Goal: Task Accomplishment & Management: Manage account settings

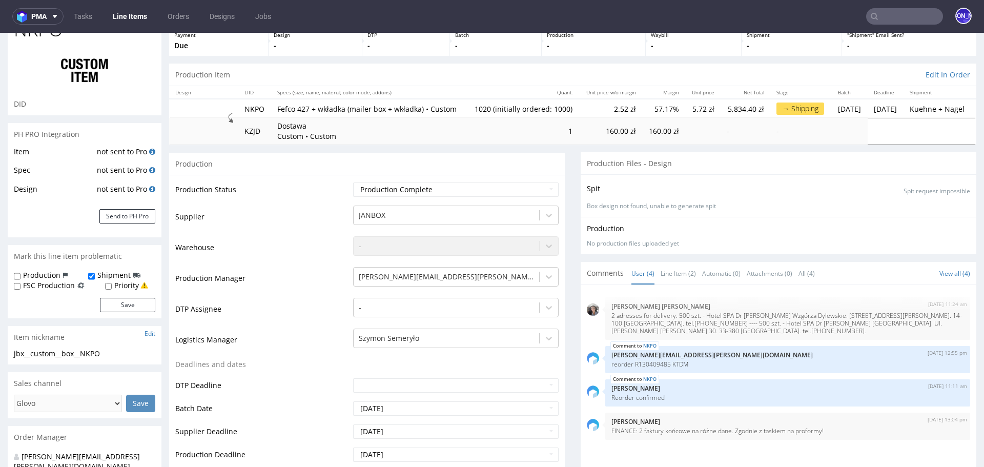
scroll to position [3, 0]
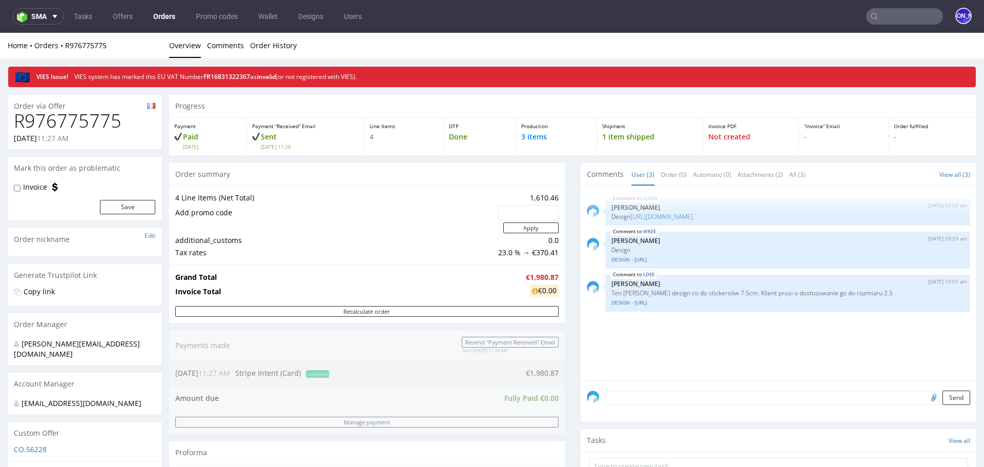
scroll to position [302, 0]
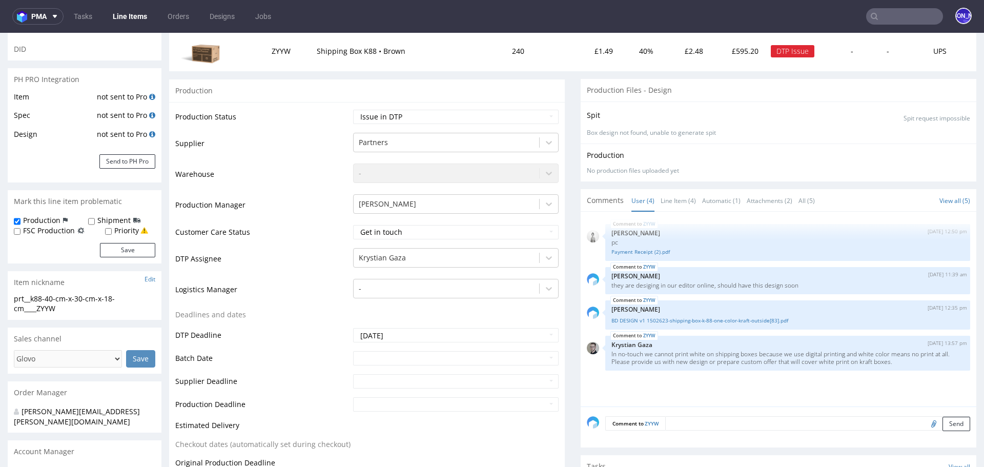
scroll to position [201, 0]
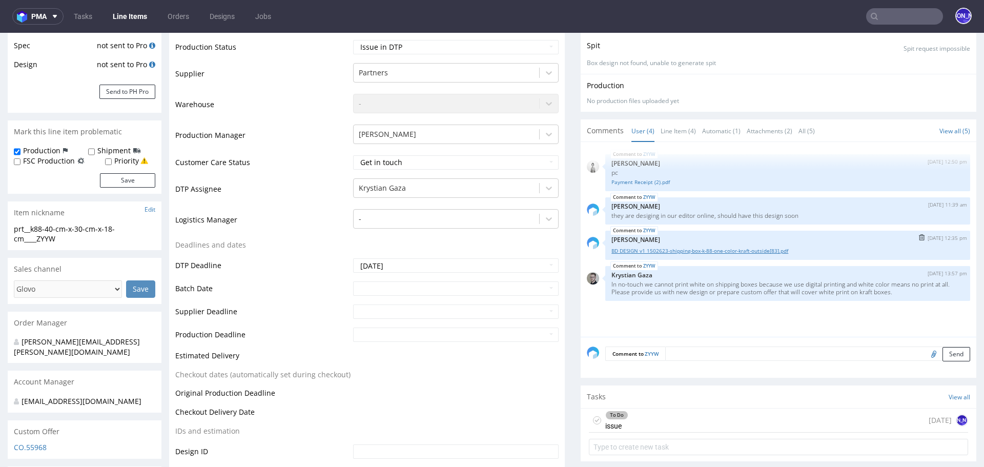
click at [672, 247] on link "BD DESIGN v1 1502623-shipping-box-k-88-one-color-kraft-outside[83].pdf" at bounding box center [788, 251] width 353 height 8
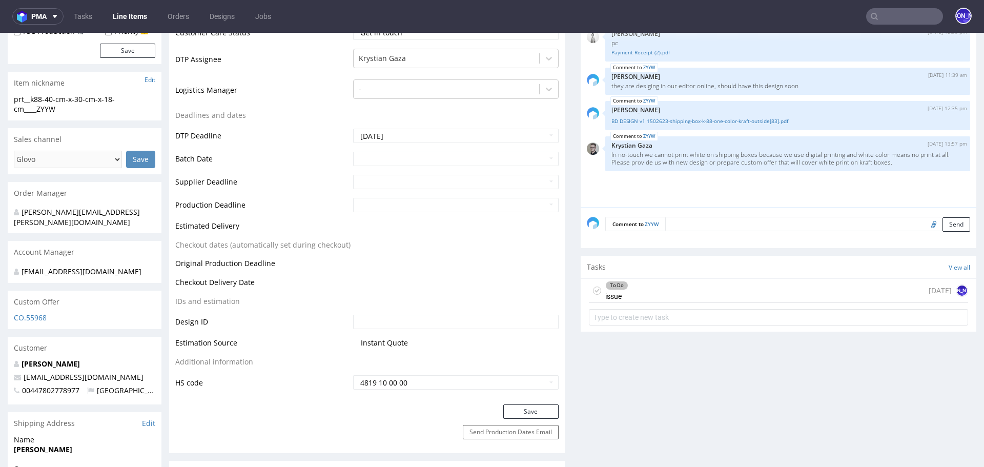
scroll to position [500, 0]
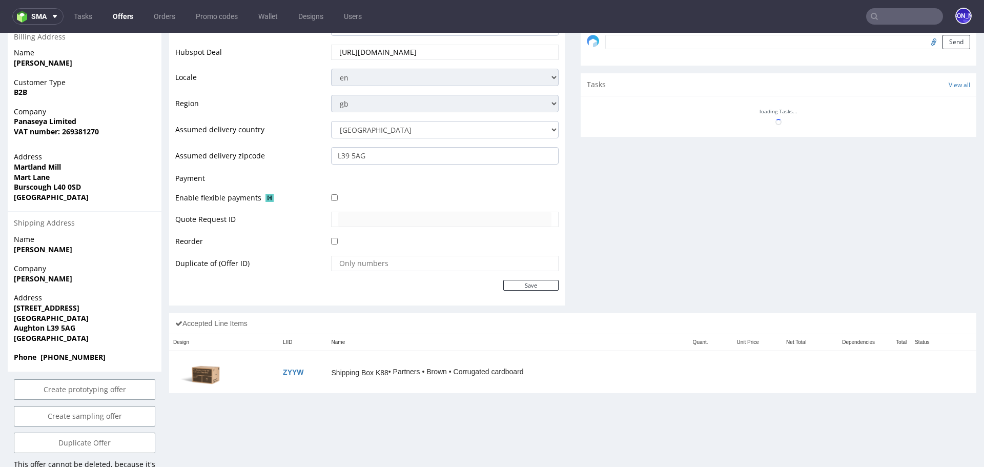
scroll to position [386, 0]
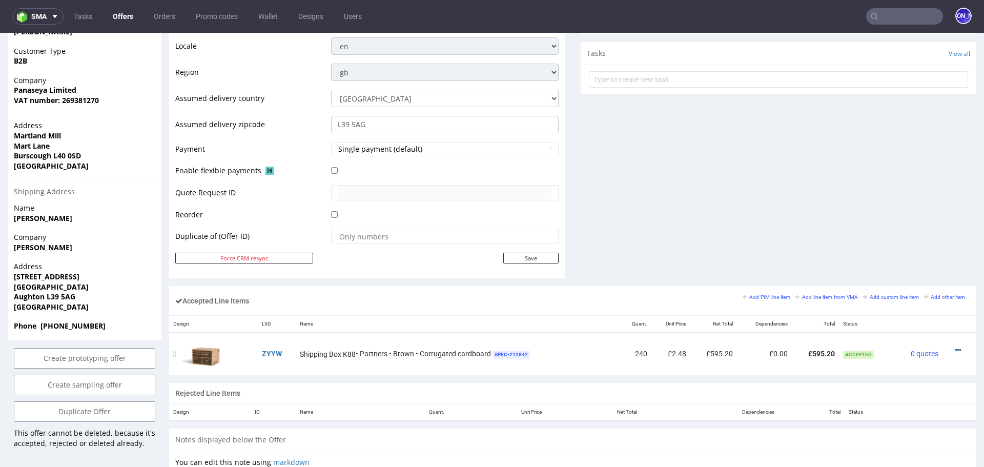
click at [955, 347] on icon at bounding box center [958, 350] width 6 height 7
click at [669, 214] on div "Comments User (0) Automatic (1) Attachments (0) All (1) View all (1) 24th Jun 2…" at bounding box center [779, 31] width 396 height 510
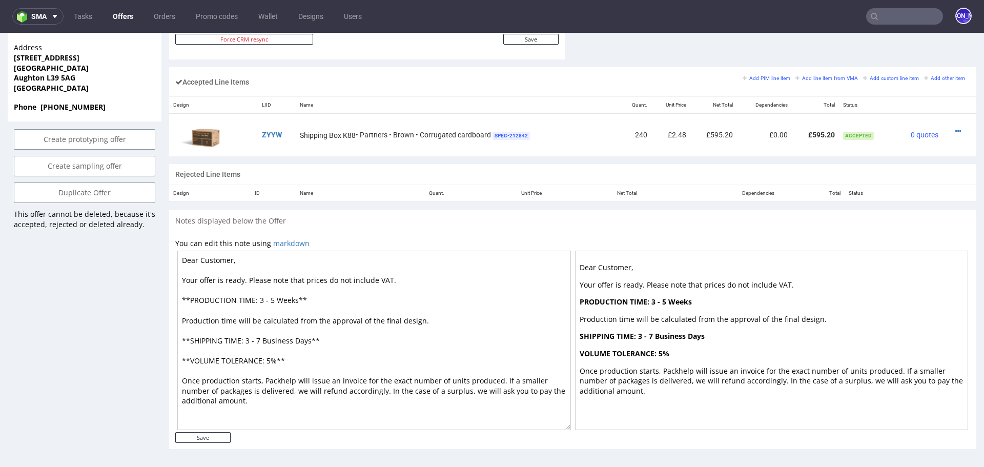
scroll to position [600, 0]
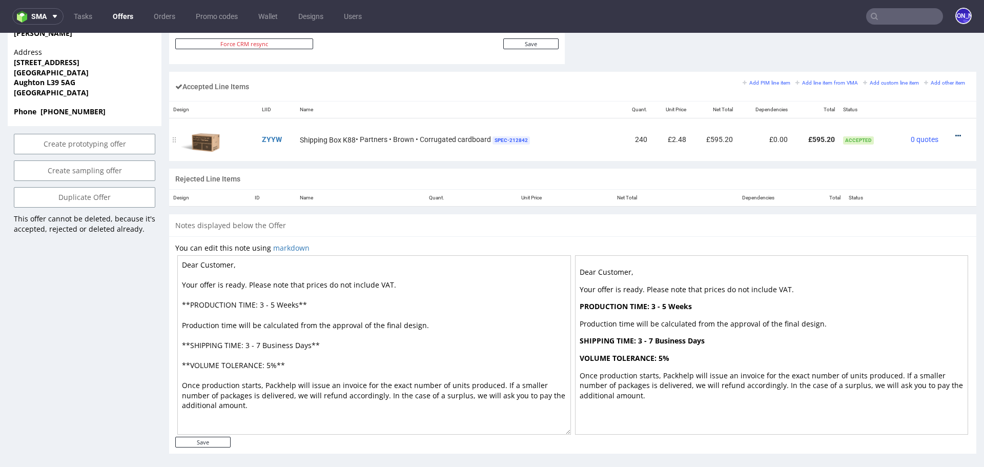
click at [955, 135] on icon at bounding box center [958, 135] width 6 height 7
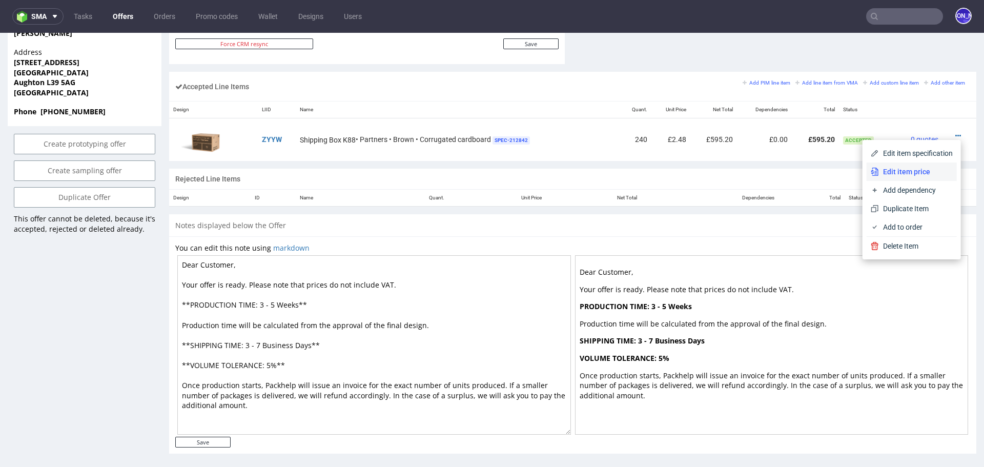
click at [913, 168] on span "Edit item price" at bounding box center [916, 172] width 74 height 10
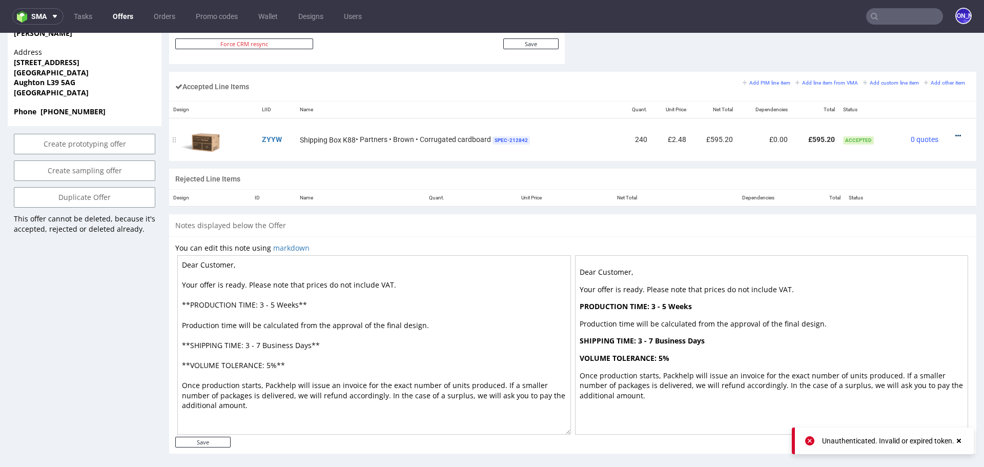
click at [955, 133] on icon at bounding box center [958, 135] width 6 height 7
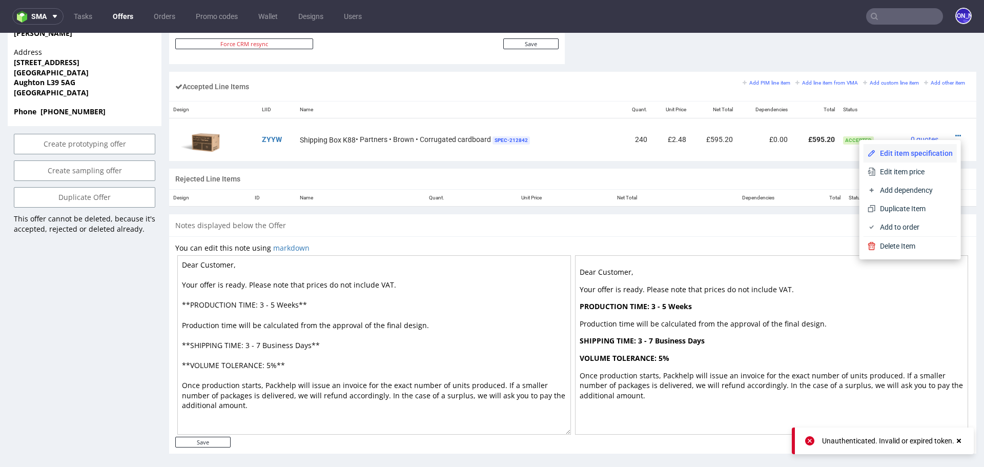
click at [909, 152] on span "Edit item specification" at bounding box center [914, 153] width 77 height 10
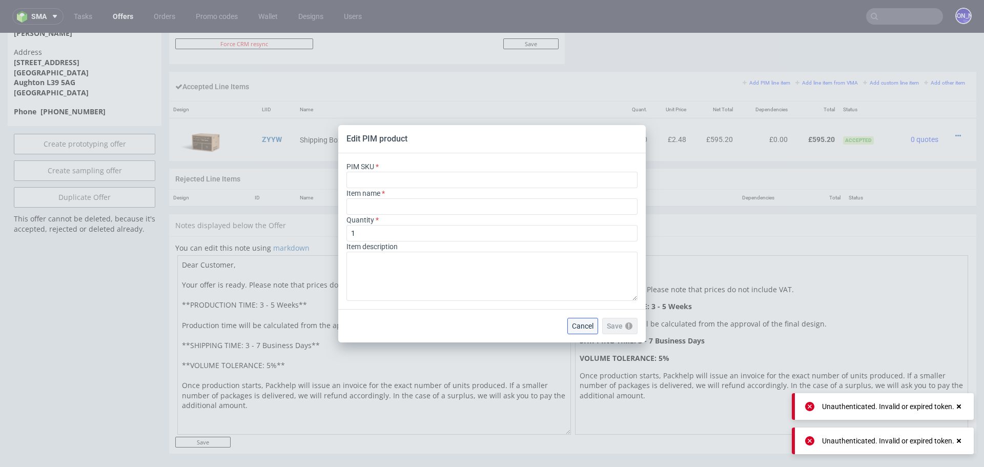
click at [589, 324] on span "Cancel" at bounding box center [583, 325] width 22 height 7
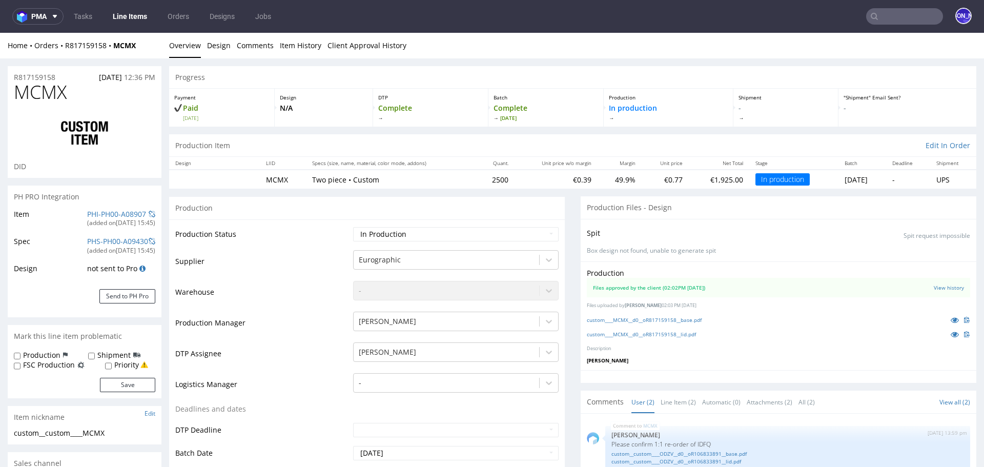
scroll to position [355, 0]
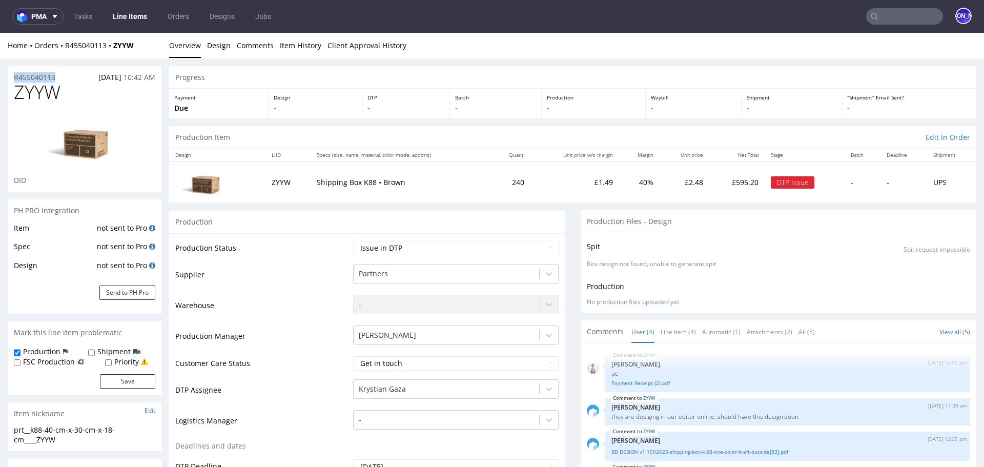
drag, startPoint x: 64, startPoint y: 75, endPoint x: 4, endPoint y: 75, distance: 60.0
copy p "R455040113"
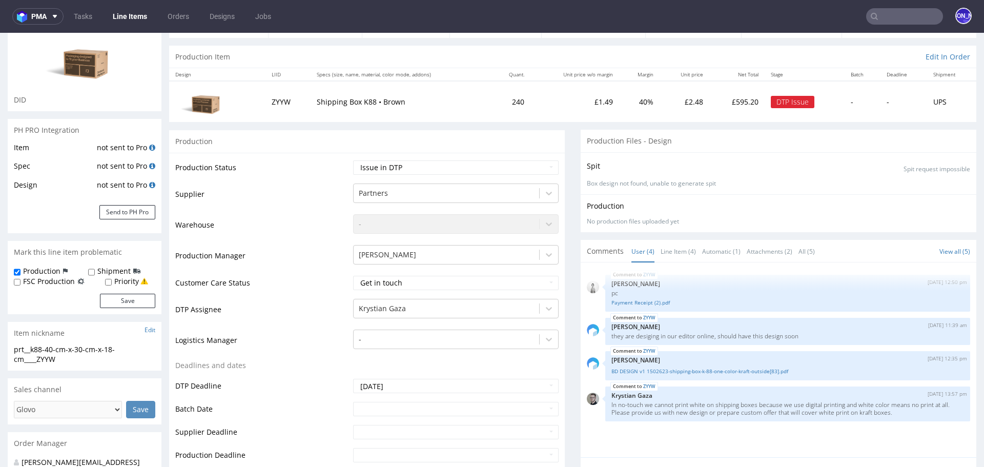
scroll to position [85, 0]
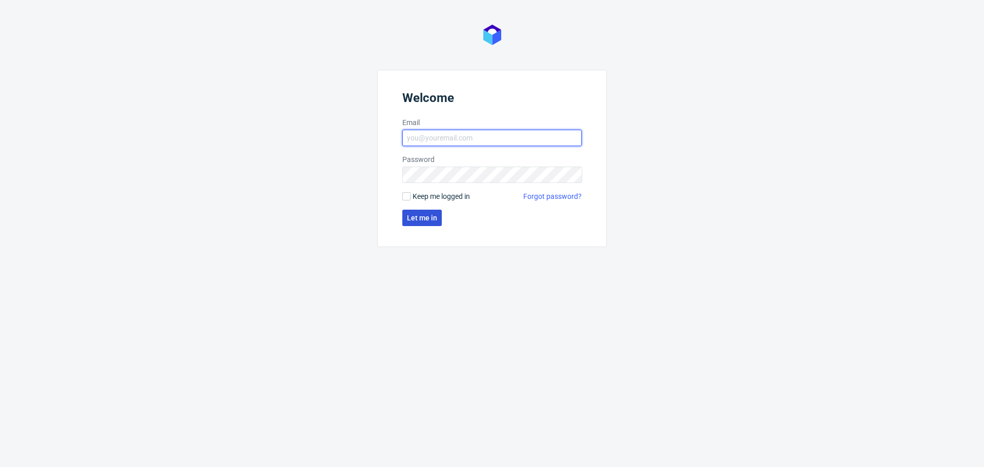
type input "[EMAIL_ADDRESS][DOMAIN_NAME]"
click at [430, 222] on button "Let me in" at bounding box center [421, 218] width 39 height 16
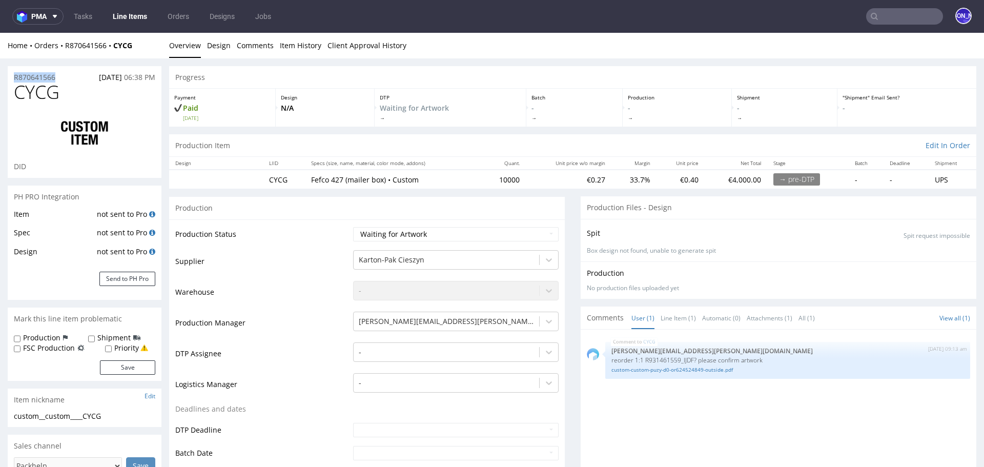
drag, startPoint x: 68, startPoint y: 73, endPoint x: 2, endPoint y: 73, distance: 66.6
copy p "R870641566"
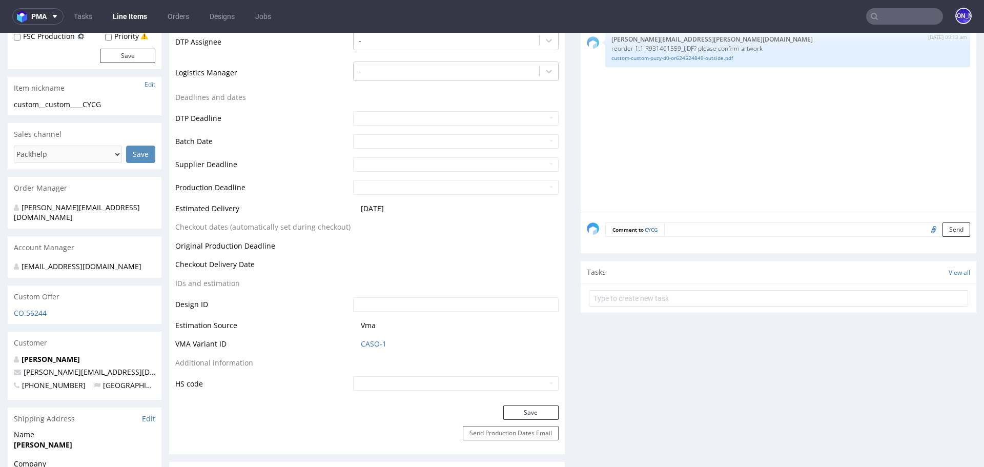
scroll to position [314, 0]
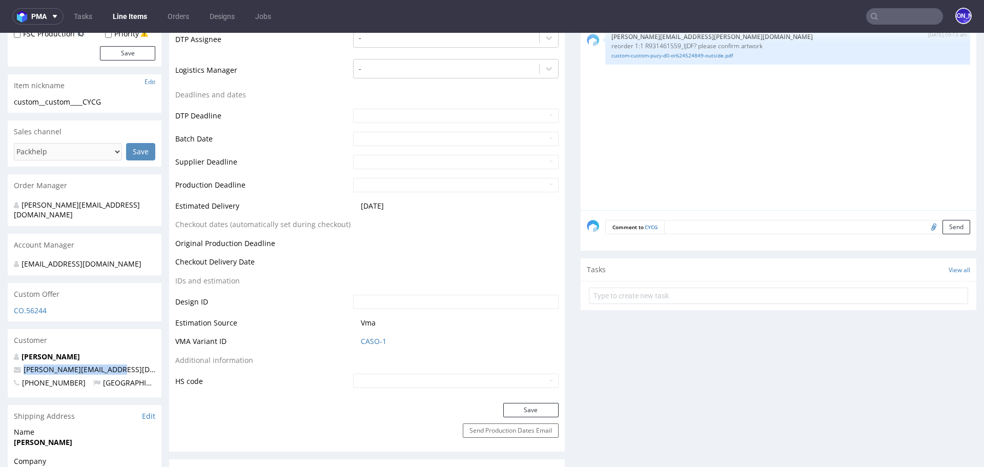
drag, startPoint x: 125, startPoint y: 358, endPoint x: 19, endPoint y: 358, distance: 105.1
click at [19, 364] on p "eric.delloye@lucimed.com" at bounding box center [84, 369] width 141 height 10
copy span "eric.delloye@lucimed.com"
click at [883, 27] on nav "pma Tasks Line Items Orders Designs Jobs JO" at bounding box center [492, 16] width 984 height 33
click at [883, 19] on input "text" at bounding box center [904, 16] width 77 height 16
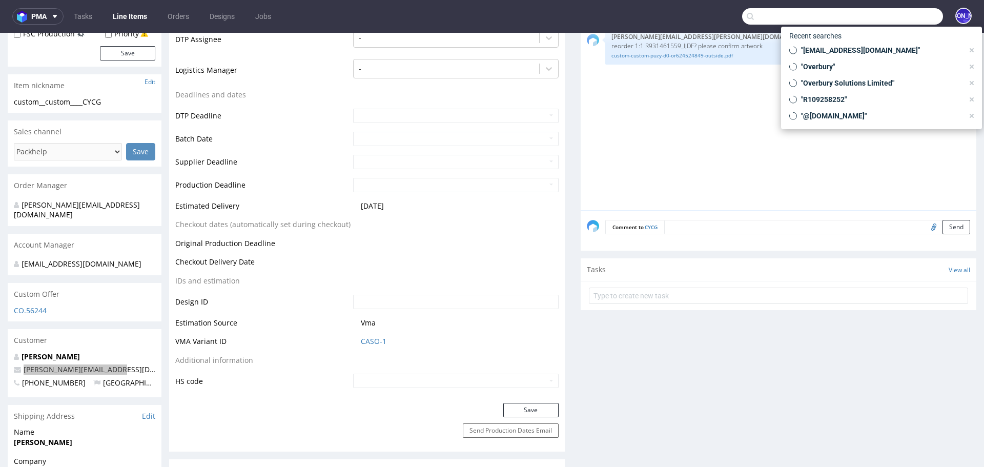
paste input "DRYL"
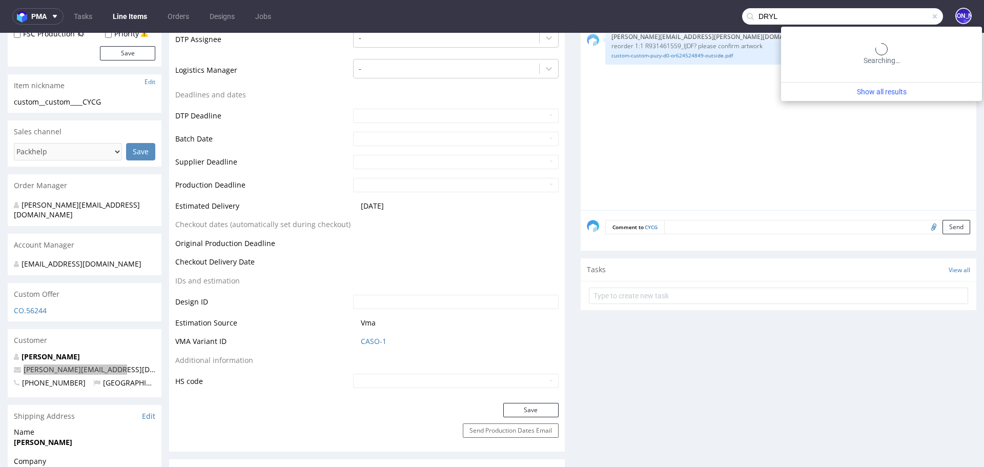
type input "DRYL"
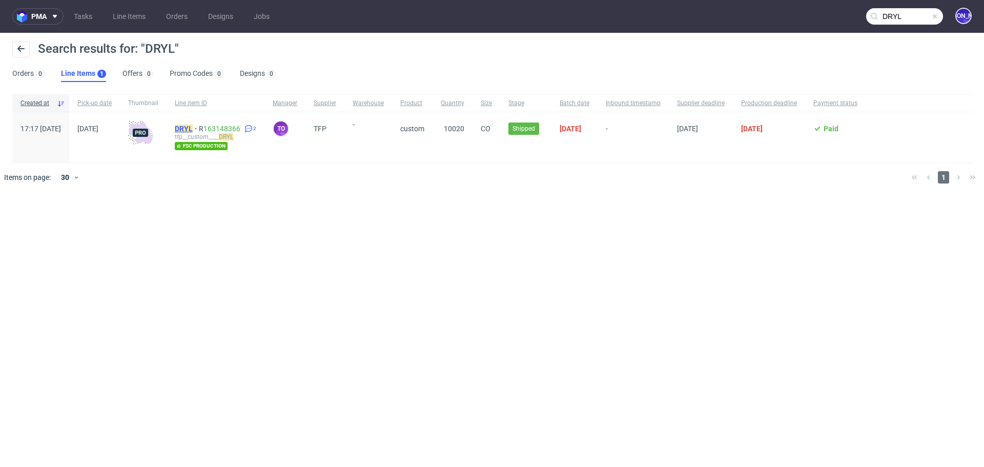
click at [193, 128] on mark "DRYL" at bounding box center [184, 129] width 18 height 8
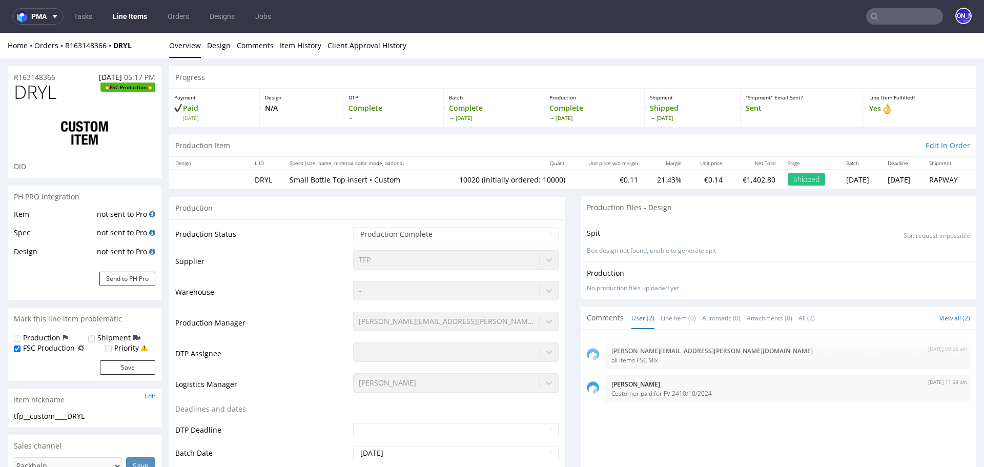
click at [686, 247] on p "Box design not found, unable to generate spit" at bounding box center [778, 251] width 383 height 9
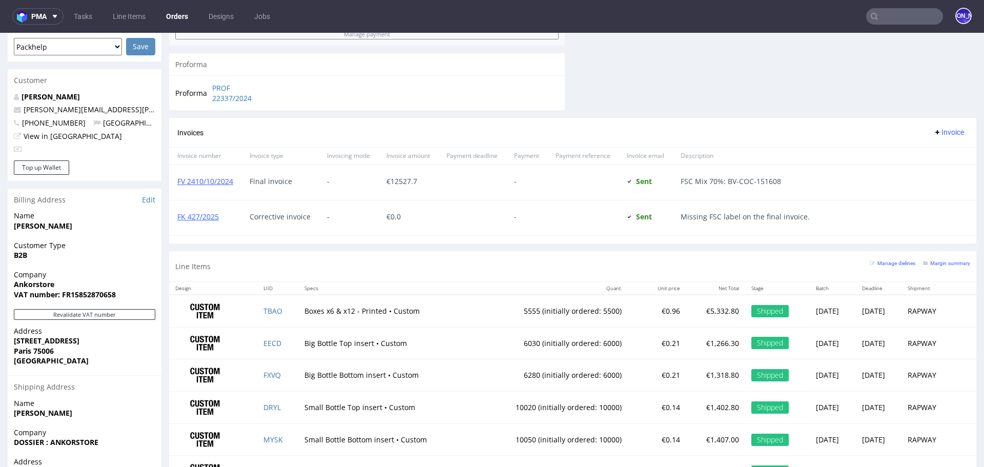
scroll to position [518, 0]
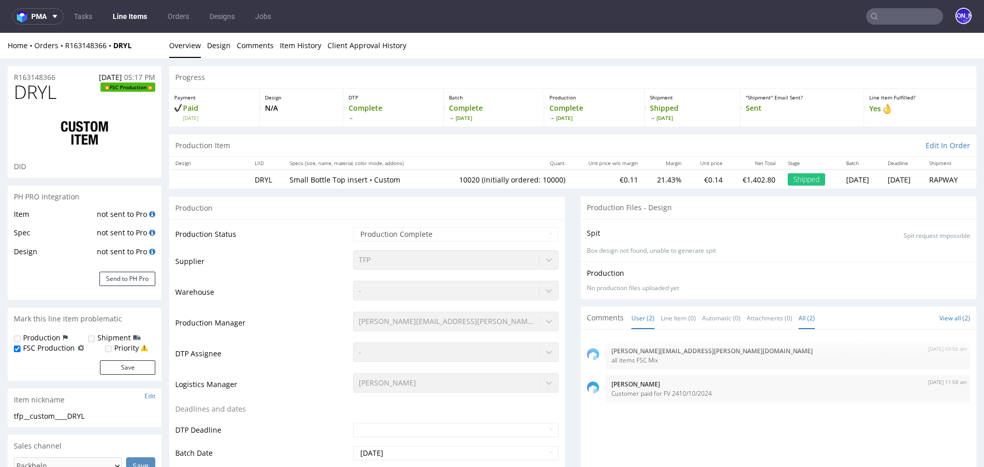
click at [799, 317] on link "All (2)" at bounding box center [807, 318] width 16 height 22
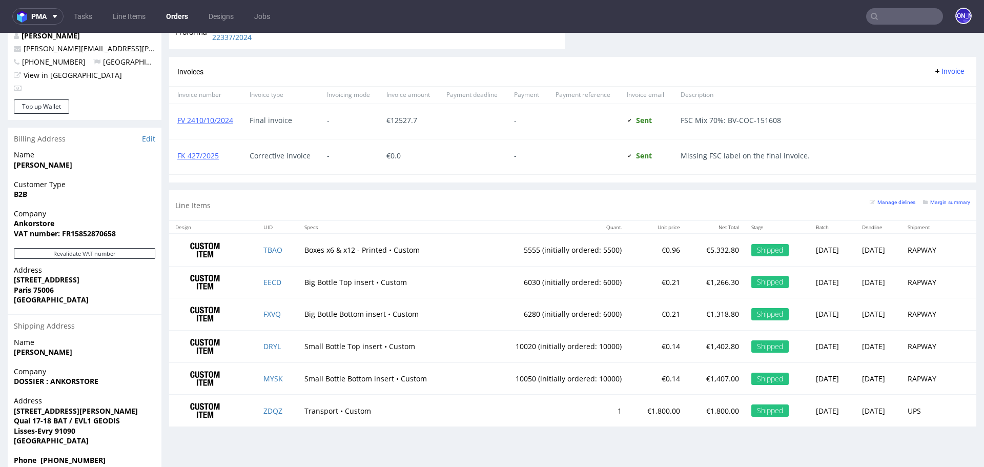
scroll to position [511, 0]
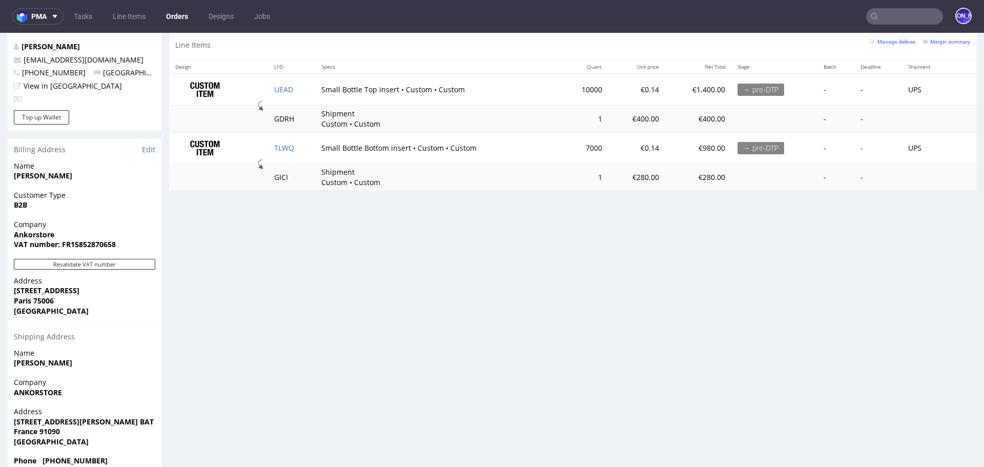
scroll to position [517, 0]
click at [284, 85] on link "UEAD" at bounding box center [283, 90] width 19 height 10
click at [282, 145] on link "TLWQ" at bounding box center [284, 149] width 20 height 10
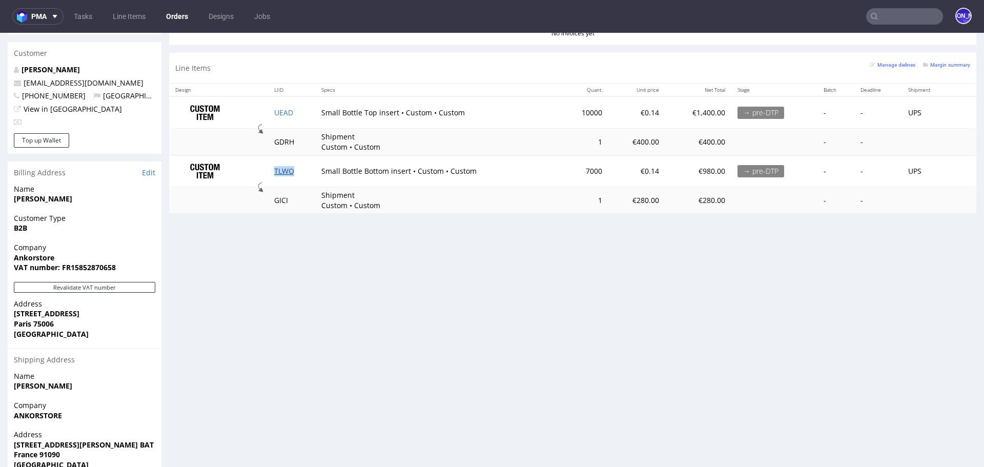
scroll to position [497, 0]
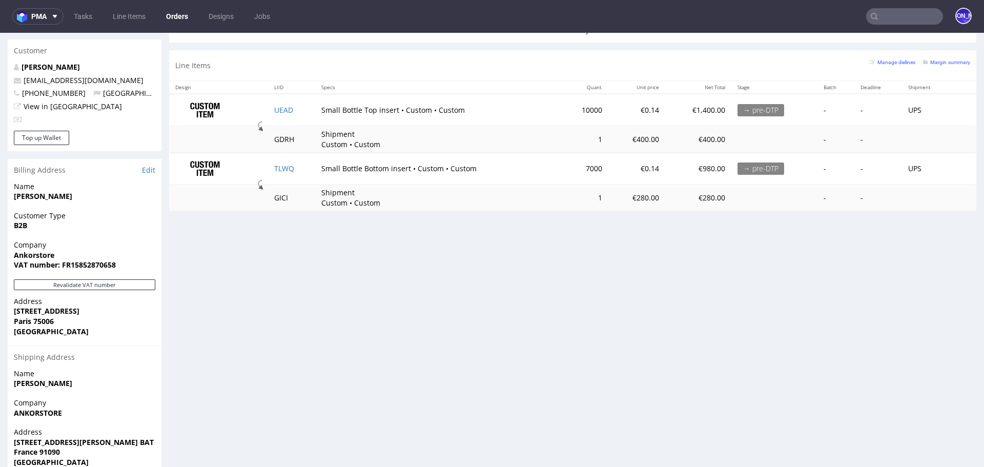
click at [553, 343] on div "Progress Payment Due Payment “Received” Email - Line Items 2 DTP - Production -…" at bounding box center [572, 32] width 807 height 927
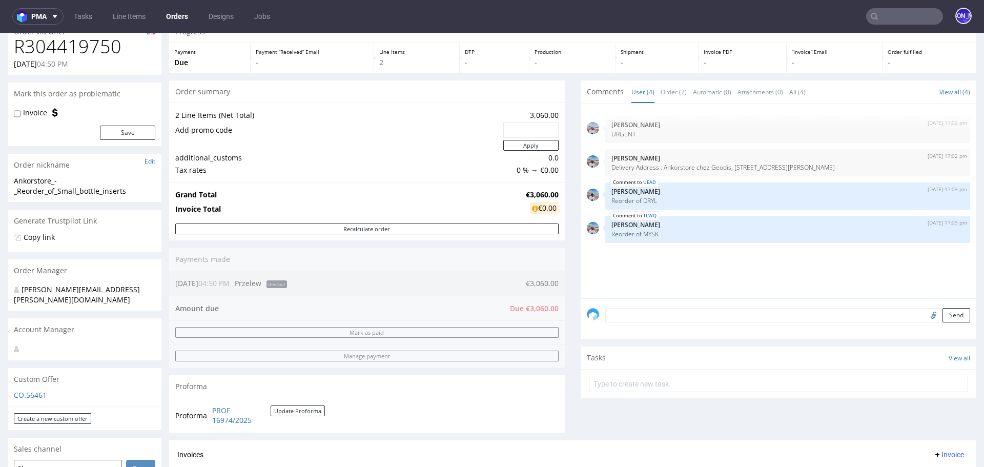
scroll to position [46, 0]
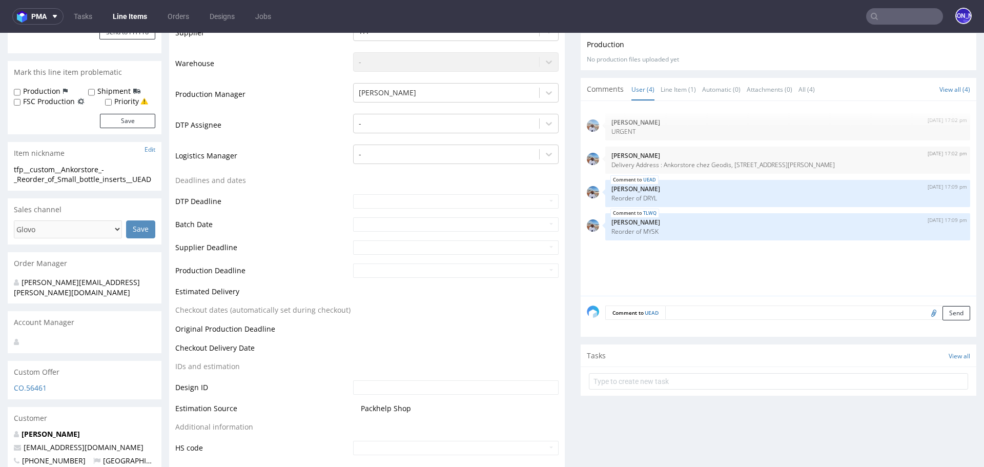
scroll to position [249, 0]
click at [645, 194] on p "Reorder of DRYL" at bounding box center [788, 196] width 353 height 8
click at [649, 195] on p "Reorder of DRYL" at bounding box center [788, 196] width 353 height 8
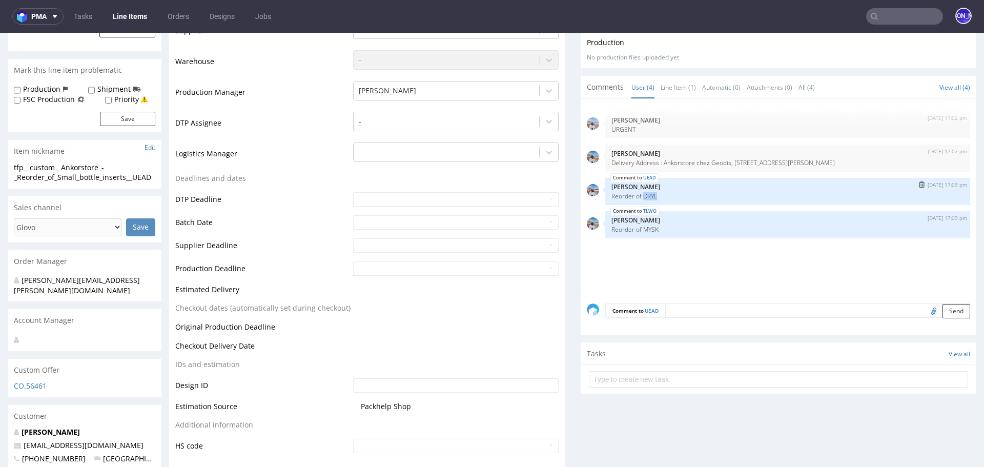
copy p "DRYL"
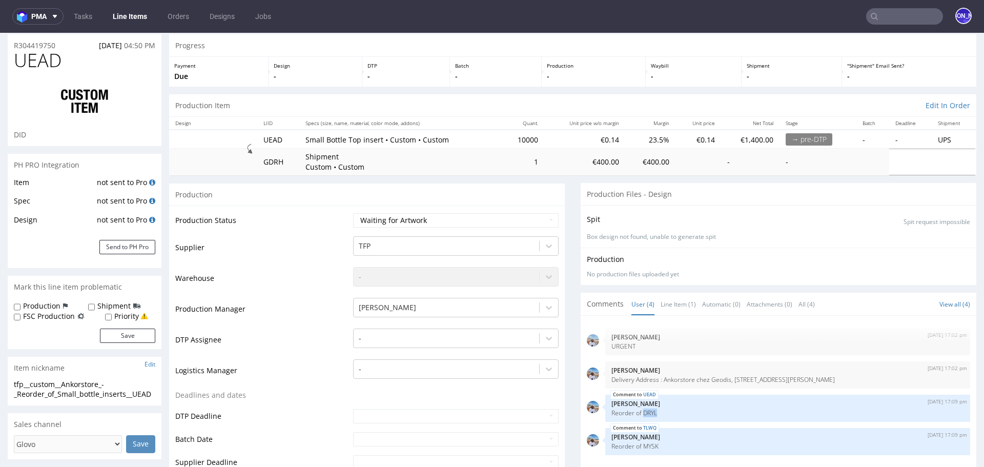
scroll to position [0, 0]
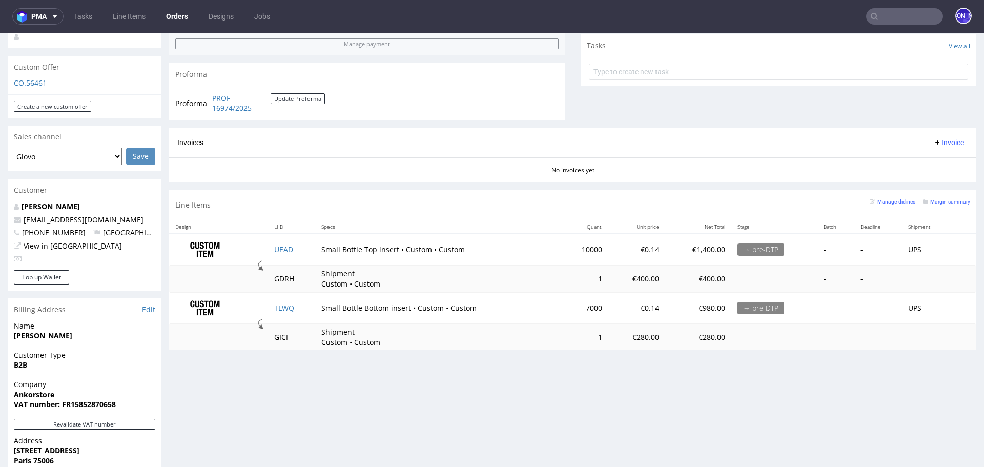
scroll to position [528, 0]
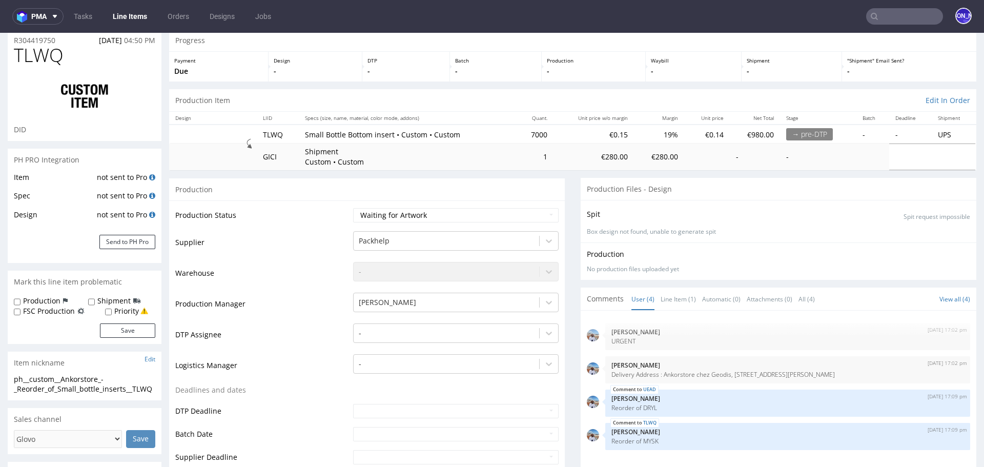
scroll to position [38, 0]
click at [649, 437] on p "Reorder of MYSK" at bounding box center [788, 440] width 353 height 8
copy p "MYSK"
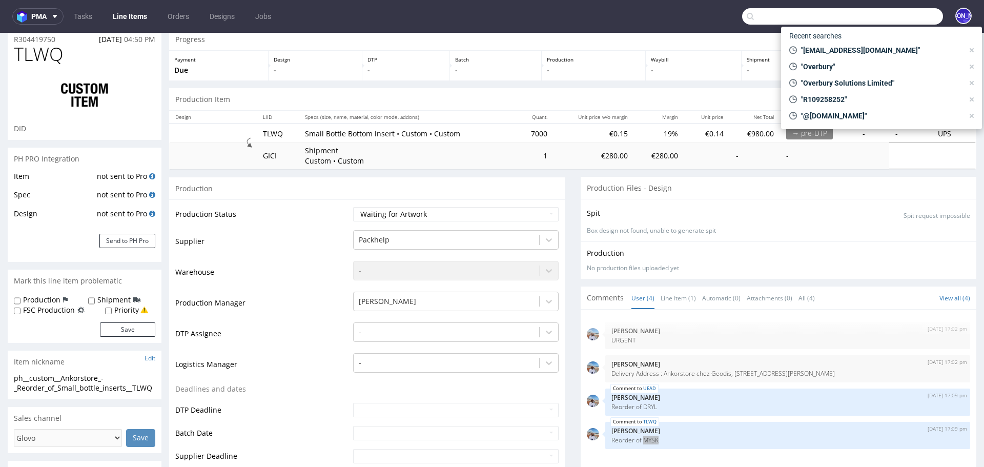
click at [872, 22] on input "text" at bounding box center [842, 16] width 201 height 16
paste input "andre@bloom-and-shine.de"
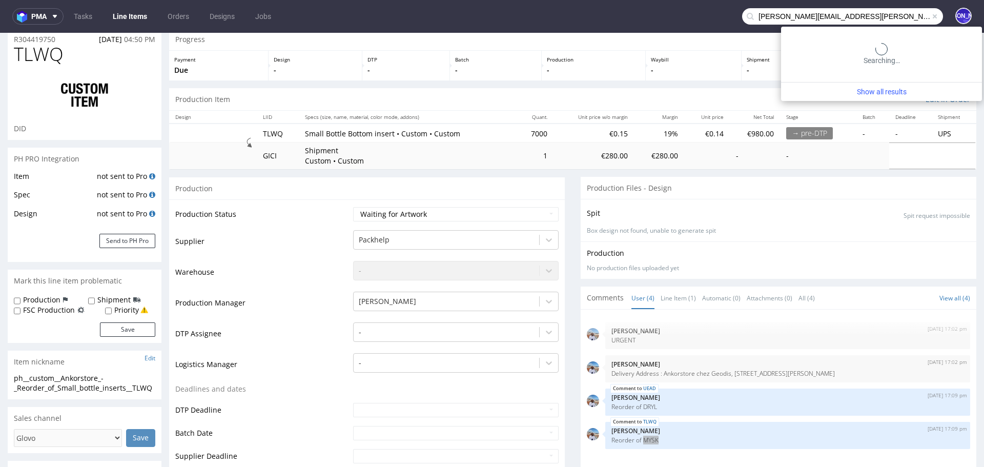
type input "andre@bloom-and-shine.de"
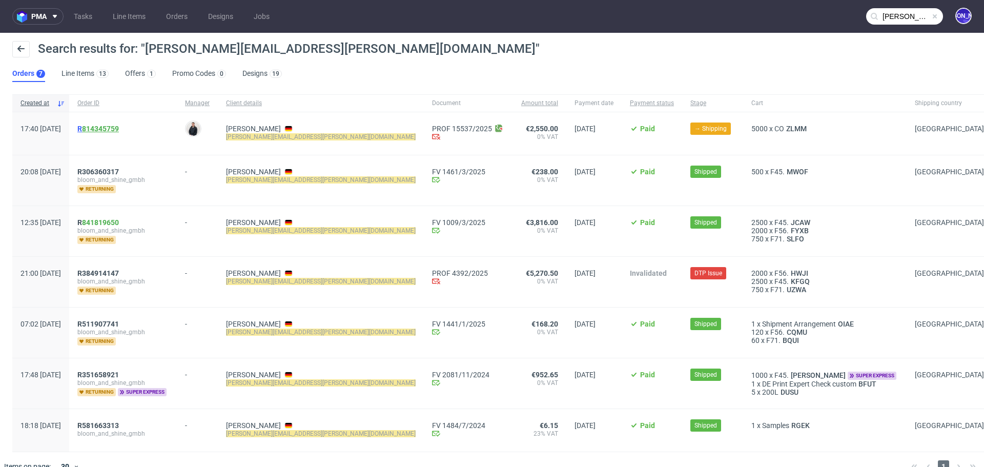
click at [115, 131] on link "814345759" at bounding box center [100, 129] width 37 height 8
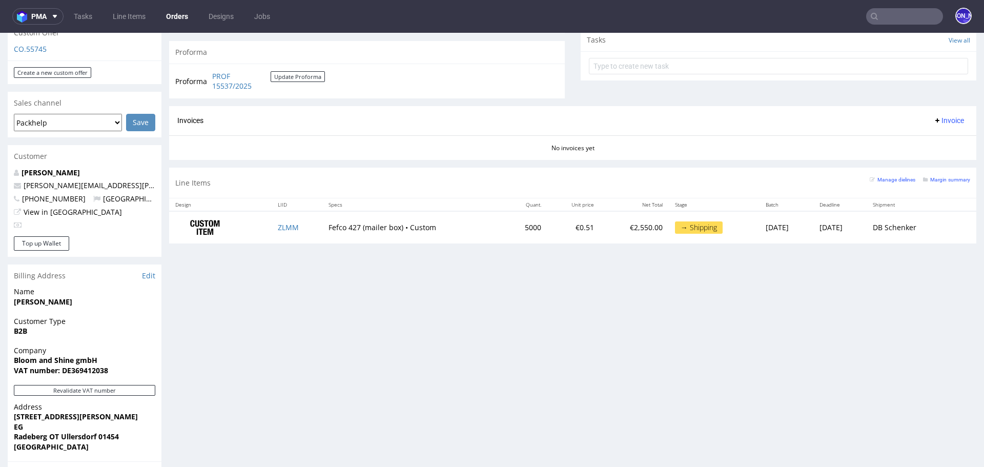
scroll to position [378, 0]
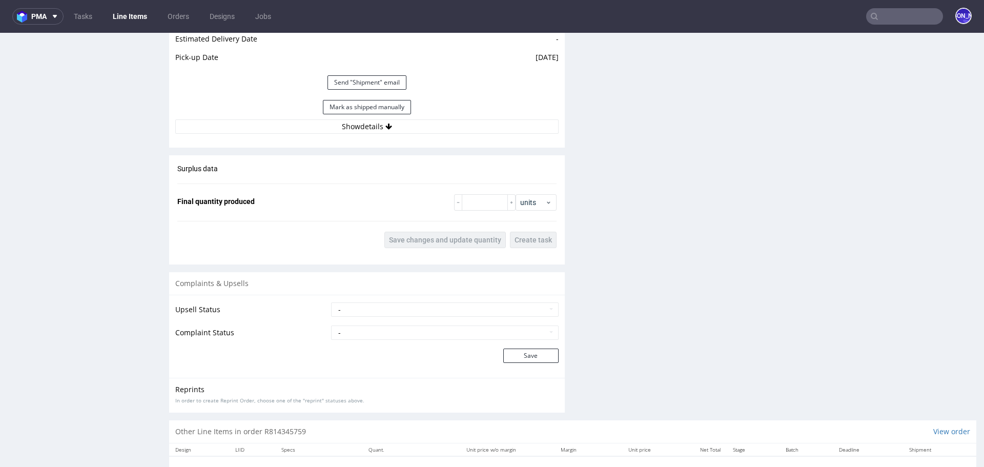
scroll to position [1468, 0]
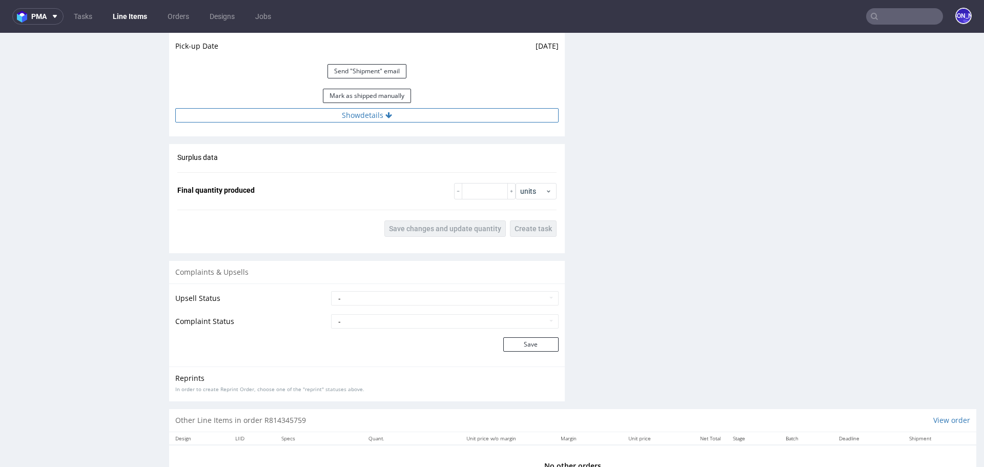
click at [377, 114] on button "Show details" at bounding box center [366, 115] width 383 height 14
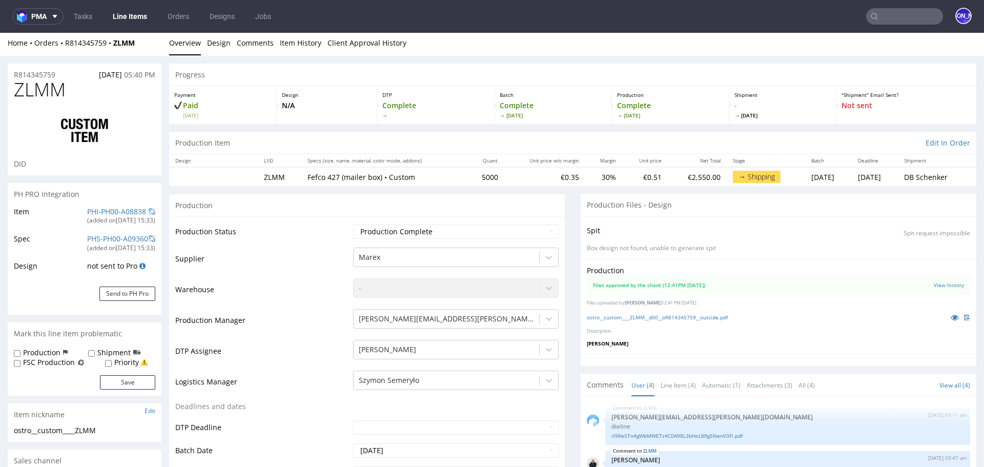
scroll to position [0, 0]
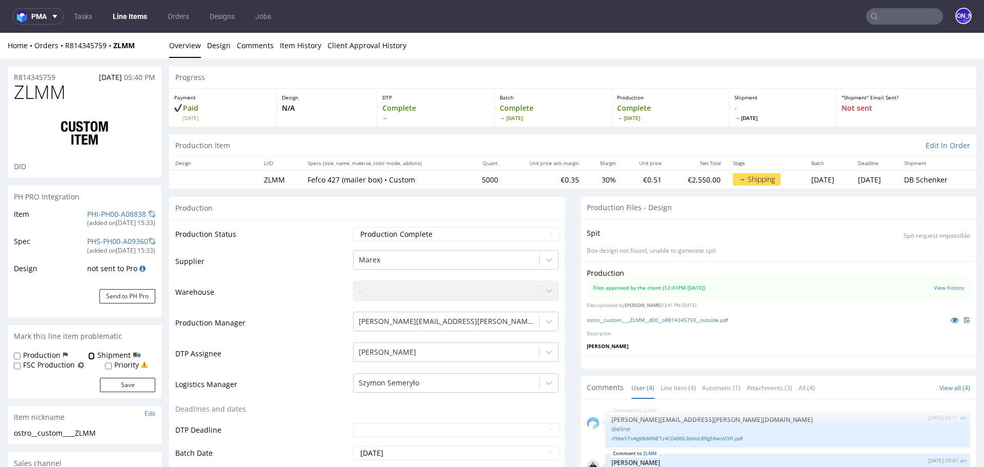
click at [88, 355] on input "Shipment" at bounding box center [91, 356] width 7 height 8
checkbox input "true"
click at [126, 390] on button "Save" at bounding box center [127, 385] width 55 height 14
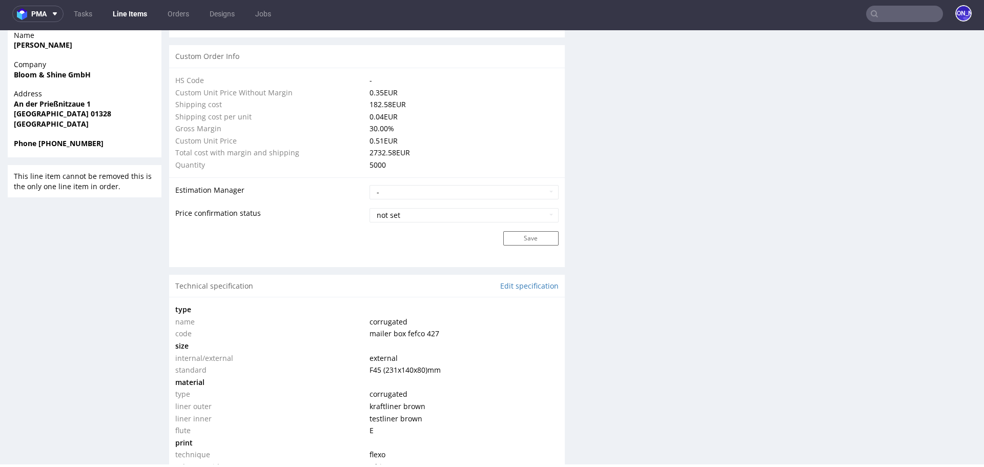
scroll to position [722, 0]
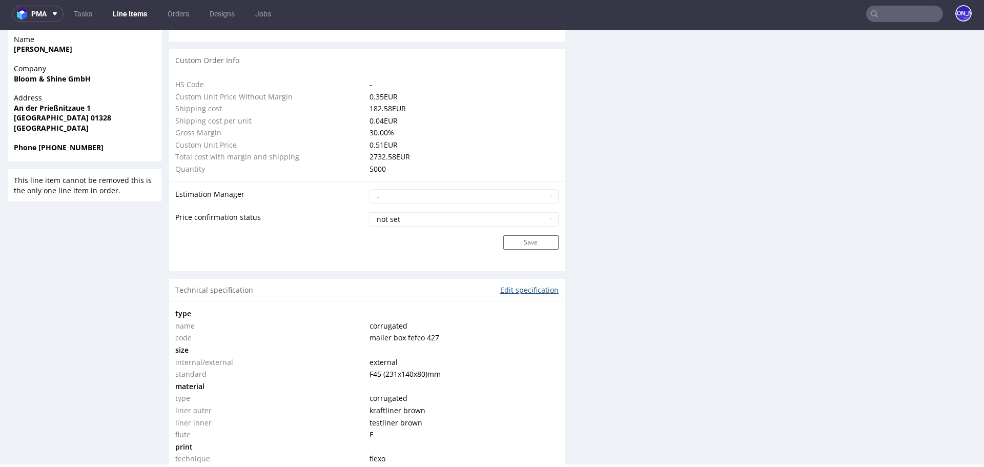
click at [515, 287] on link "Edit specification" at bounding box center [529, 290] width 58 height 10
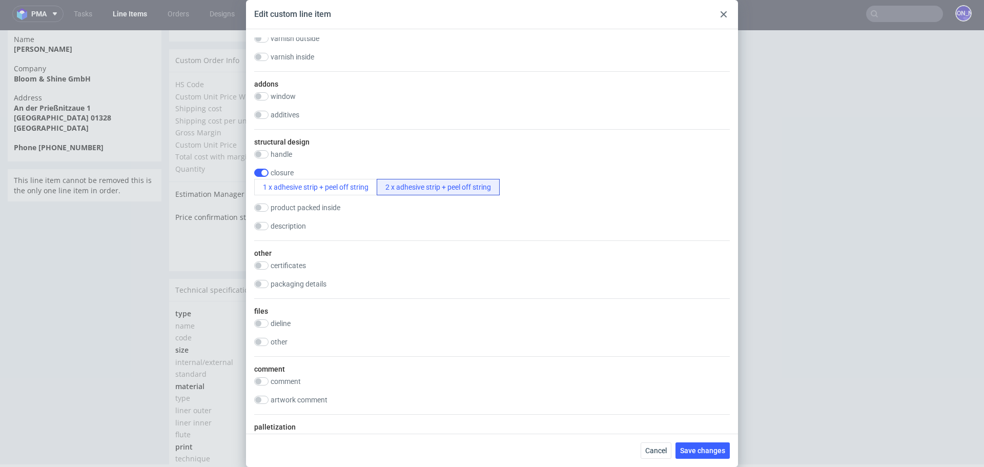
scroll to position [740, 0]
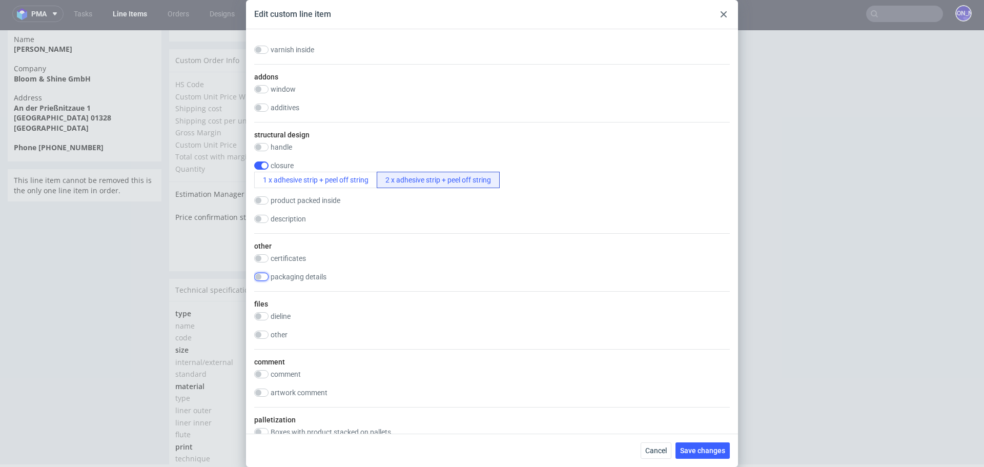
click at [266, 277] on input "checkbox" at bounding box center [261, 277] width 14 height 8
checkbox input "true"
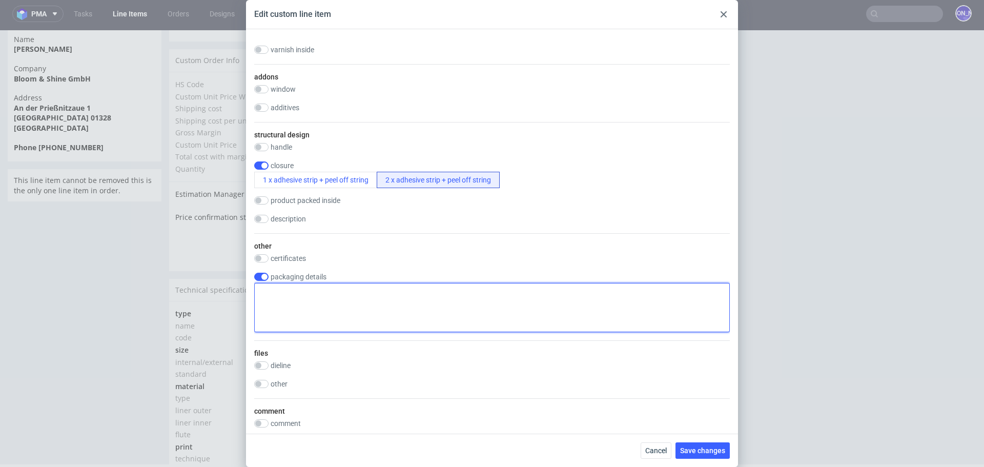
click at [323, 307] on textarea at bounding box center [492, 307] width 476 height 49
type textarea "Prośba o kontakt dzień przed dostawą"
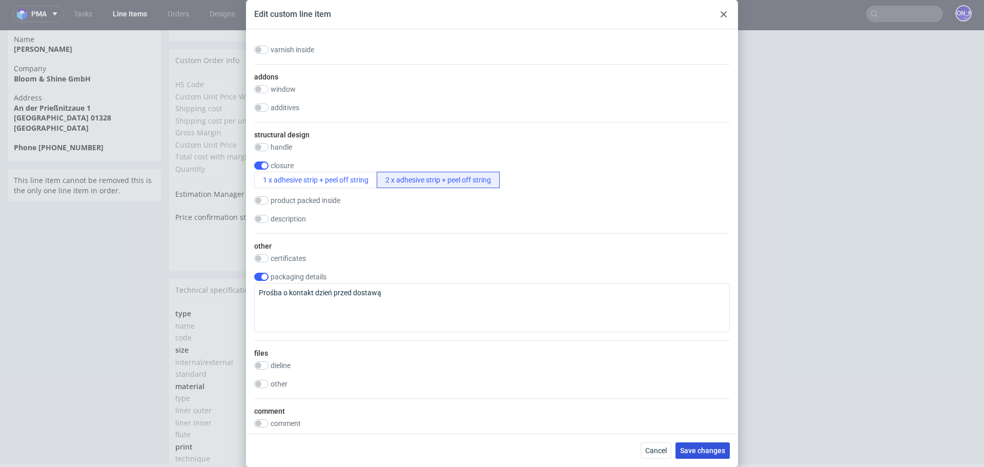
click at [700, 453] on span "Save changes" at bounding box center [702, 450] width 45 height 7
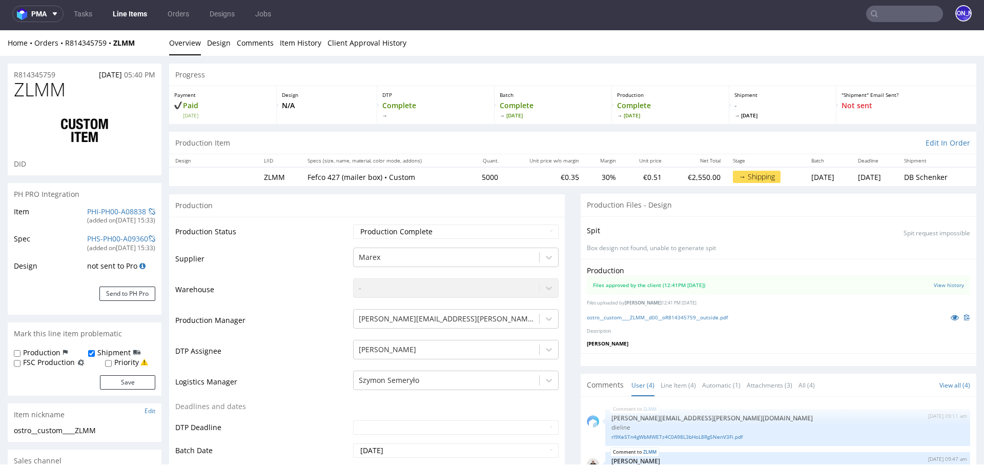
scroll to position [1, 0]
drag, startPoint x: 65, startPoint y: 76, endPoint x: 0, endPoint y: 76, distance: 64.6
copy p "R814345759"
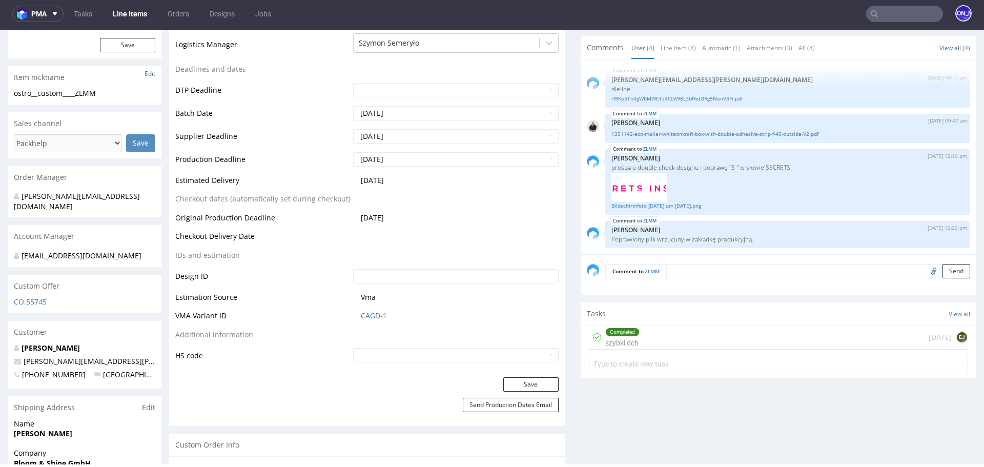
scroll to position [0, 0]
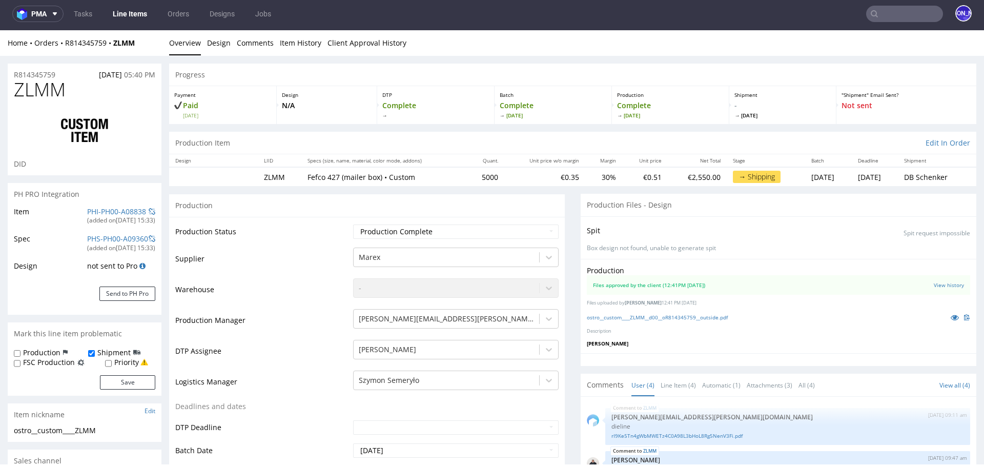
click at [67, 78] on div "R814345759 21.07.2025 05:40 PM" at bounding box center [85, 72] width 154 height 16
drag, startPoint x: 65, startPoint y: 75, endPoint x: 0, endPoint y: 75, distance: 65.1
copy p "R814345759"
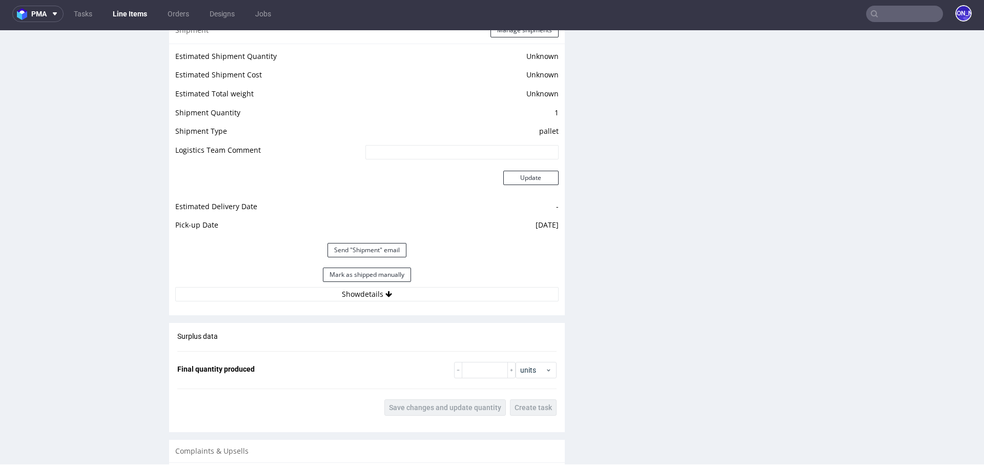
scroll to position [1312, 0]
click at [429, 291] on button "Show details" at bounding box center [366, 293] width 383 height 14
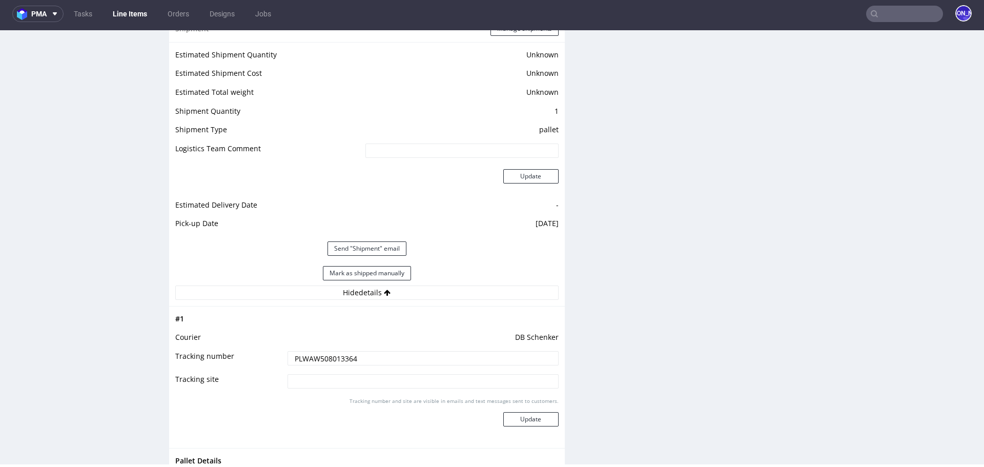
drag, startPoint x: 335, startPoint y: 352, endPoint x: 258, endPoint y: 352, distance: 77.4
click at [258, 352] on tr "Tracking number PLWAW508013364" at bounding box center [366, 361] width 383 height 23
drag, startPoint x: 382, startPoint y: 359, endPoint x: 249, endPoint y: 359, distance: 133.3
click at [249, 359] on tr "Tracking number PLWAW508013364" at bounding box center [366, 361] width 383 height 23
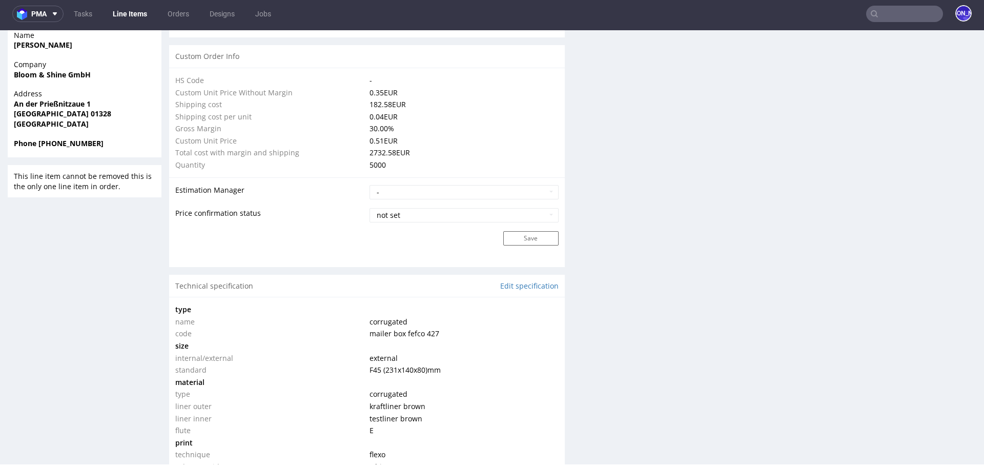
scroll to position [0, 0]
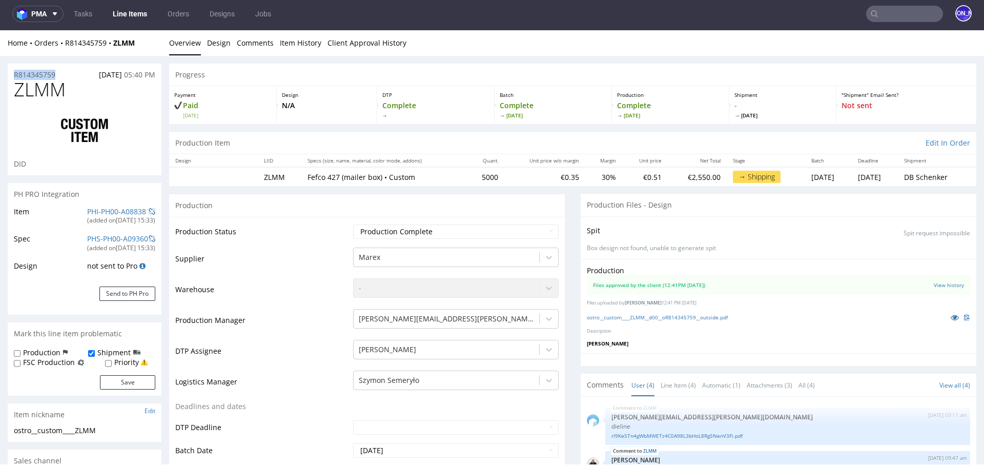
drag, startPoint x: 65, startPoint y: 76, endPoint x: 5, endPoint y: 76, distance: 60.5
copy p "R814345759"
click at [135, 379] on button "Save" at bounding box center [127, 382] width 55 height 14
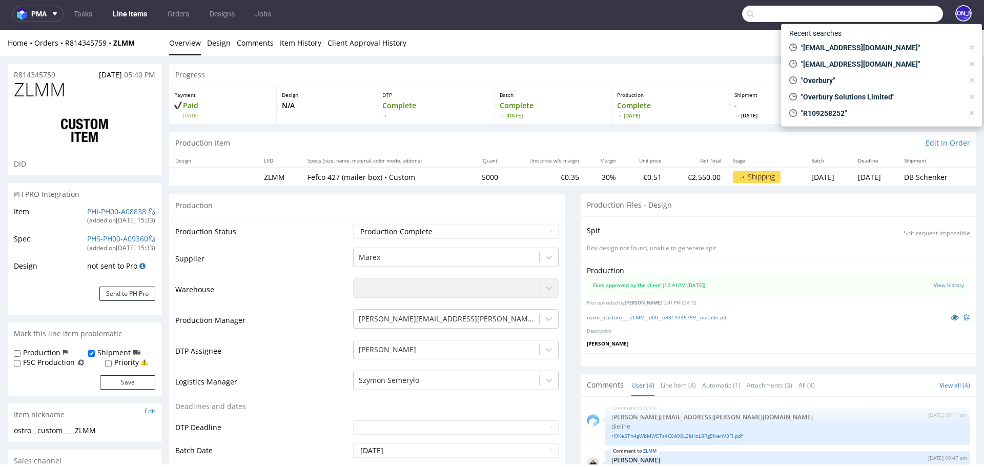
click at [883, 11] on input "text" at bounding box center [842, 14] width 201 height 16
paste input "MLewit@wwf.org.au"
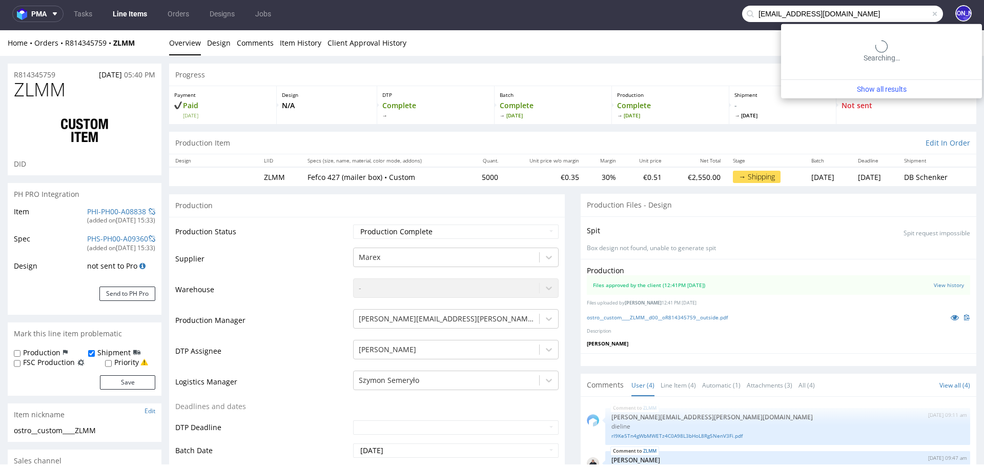
type input "MLewit@wwf.org.au"
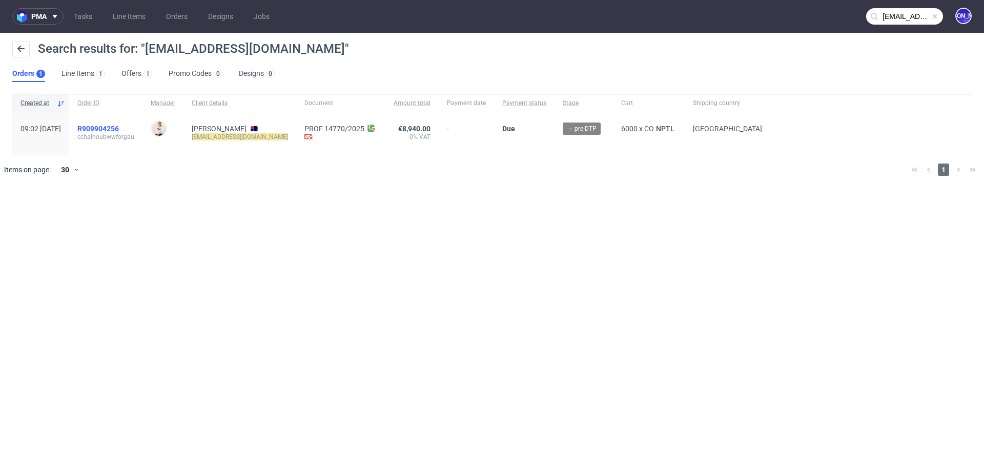
click at [119, 127] on span "R909904256" at bounding box center [98, 129] width 42 height 8
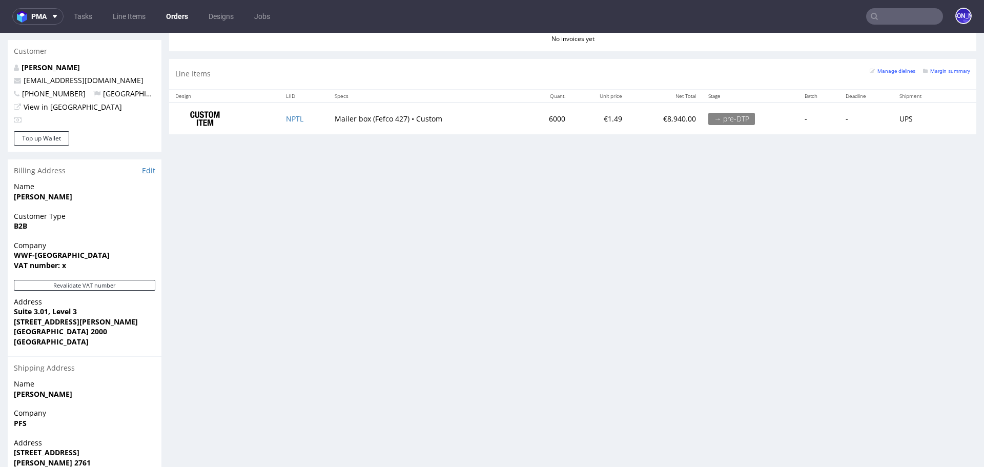
scroll to position [478, 0]
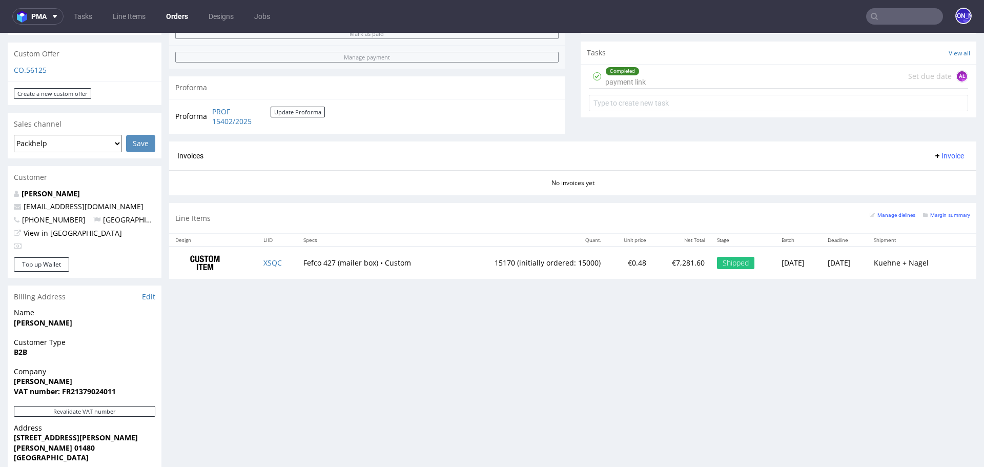
scroll to position [333, 0]
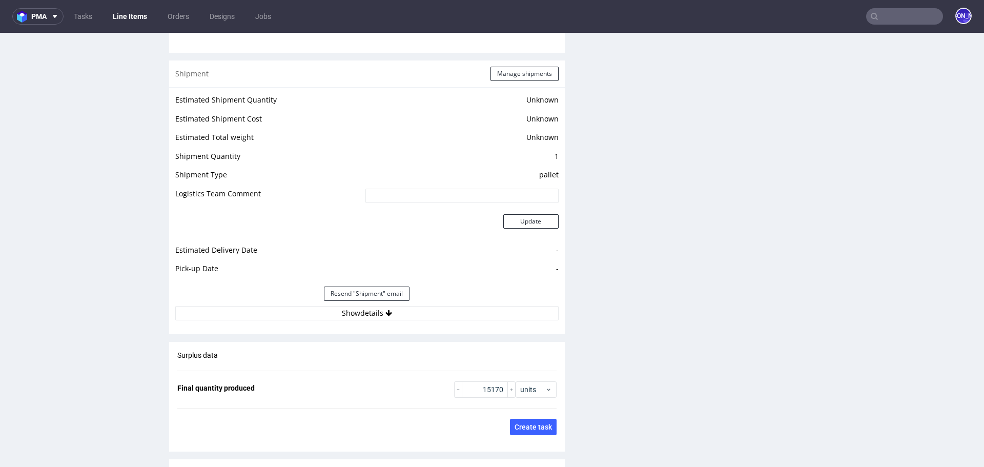
scroll to position [1295, 0]
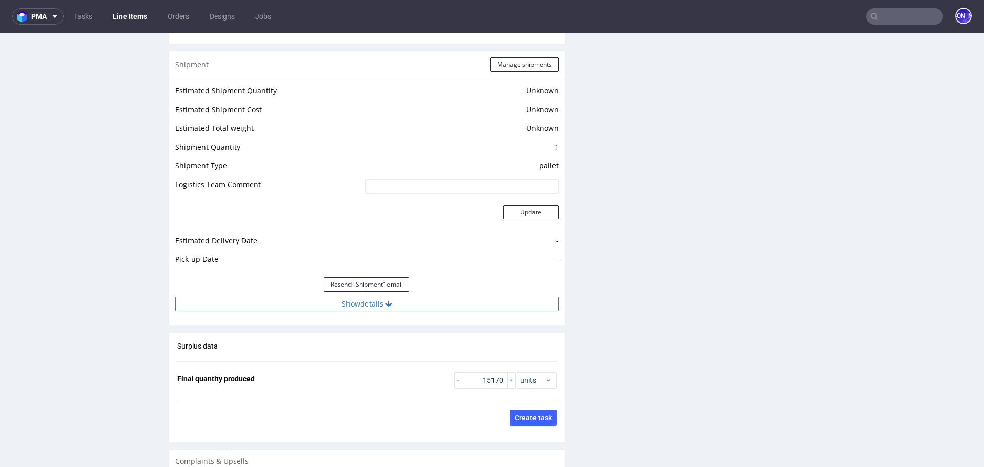
click at [383, 306] on button "Show details" at bounding box center [366, 304] width 383 height 14
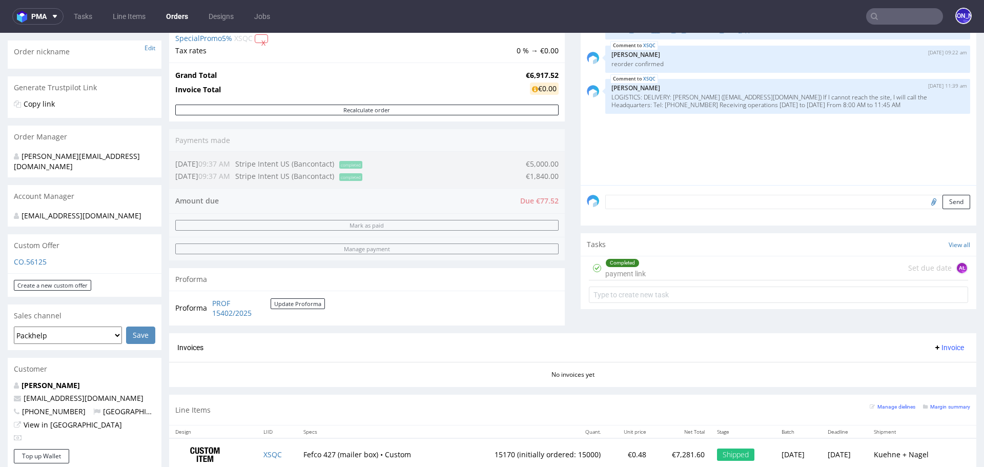
scroll to position [165, 0]
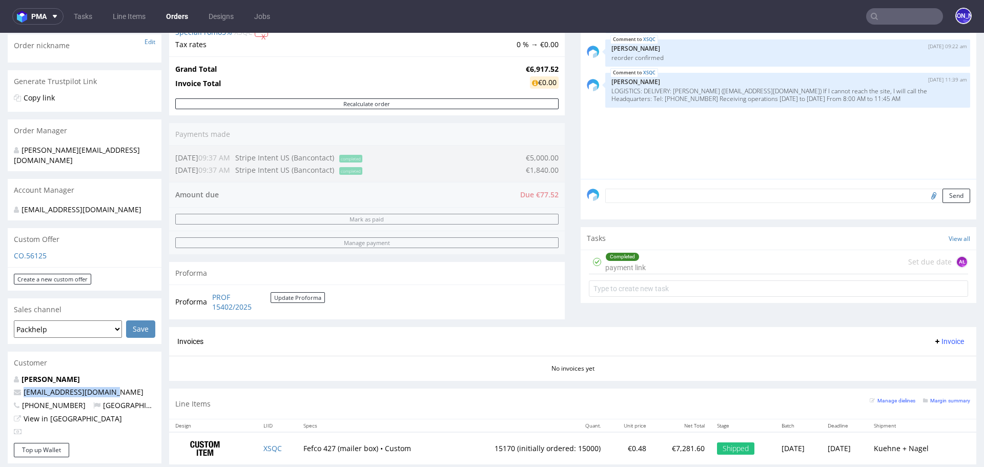
drag, startPoint x: 95, startPoint y: 391, endPoint x: 23, endPoint y: 390, distance: 72.3
click at [23, 390] on p "[EMAIL_ADDRESS][DOMAIN_NAME]" at bounding box center [84, 392] width 141 height 10
copy link "[EMAIL_ADDRESS][DOMAIN_NAME]"
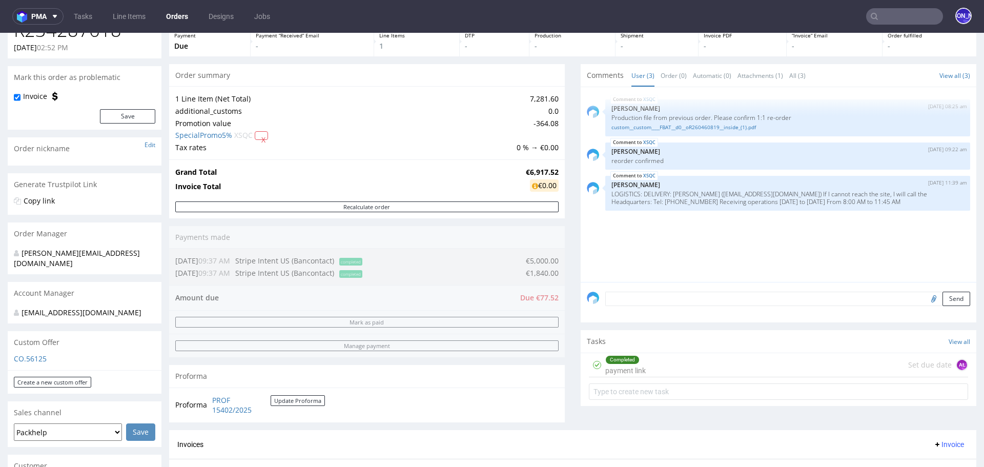
scroll to position [0, 0]
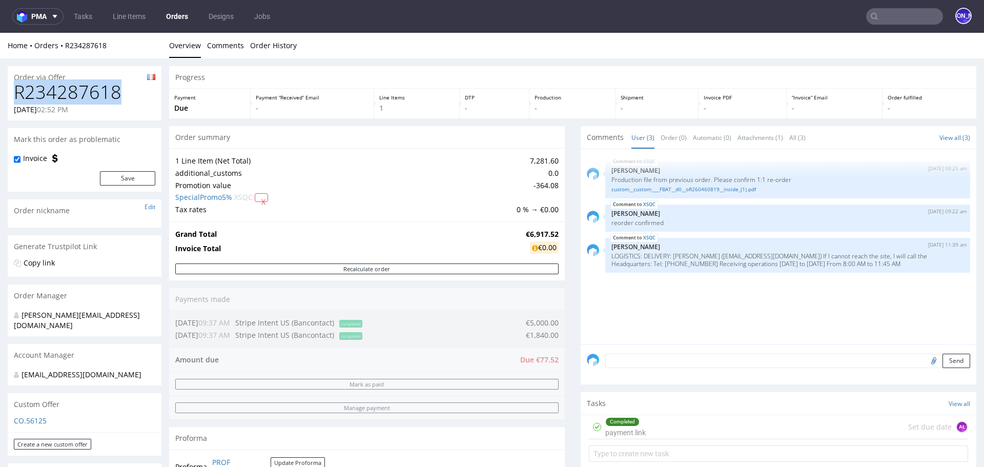
drag, startPoint x: 134, startPoint y: 93, endPoint x: 0, endPoint y: 93, distance: 133.8
copy h1 "R234287618"
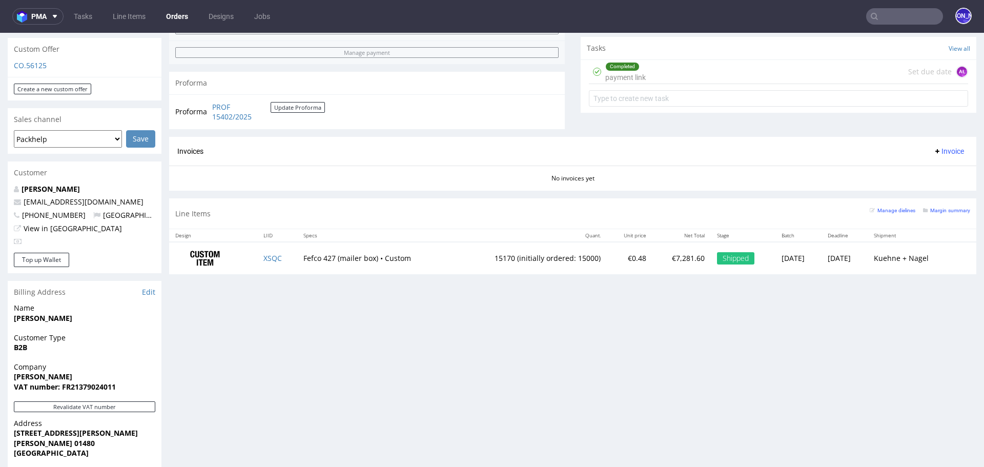
scroll to position [361, 0]
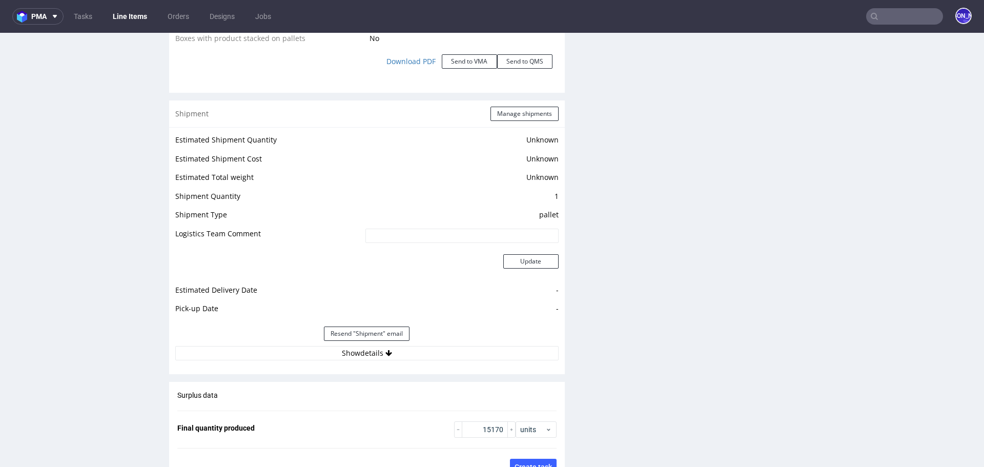
scroll to position [1282, 0]
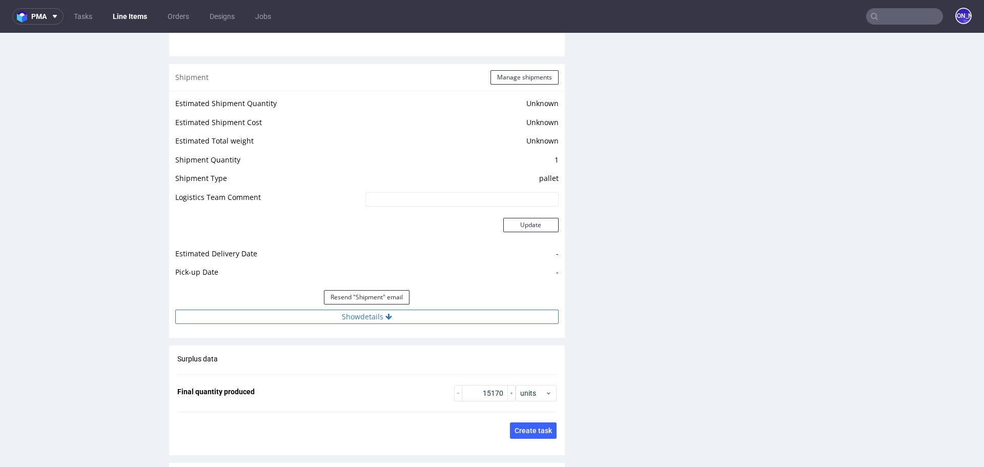
click at [377, 311] on button "Show details" at bounding box center [366, 317] width 383 height 14
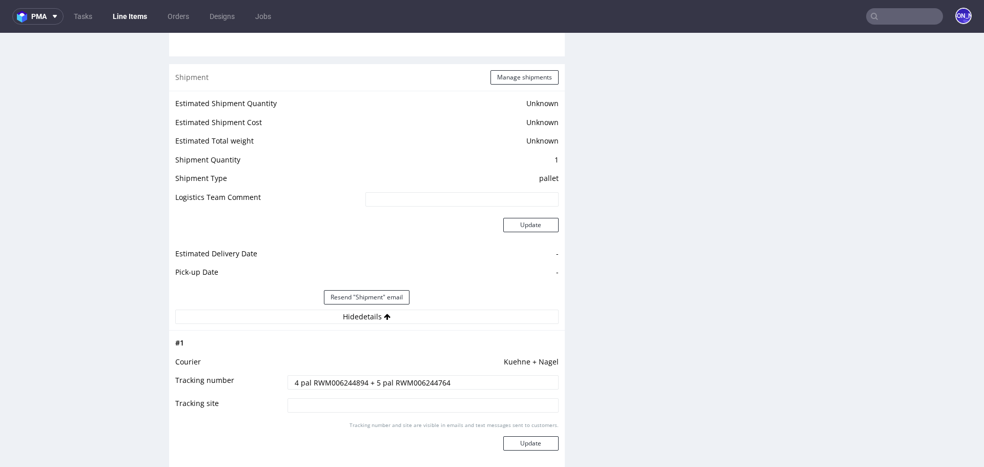
click at [332, 380] on input "4 pal RWM006244894 + 5 pal RWM006244764" at bounding box center [423, 382] width 271 height 14
click at [326, 375] on input "4 pal RWM006244894 + 5 pal RWM006244764" at bounding box center [423, 382] width 271 height 14
click at [326, 380] on input "4 pal RWM006244894 + 5 pal RWM006244764" at bounding box center [423, 382] width 271 height 14
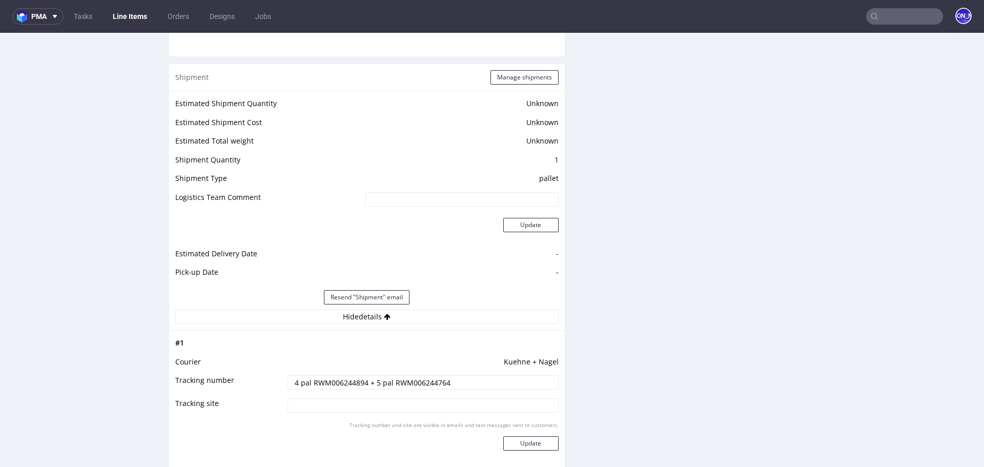
click at [326, 380] on input "4 pal RWM006244894 + 5 pal RWM006244764" at bounding box center [423, 382] width 271 height 14
click at [424, 379] on input "4 pal RWM006244894 + 5 pal RWM006244764" at bounding box center [423, 382] width 271 height 14
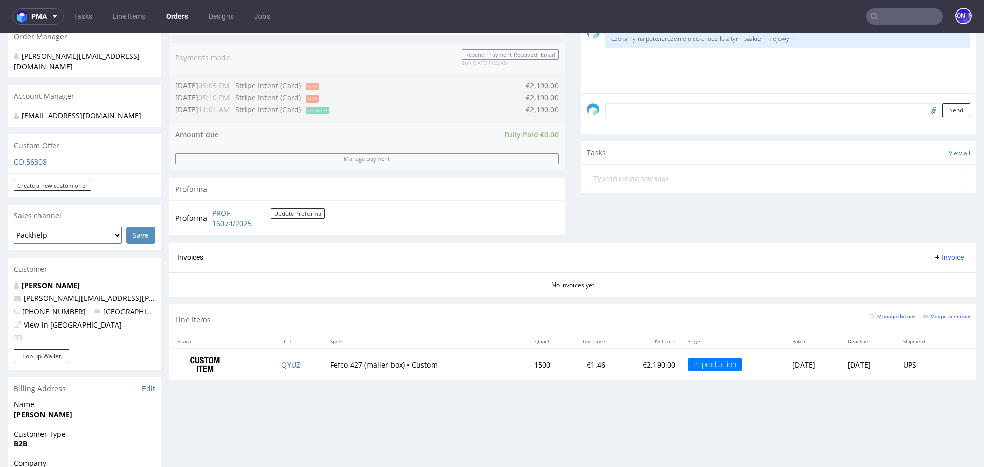
scroll to position [261, 0]
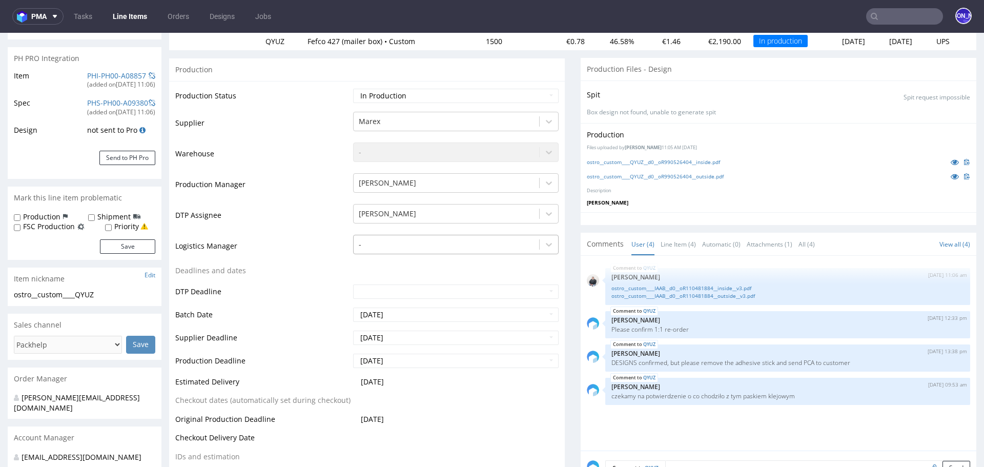
scroll to position [195, 0]
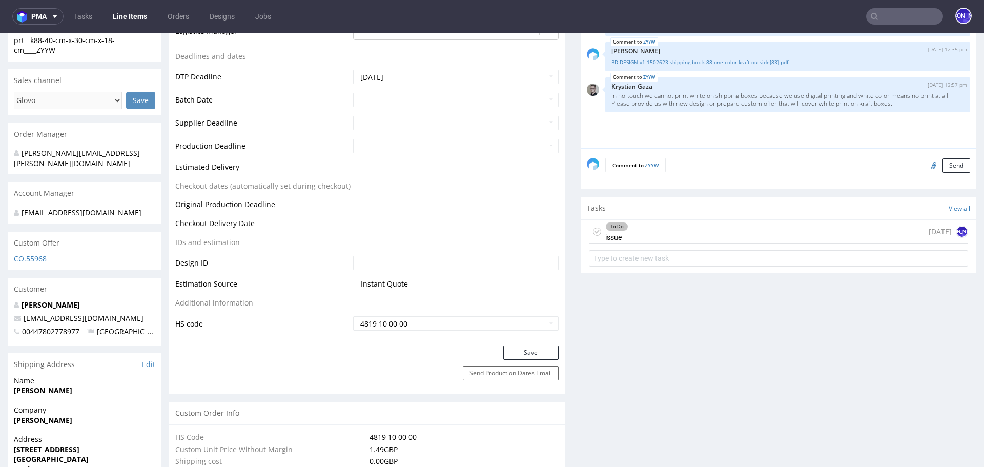
scroll to position [389, 0]
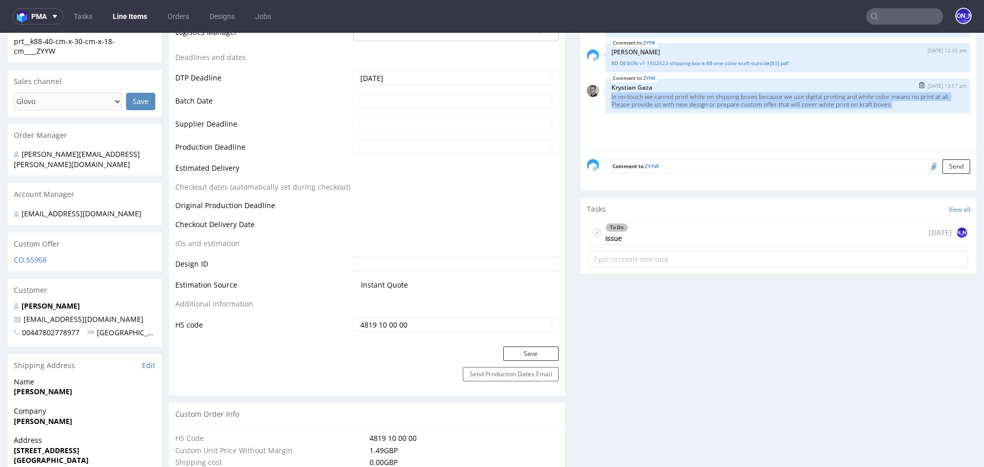
drag, startPoint x: 910, startPoint y: 105, endPoint x: 603, endPoint y: 98, distance: 306.6
click at [605, 98] on div "ZYYW [DATE] 13:57 pm Krystian Gaza In no-touch we cannot print white on shippin…" at bounding box center [787, 95] width 365 height 35
copy p "In no-touch we cannot print white on shipping boxes because we use digital prin…"
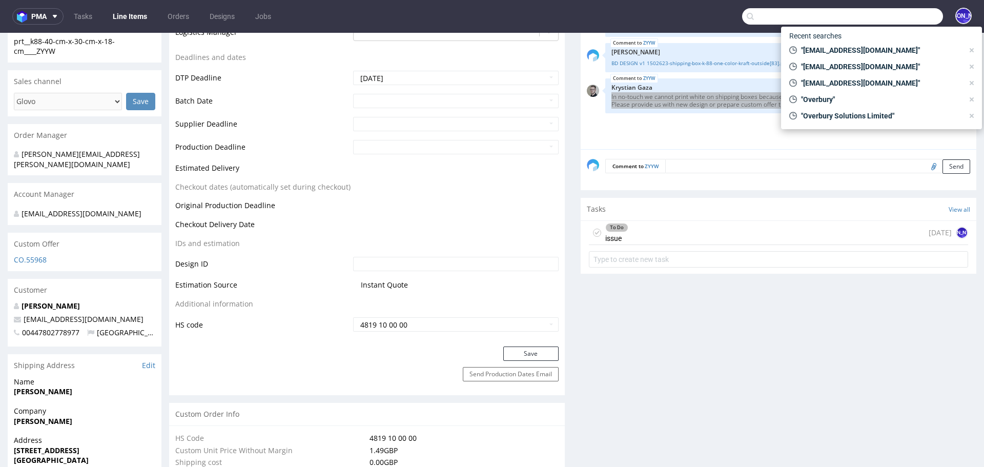
click at [894, 9] on input "text" at bounding box center [842, 16] width 201 height 16
paste input "[PERSON_NAME][EMAIL_ADDRESS][DOMAIN_NAME]"
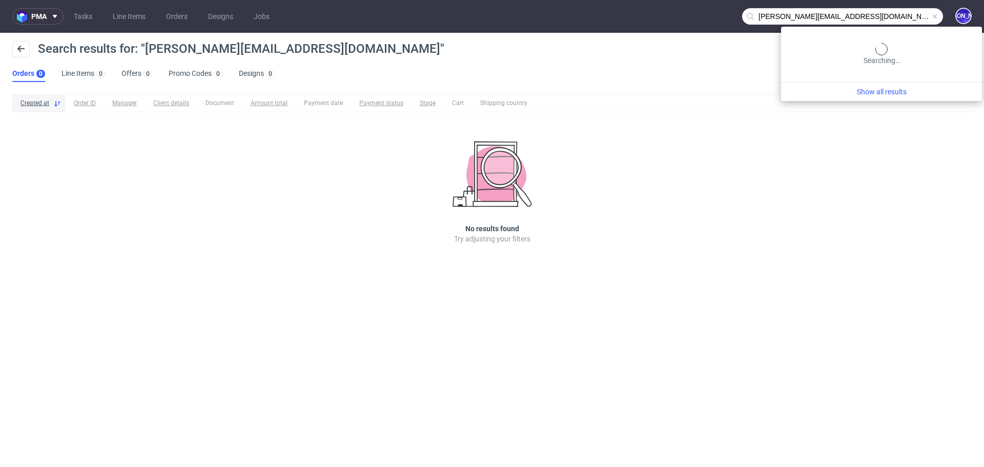
click at [890, 17] on input "[PERSON_NAME][EMAIL_ADDRESS][DOMAIN_NAME]" at bounding box center [842, 16] width 201 height 16
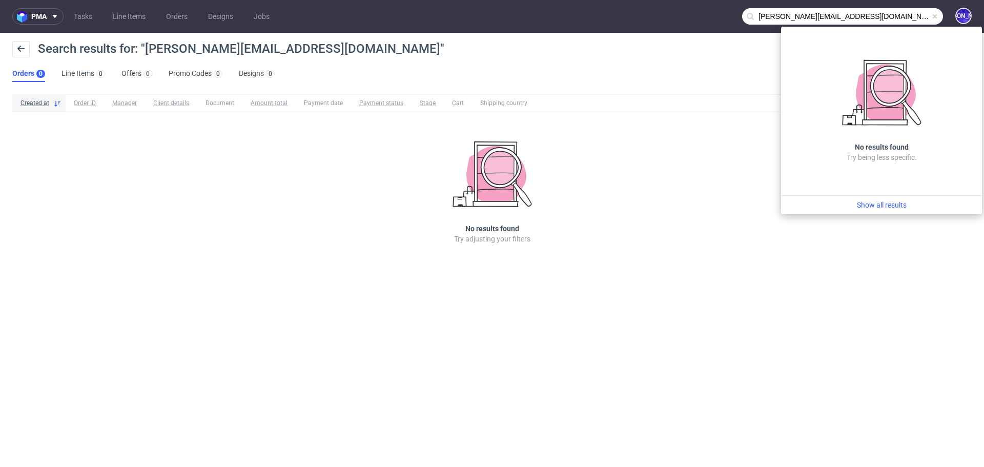
drag, startPoint x: 802, startPoint y: 16, endPoint x: 718, endPoint y: 16, distance: 83.6
click at [718, 16] on nav "pma Tasks Line Items Orders Designs Jobs [PERSON_NAME][EMAIL_ADDRESS][DOMAIN_NA…" at bounding box center [492, 16] width 984 height 33
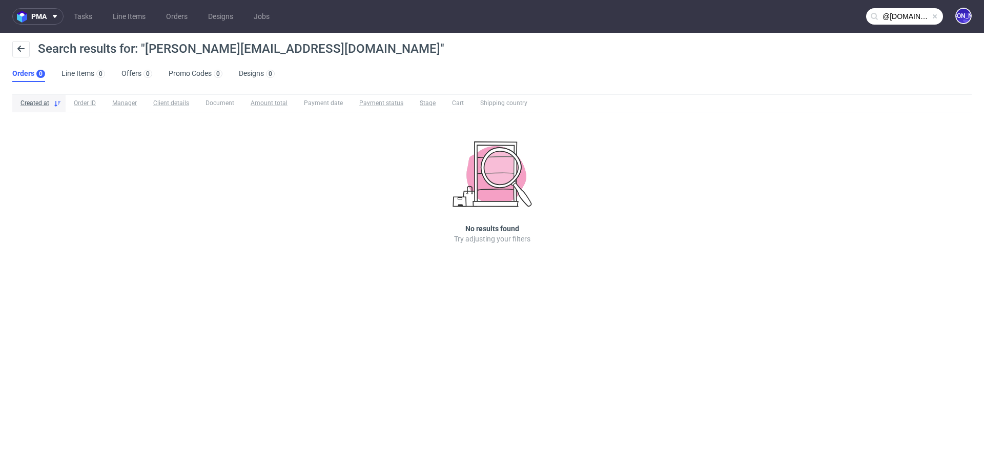
type input "@[DOMAIN_NAME]"
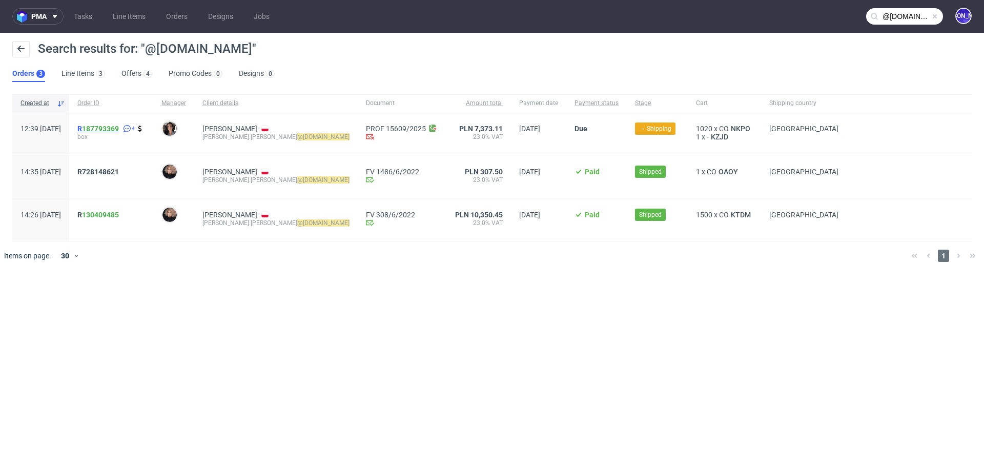
click at [116, 130] on link "187793369" at bounding box center [100, 129] width 37 height 8
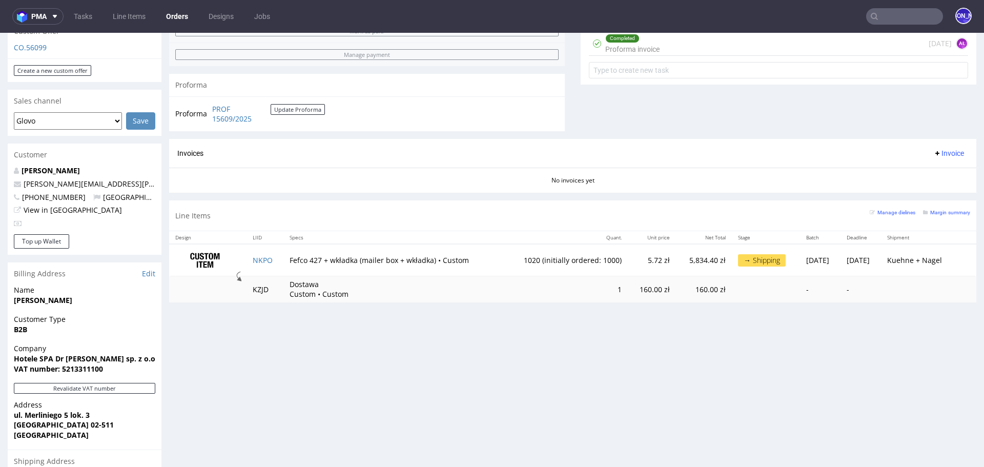
scroll to position [379, 0]
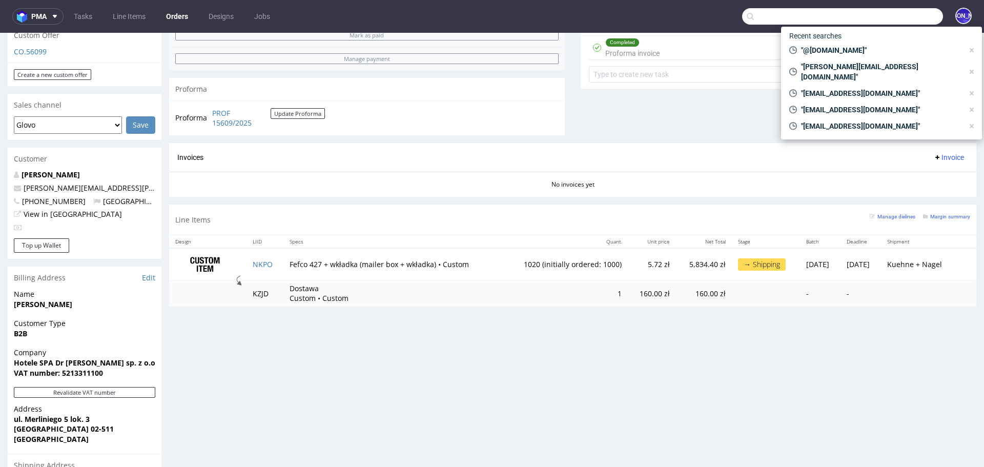
click at [880, 17] on input "text" at bounding box center [842, 16] width 201 height 16
paste input "[PERSON_NAME][EMAIL_ADDRESS][DOMAIN_NAME]"
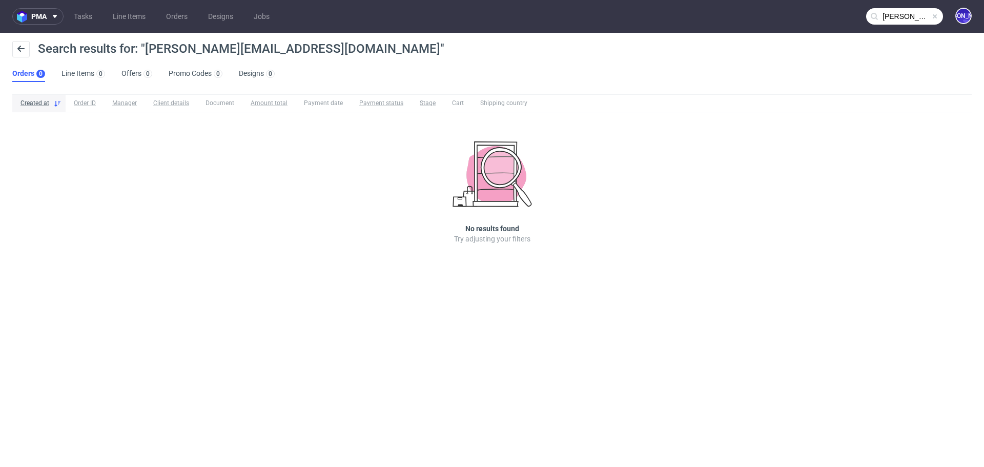
click at [886, 14] on input "[PERSON_NAME][EMAIL_ADDRESS][DOMAIN_NAME]" at bounding box center [904, 16] width 77 height 16
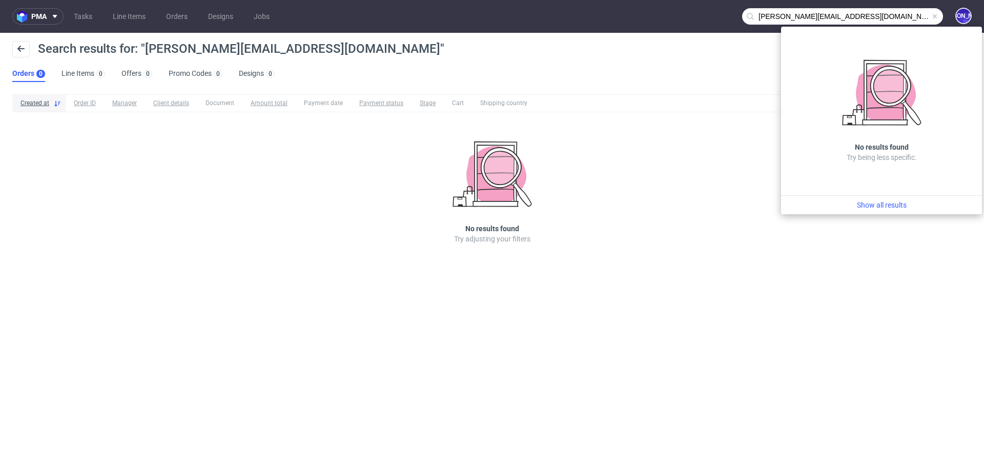
click at [764, 15] on input "[PERSON_NAME][EMAIL_ADDRESS][DOMAIN_NAME]" at bounding box center [842, 16] width 201 height 16
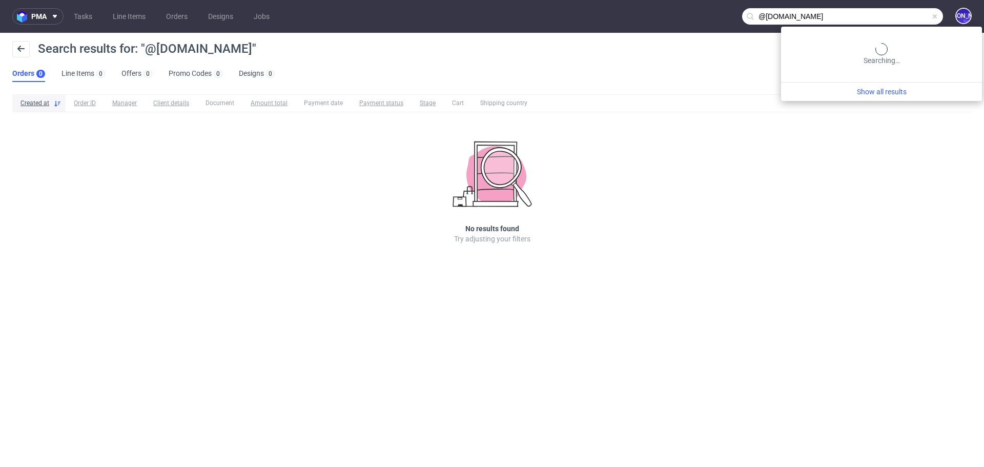
click at [894, 14] on input "@[DOMAIN_NAME]" at bounding box center [842, 16] width 201 height 16
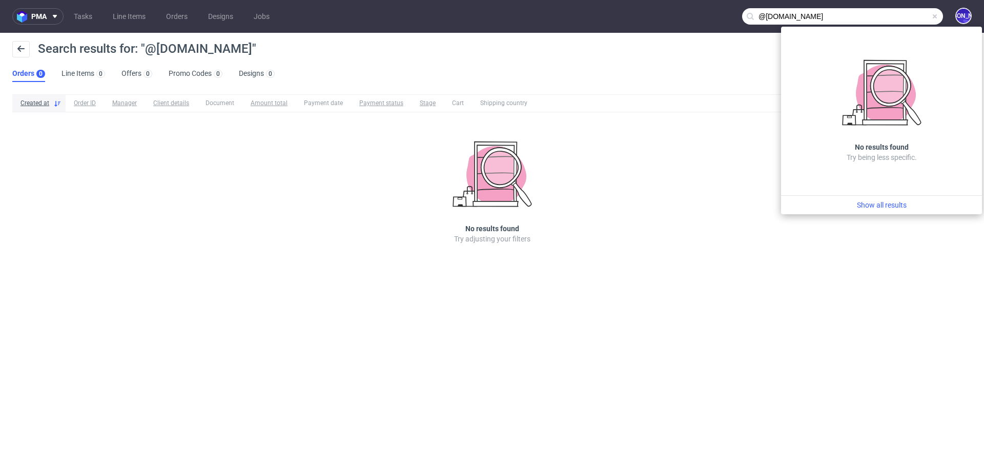
paste input "laetitia@dogchef"
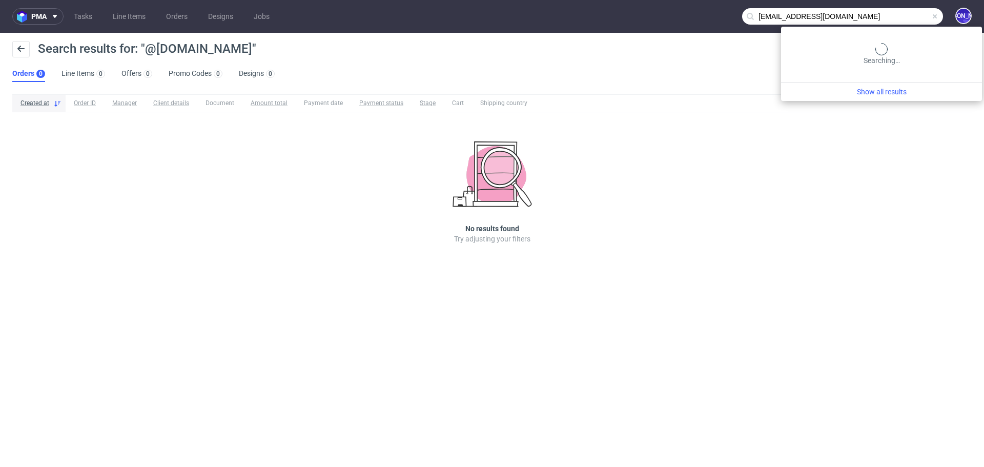
type input "[EMAIL_ADDRESS][DOMAIN_NAME]"
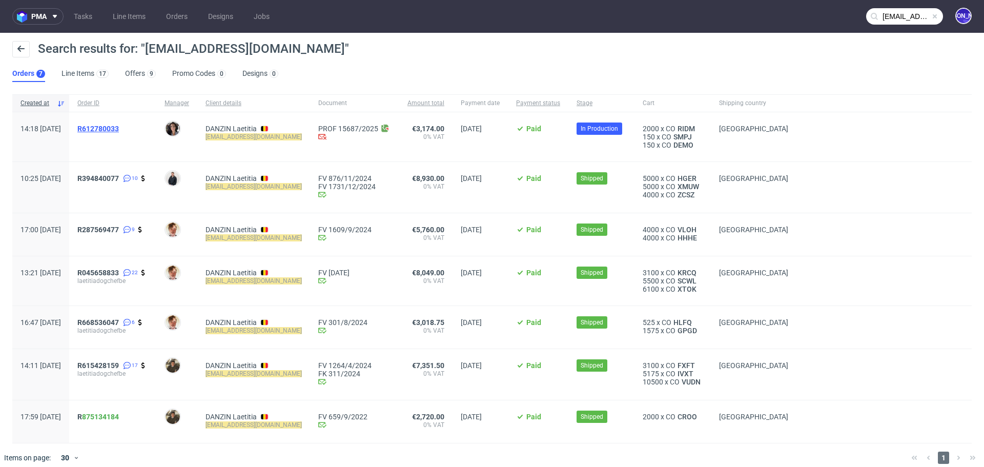
click at [107, 127] on span "R612780033" at bounding box center [98, 129] width 42 height 8
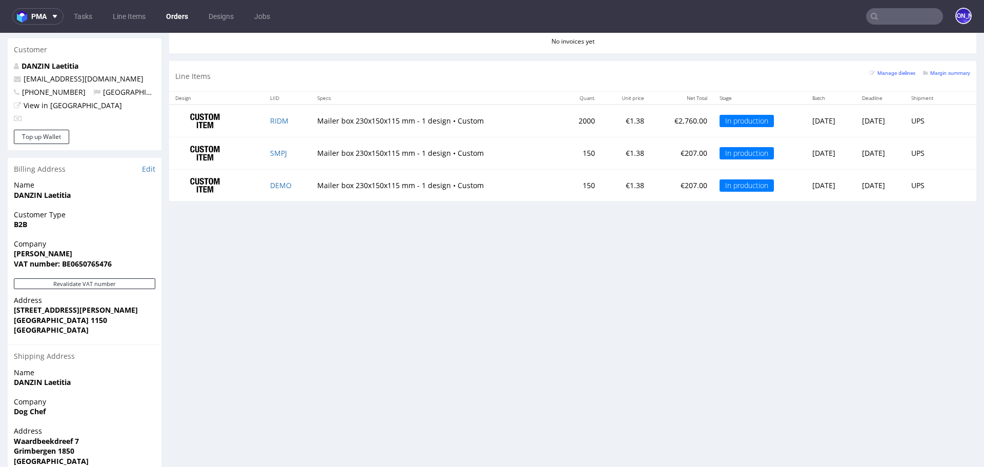
scroll to position [500, 0]
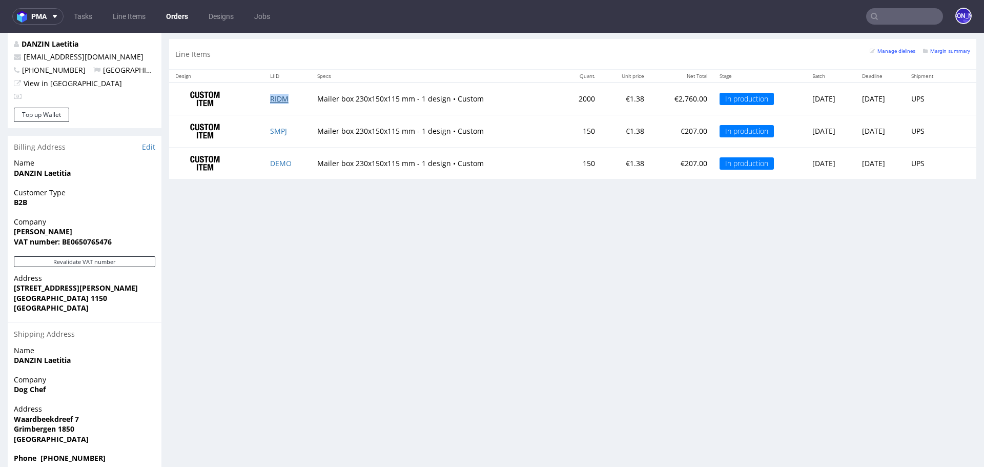
click at [279, 95] on link "RIDM" at bounding box center [279, 99] width 18 height 10
click at [273, 126] on link "SMPJ" at bounding box center [278, 131] width 17 height 10
click at [275, 160] on link "DEMO" at bounding box center [281, 163] width 22 height 10
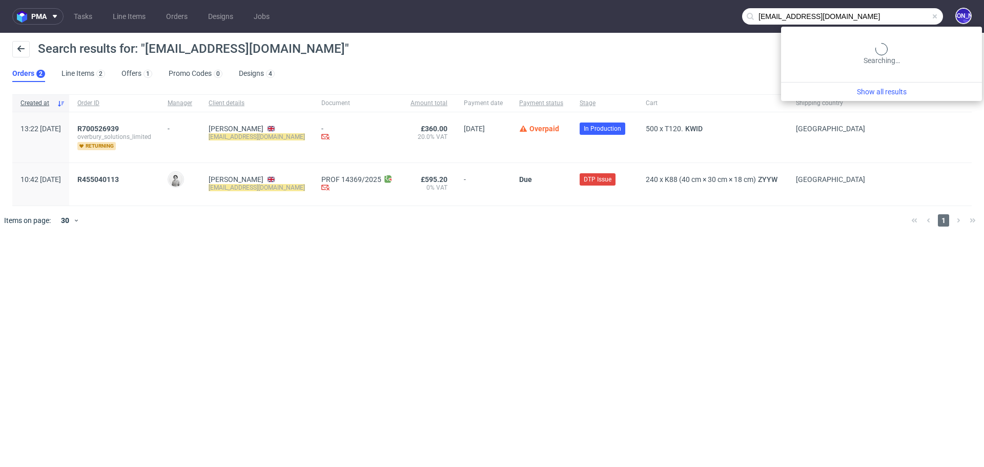
click at [898, 13] on input "[EMAIL_ADDRESS][DOMAIN_NAME]" at bounding box center [842, 16] width 201 height 16
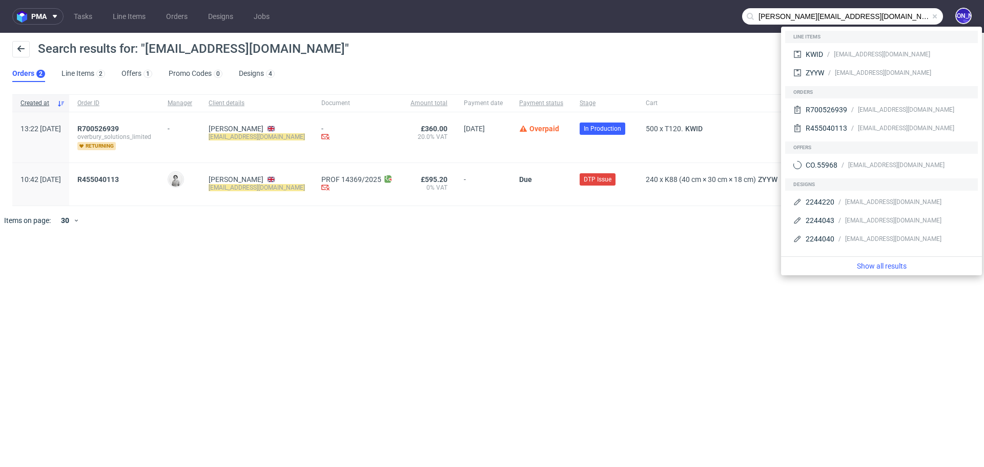
type input "[PERSON_NAME][EMAIL_ADDRESS][DOMAIN_NAME]"
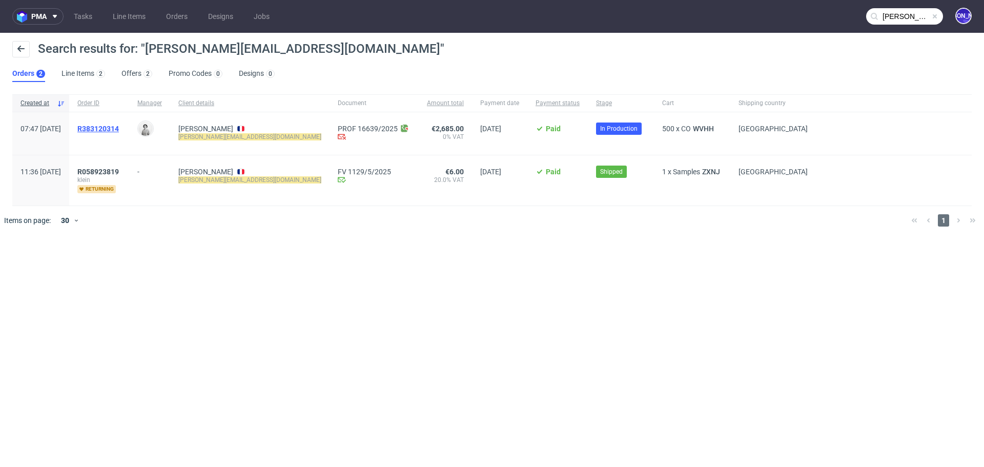
click at [113, 130] on span "R383120314" at bounding box center [98, 129] width 42 height 8
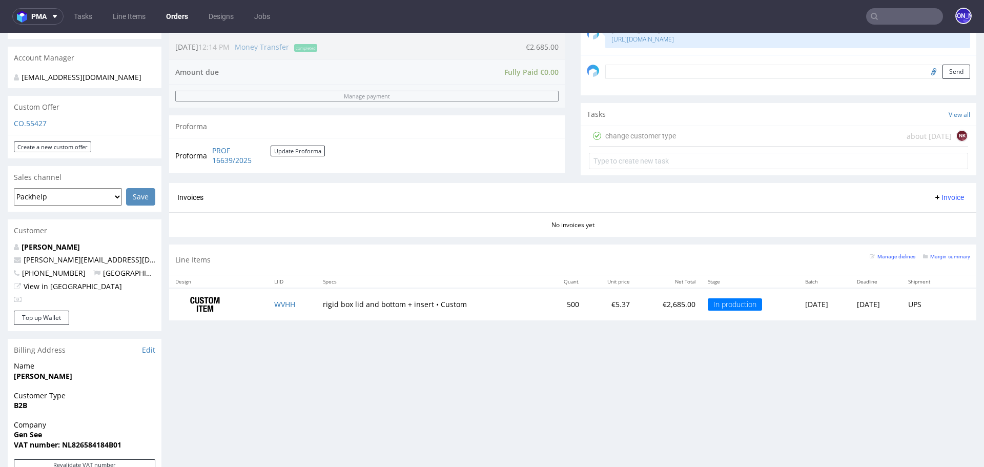
scroll to position [333, 0]
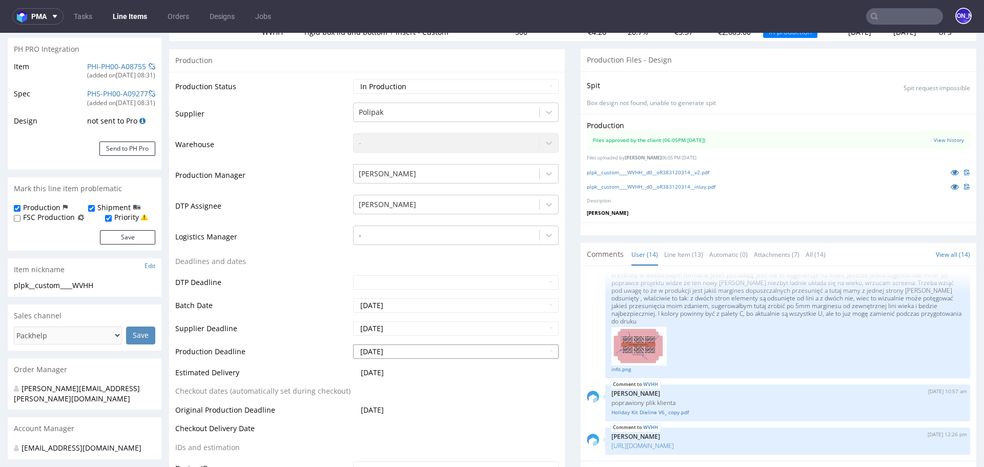
scroll to position [150, 0]
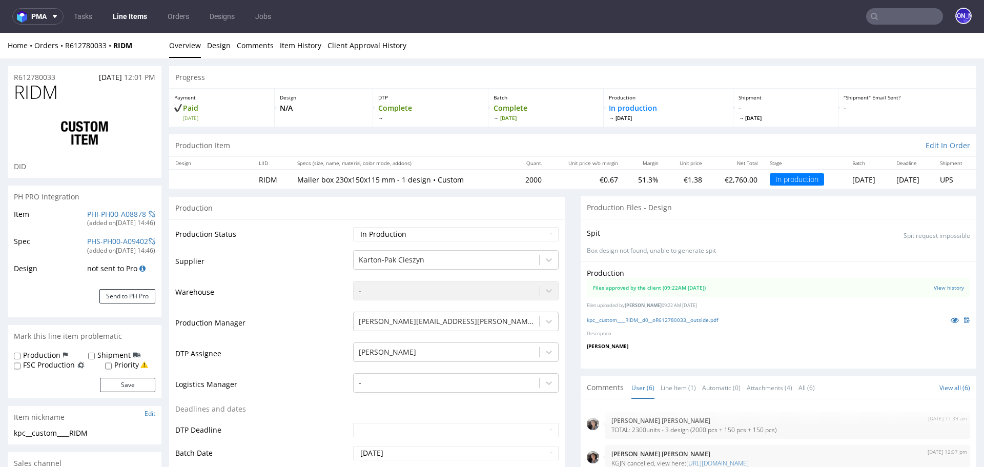
scroll to position [56, 0]
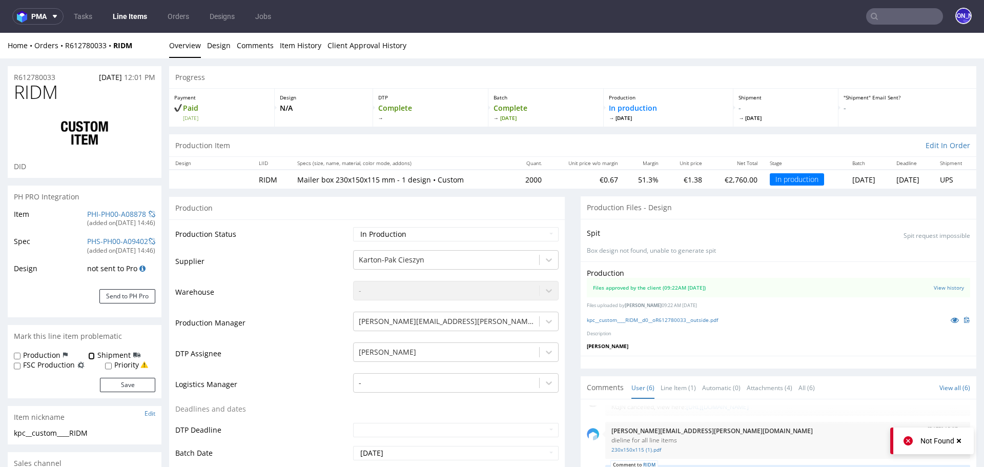
click at [90, 355] on input "Shipment" at bounding box center [91, 356] width 7 height 8
checkbox input "true"
click at [128, 387] on button "Save" at bounding box center [127, 385] width 55 height 14
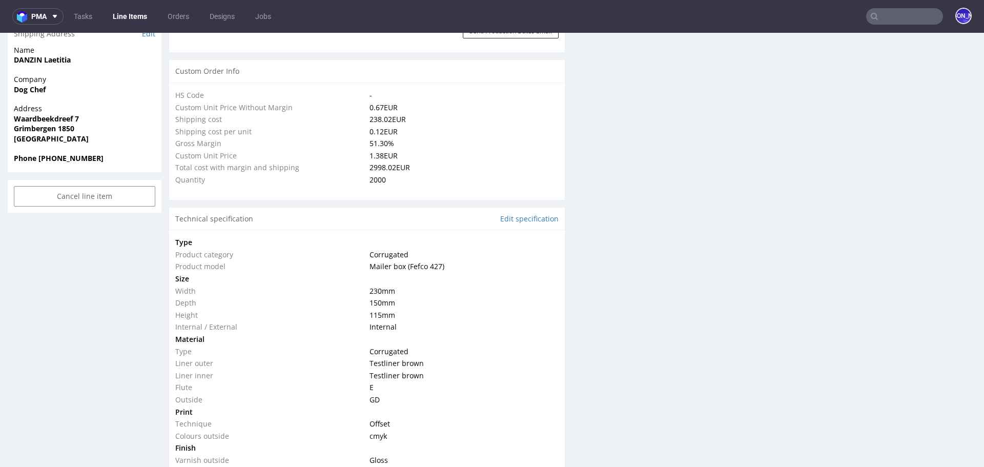
scroll to position [742, 0]
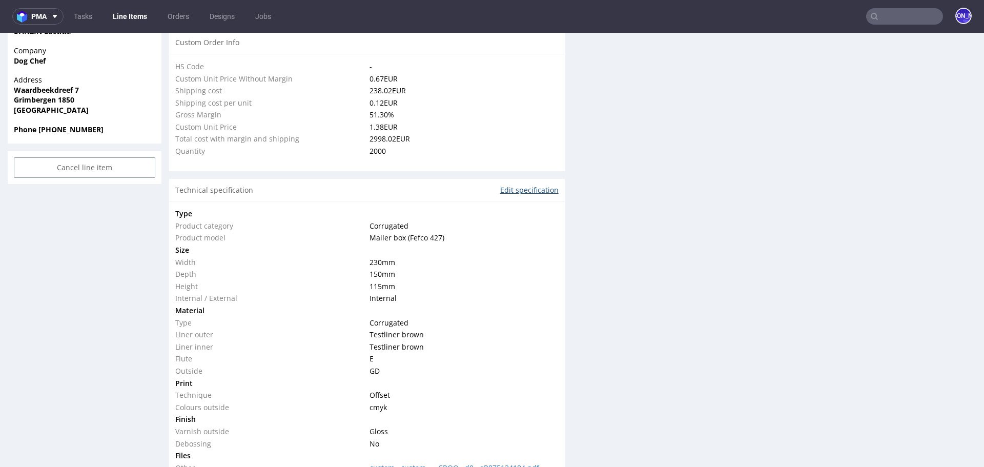
click link "Edit specification"
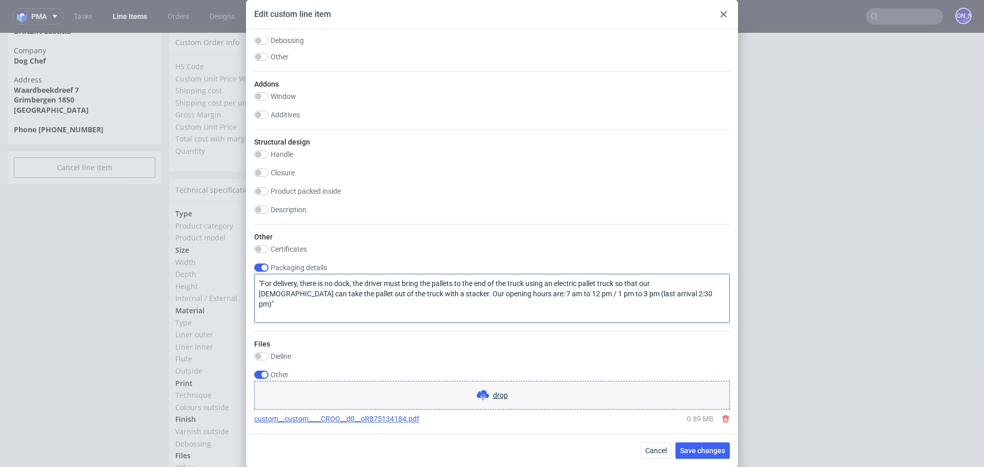
scroll to position [845, 0]
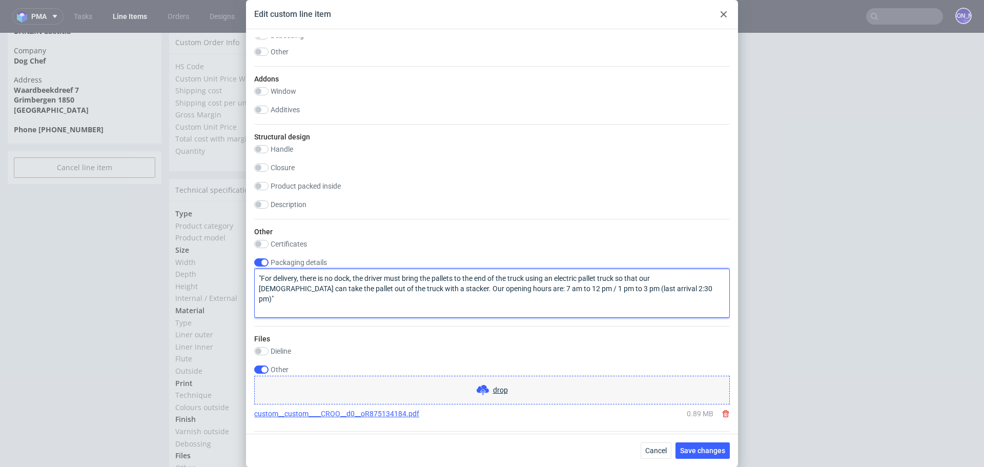
click at [671, 289] on textarea ""For delivery, there is no dock, the driver must bring the pallets to the end o…" at bounding box center [492, 293] width 476 height 49
paste textarea "it is necessary that the truck be equipped with a tail lift, as we do not have …"
type textarea ""For delivery, there is no dock, the driver must bring the pallets to the end o…"
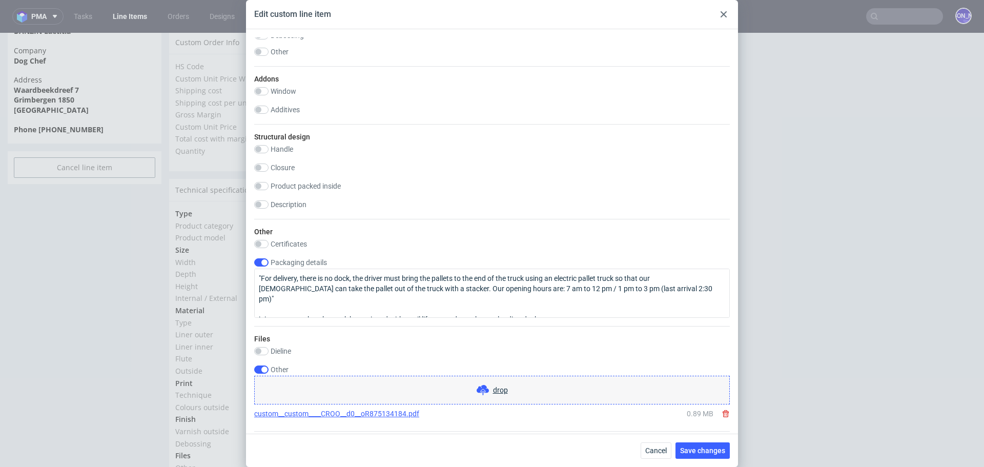
click at [687, 459] on div "Cancel Save changes" at bounding box center [492, 450] width 492 height 33
click at [695, 449] on span "Save changes" at bounding box center [702, 450] width 45 height 7
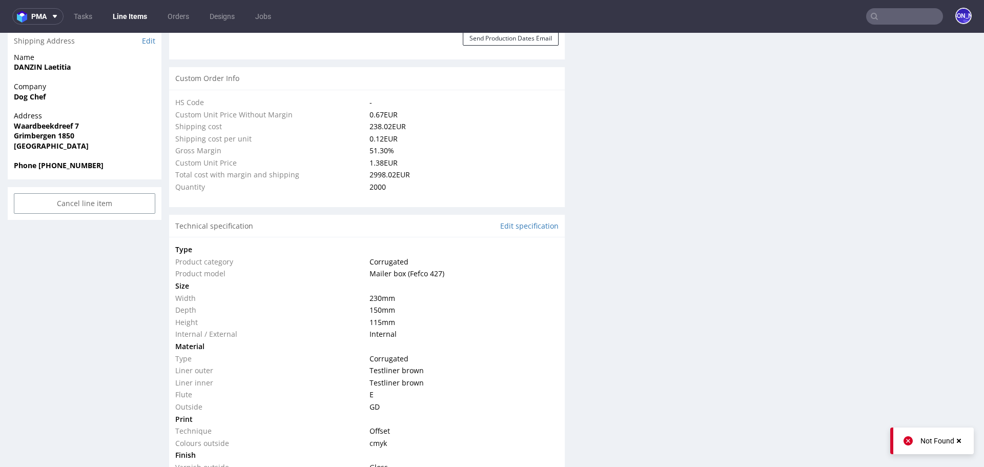
scroll to position [704, 0]
click link "Edit specification"
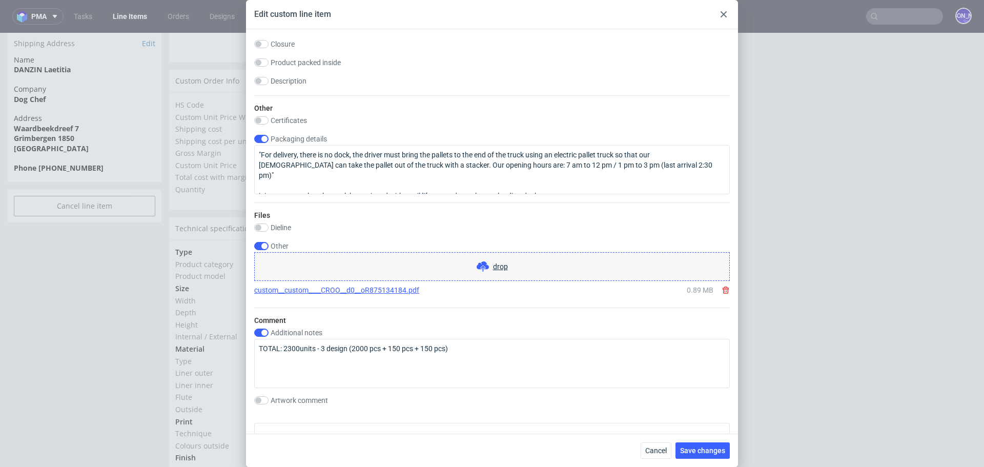
scroll to position [972, 0]
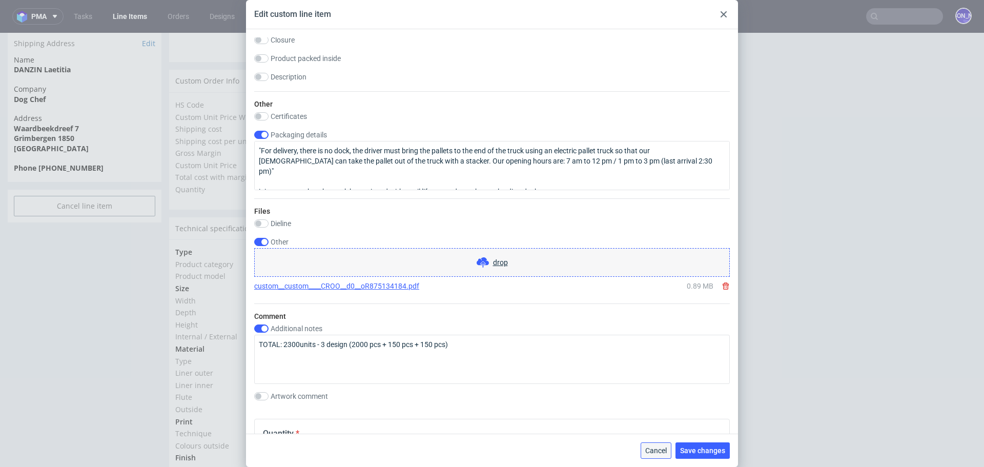
click at [656, 450] on span "Cancel" at bounding box center [656, 450] width 22 height 7
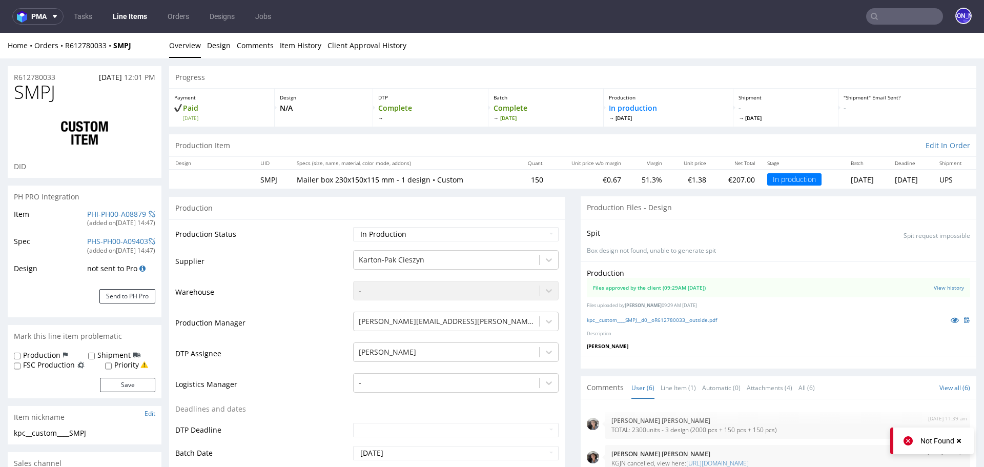
scroll to position [56, 0]
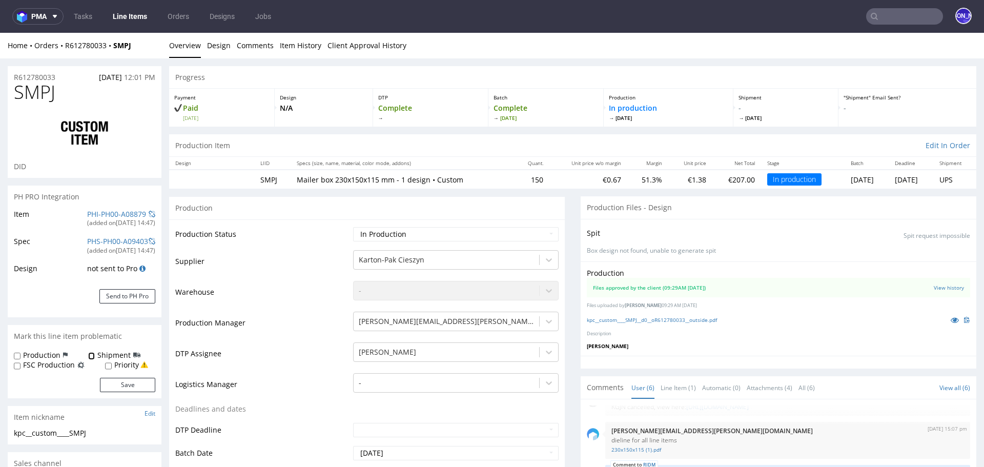
click at [90, 357] on input "Shipment" at bounding box center [91, 356] width 7 height 8
checkbox input "true"
click at [121, 385] on button "Save" at bounding box center [127, 385] width 55 height 14
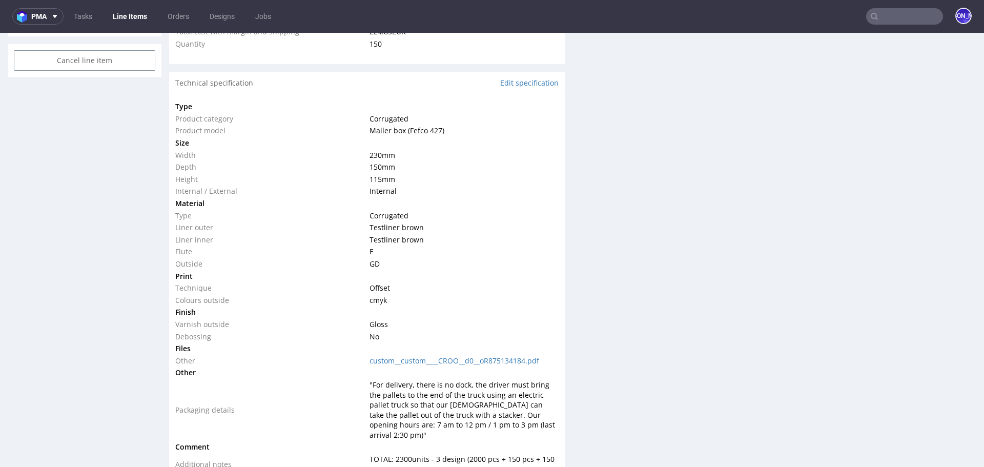
scroll to position [835, 0]
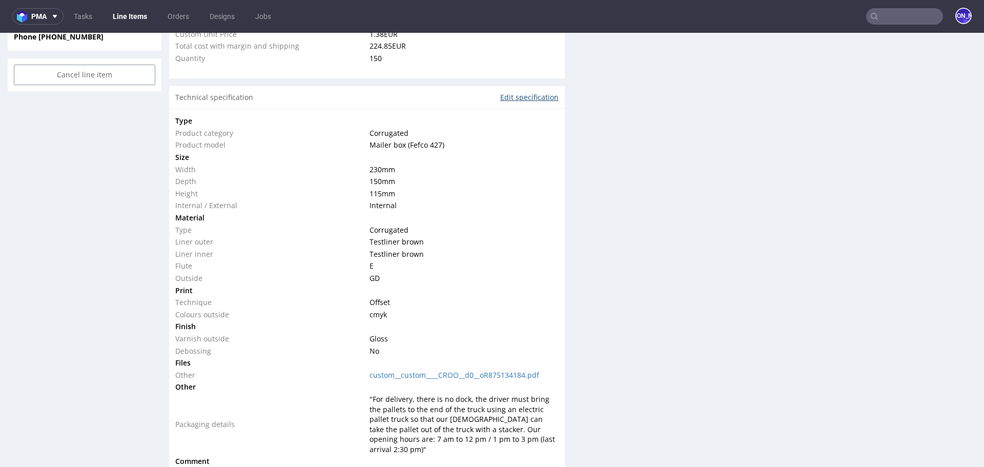
click link "Edit specification"
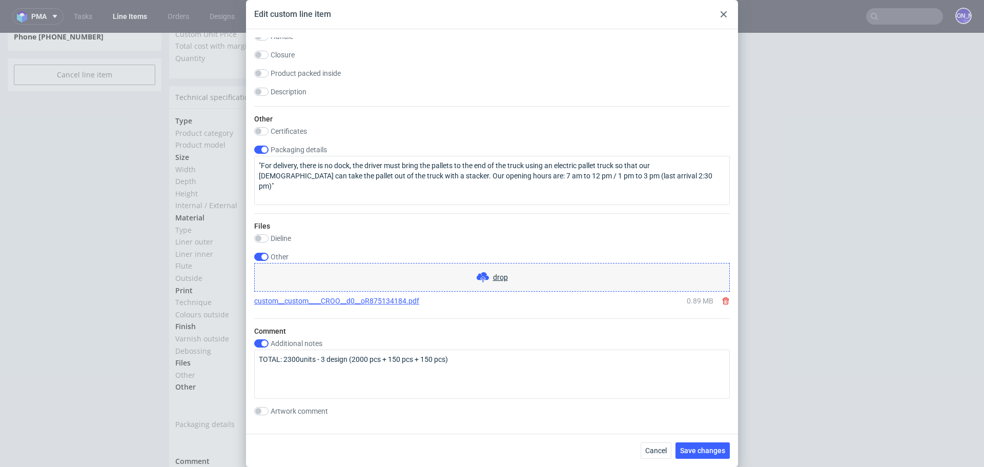
scroll to position [977, 0]
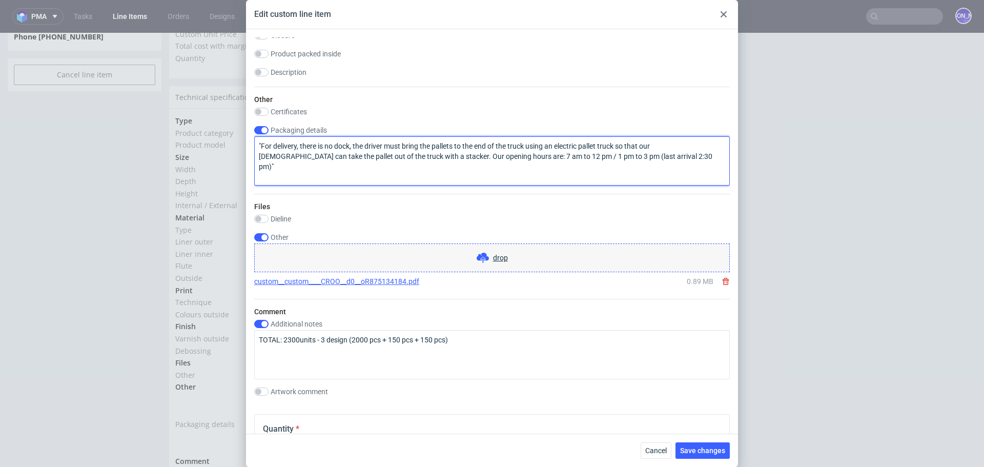
click at [665, 154] on textarea ""For delivery, there is no dock, the driver must bring the pallets to the end o…" at bounding box center [492, 160] width 476 height 49
paste textarea "it is necessary that the truck be equipped with a tail lift, as we do not have …"
type textarea ""For delivery, there is no dock, the driver must bring the pallets to the end o…"
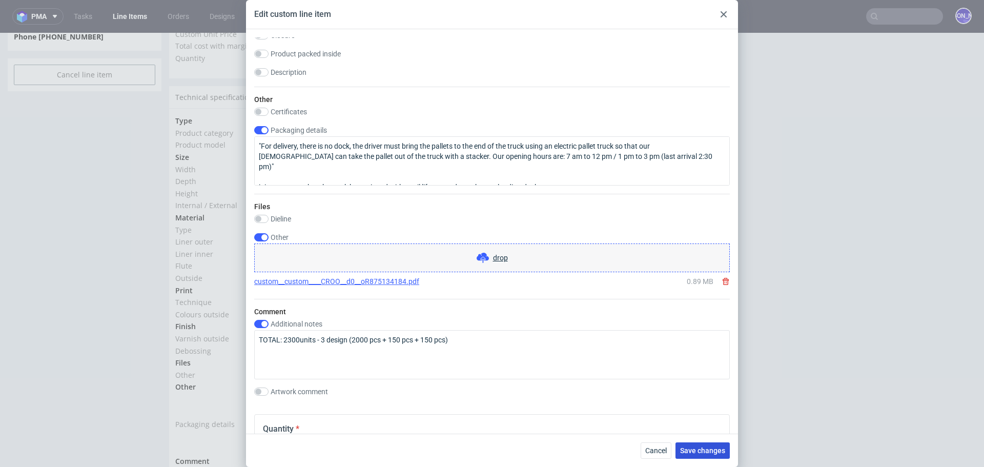
click at [698, 447] on span "Save changes" at bounding box center [702, 450] width 45 height 7
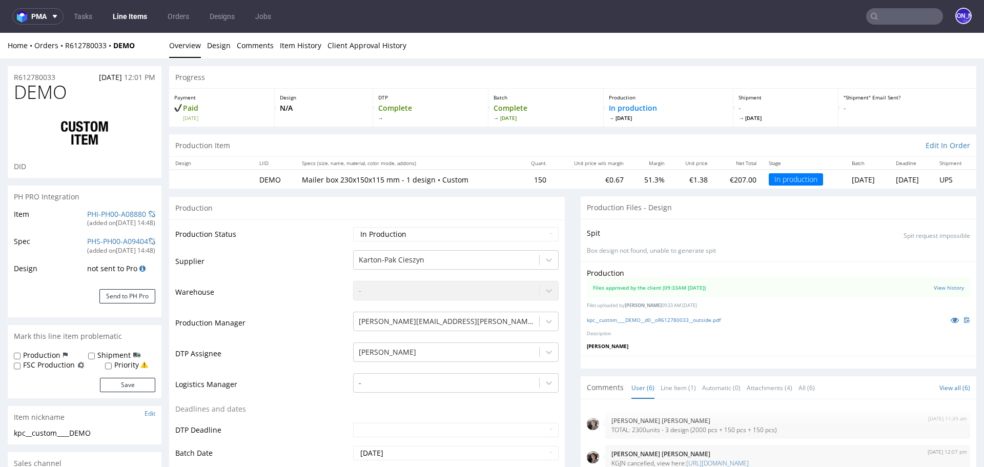
scroll to position [56, 0]
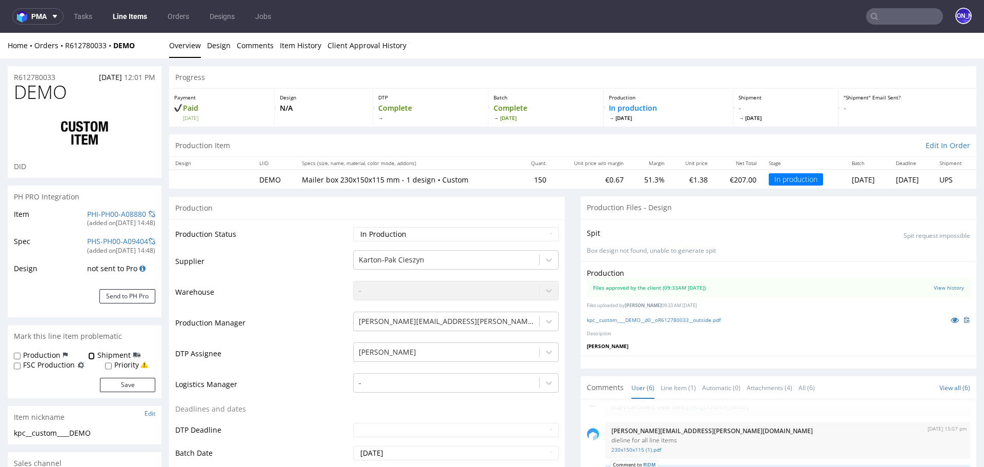
click at [90, 357] on input "Shipment" at bounding box center [91, 356] width 7 height 8
checkbox input "true"
click at [131, 387] on button "Save" at bounding box center [127, 385] width 55 height 14
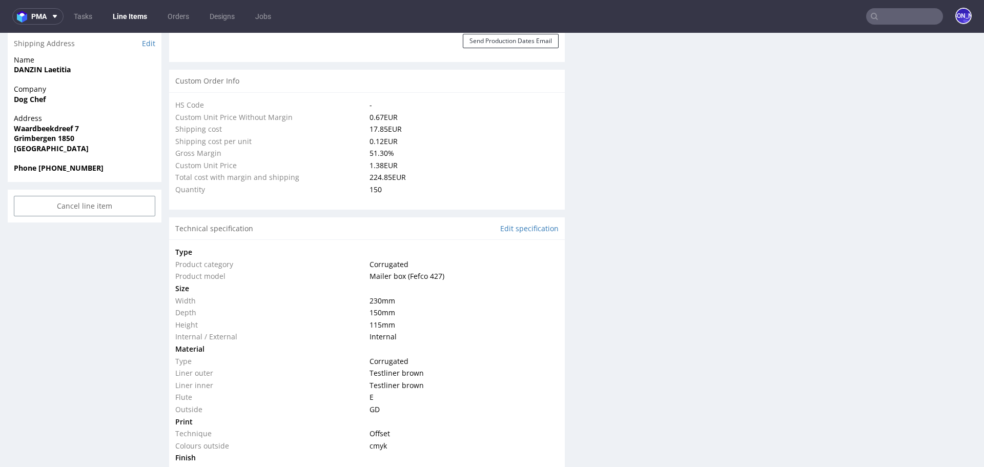
scroll to position [700, 0]
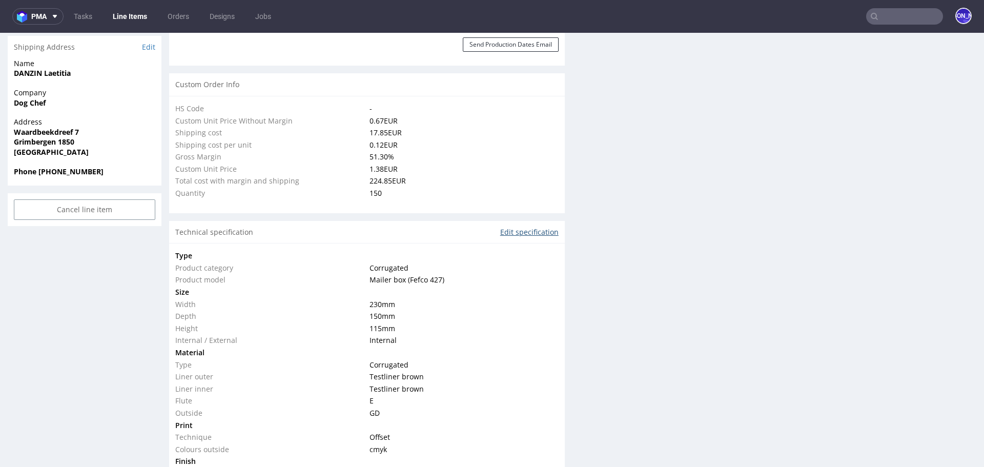
click link "Edit specification"
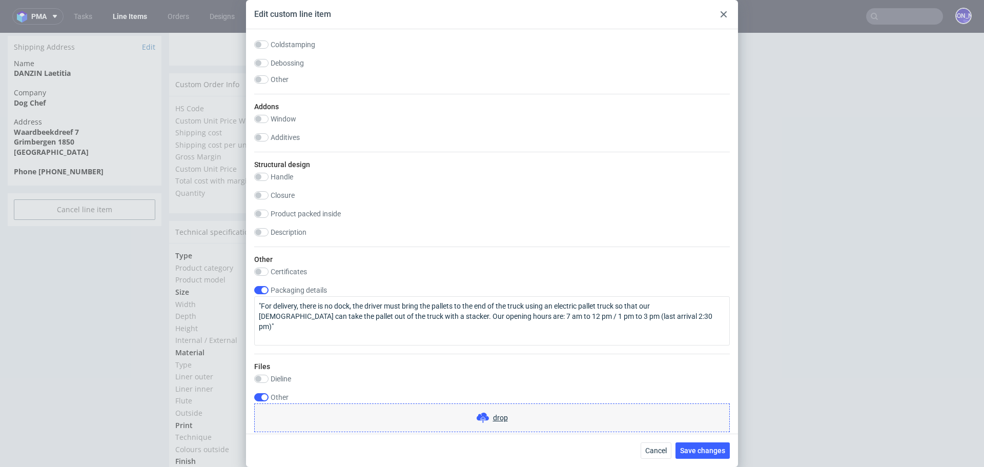
scroll to position [820, 0]
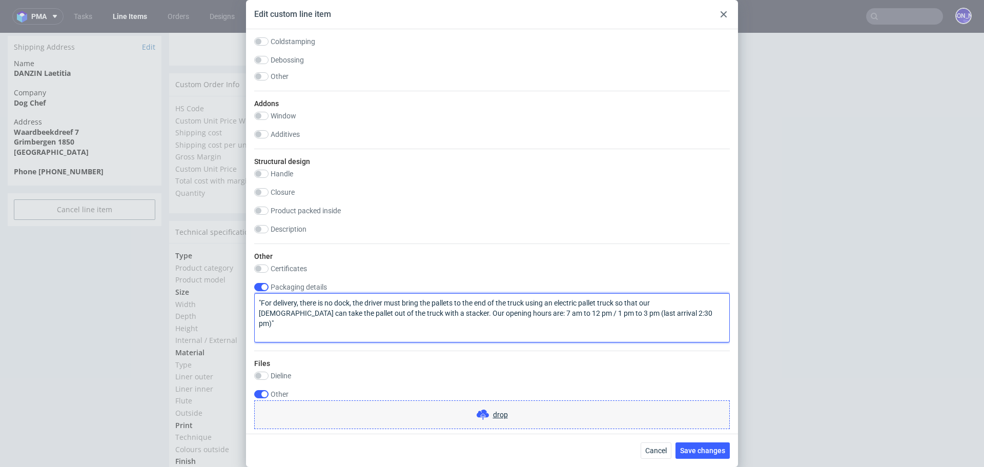
click at [669, 315] on textarea ""For delivery, there is no dock, the driver must bring the pallets to the end o…" at bounding box center [492, 317] width 476 height 49
paste textarea "Regarding the delivery, it is necessary that the truck be equipped with a tail …"
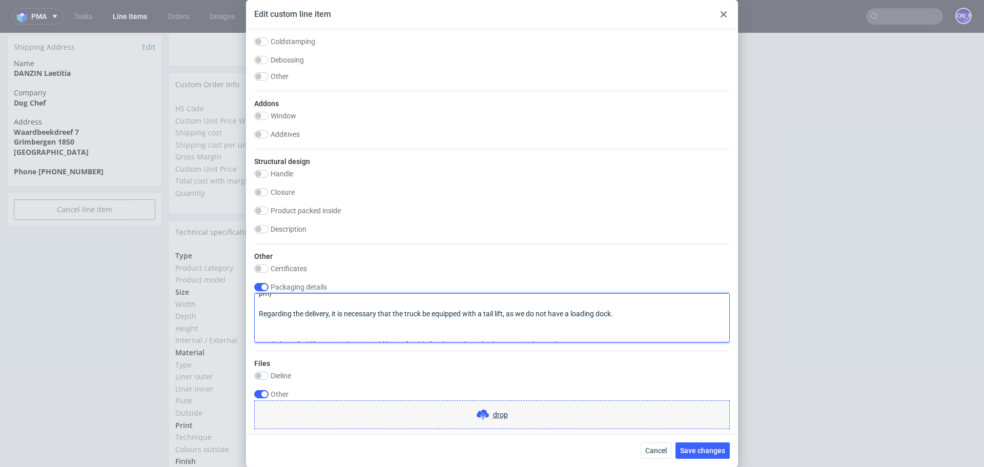
scroll to position [31, 0]
drag, startPoint x: 568, startPoint y: 335, endPoint x: 245, endPoint y: 314, distance: 324.6
click at [245, 314] on div "Edit custom line item Technical specification Instant price RFQ Type Product ca…" at bounding box center [492, 233] width 984 height 467
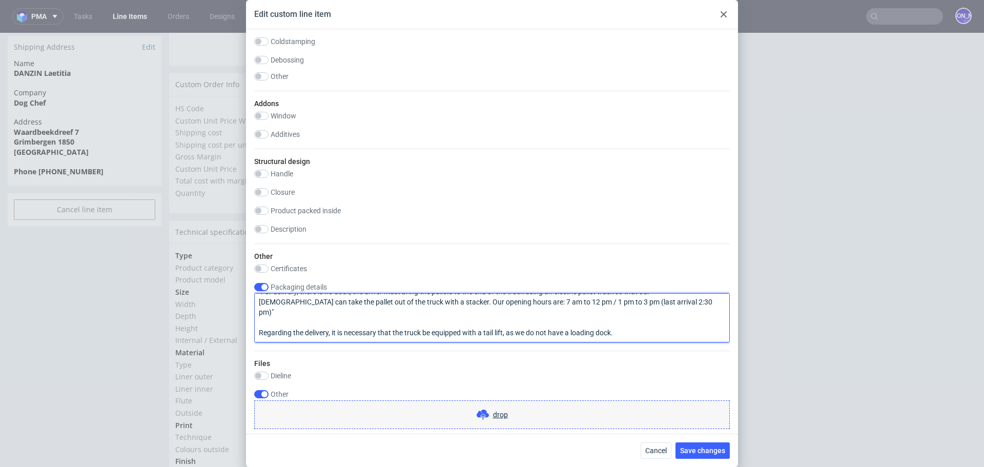
scroll to position [11, 0]
drag, startPoint x: 332, startPoint y: 320, endPoint x: 159, endPoint y: 318, distance: 173.3
click at [159, 318] on div "Edit custom line item Technical specification Instant price RFQ Type Product ca…" at bounding box center [492, 233] width 984 height 467
drag, startPoint x: 558, startPoint y: 321, endPoint x: 192, endPoint y: 322, distance: 365.5
click at [192, 322] on div "Edit custom line item Technical specification Instant price RFQ Type Product ca…" at bounding box center [492, 233] width 984 height 467
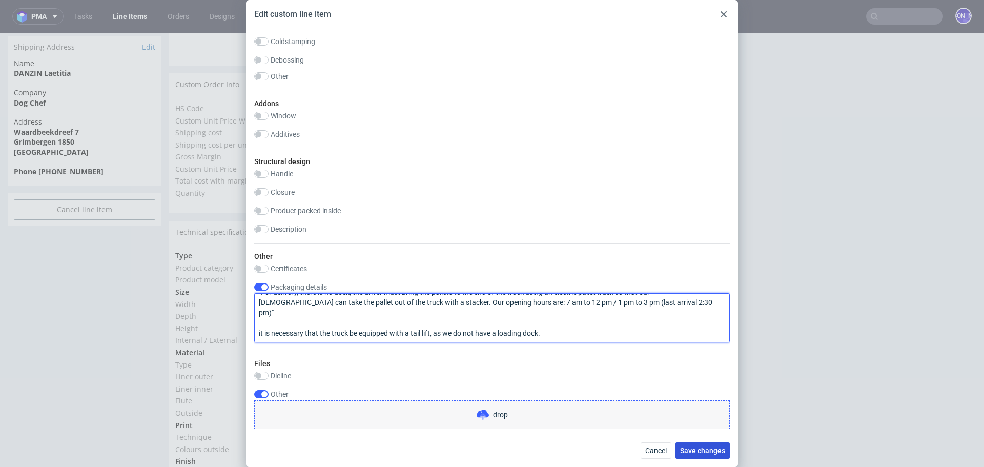
type textarea ""For delivery, there is no dock, the driver must bring the pallets to the end o…"
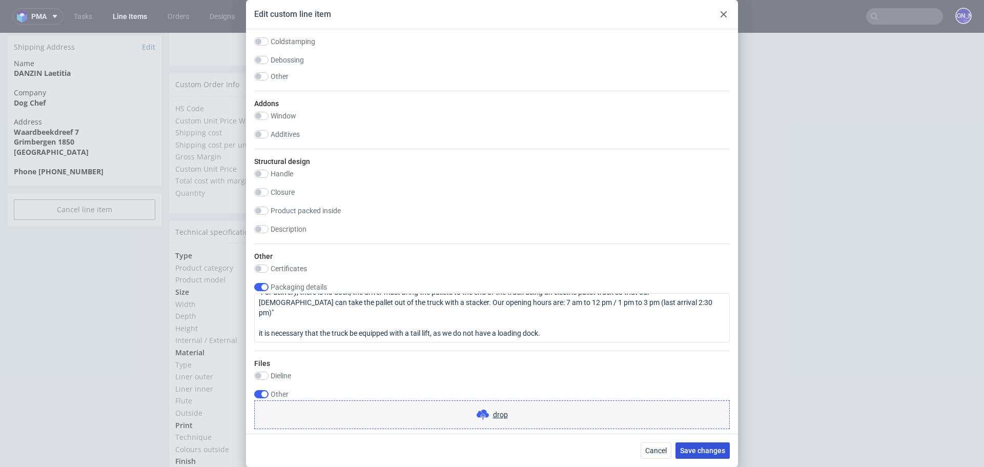
click at [704, 453] on span "Save changes" at bounding box center [702, 450] width 45 height 7
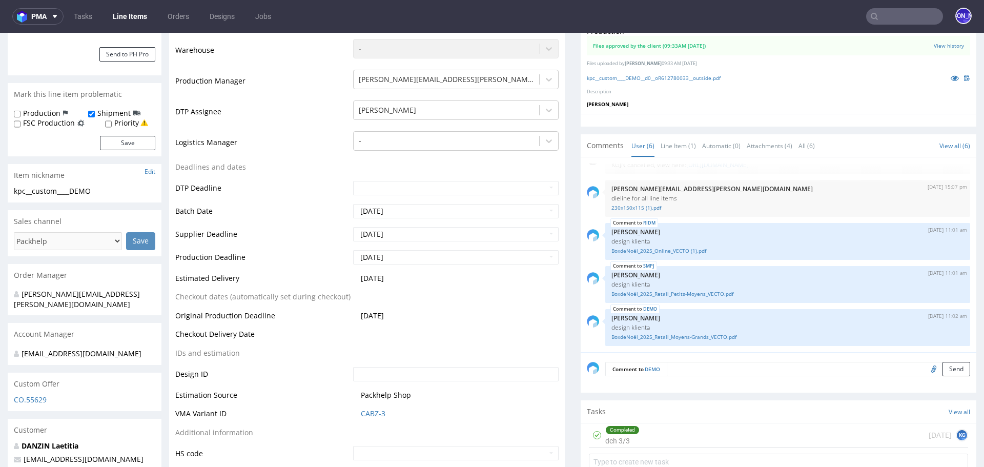
scroll to position [242, 0]
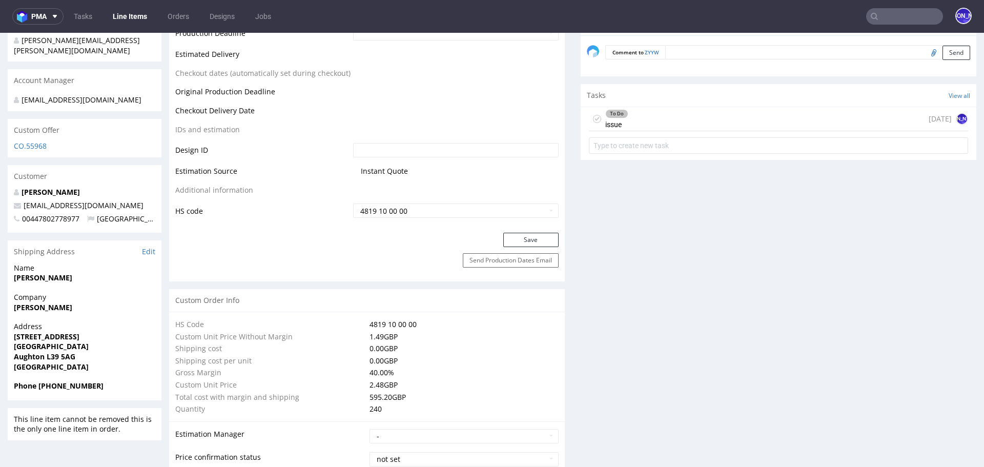
scroll to position [504, 0]
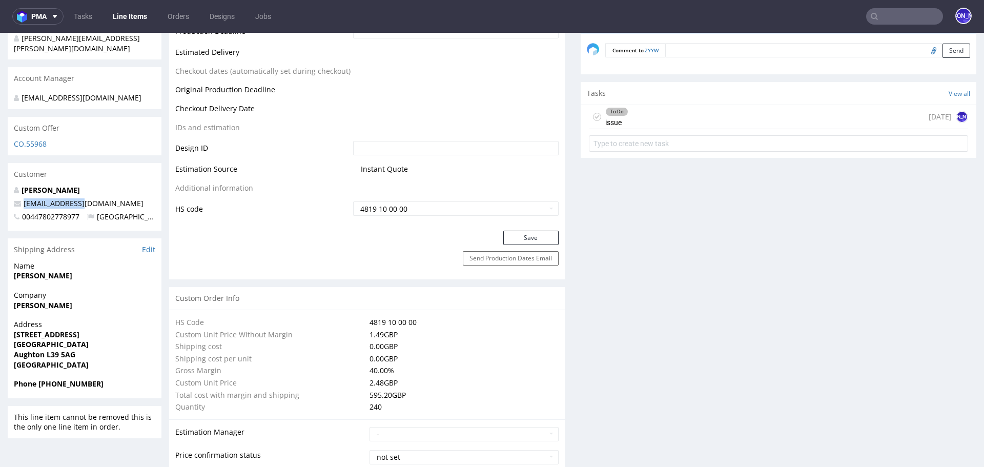
drag, startPoint x: 96, startPoint y: 201, endPoint x: 15, endPoint y: 201, distance: 80.5
click at [15, 201] on p "[EMAIL_ADDRESS][DOMAIN_NAME]" at bounding box center [84, 203] width 141 height 10
copy span "[EMAIL_ADDRESS][DOMAIN_NAME]"
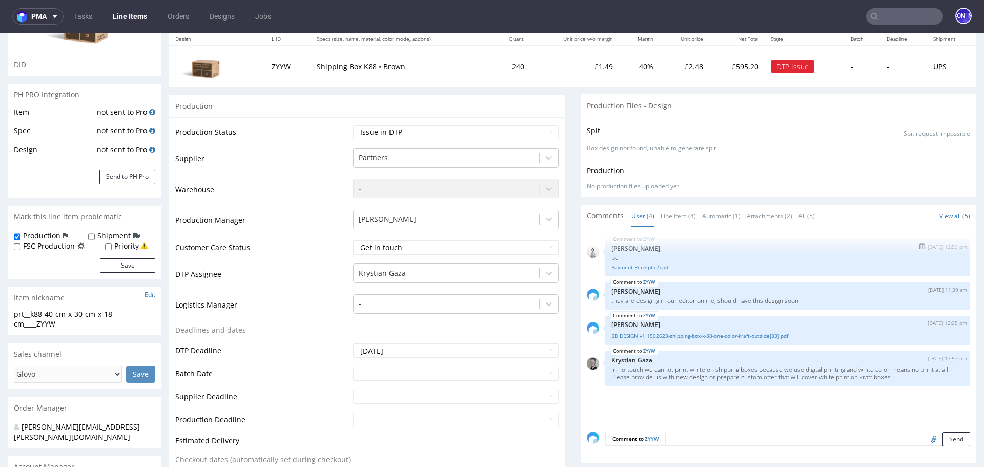
scroll to position [0, 0]
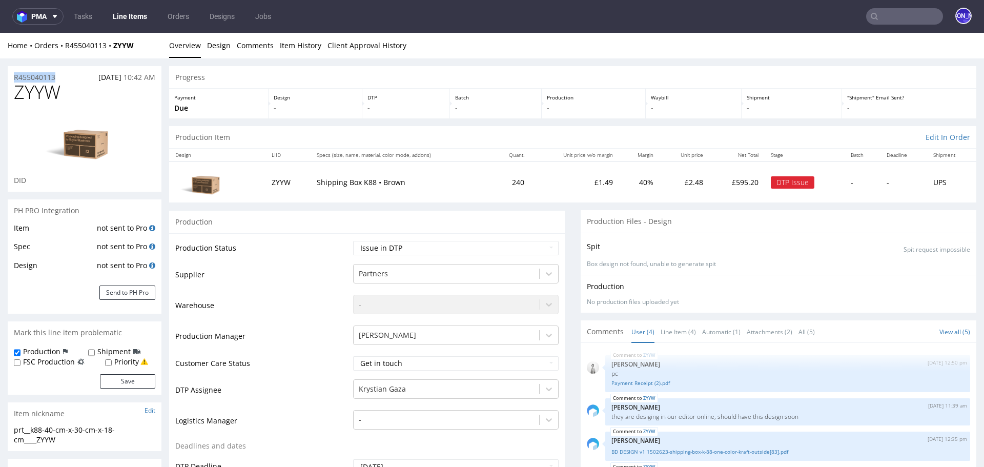
drag, startPoint x: 63, startPoint y: 74, endPoint x: 0, endPoint y: 75, distance: 63.1
copy p "R455040113"
click at [69, 79] on div "R455040113 [DATE] 10:42 AM" at bounding box center [85, 74] width 154 height 16
drag, startPoint x: 64, startPoint y: 77, endPoint x: 0, endPoint y: 73, distance: 63.7
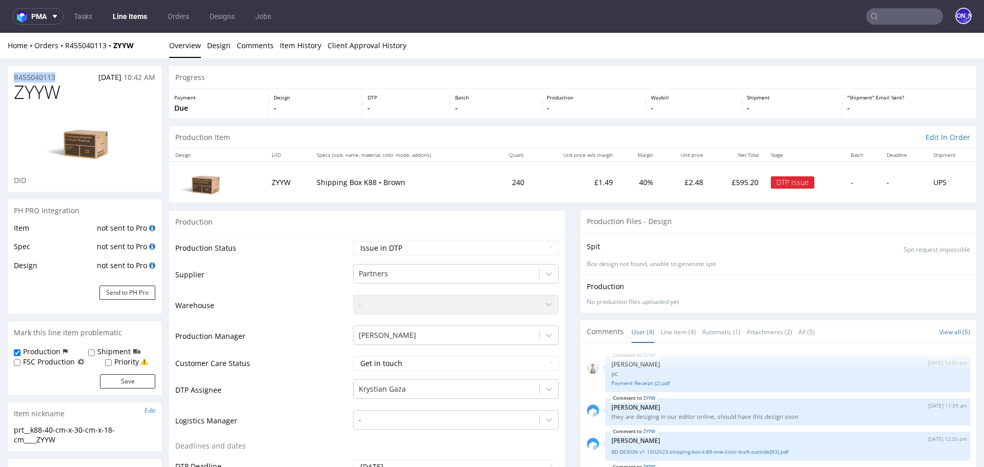
copy p "R455040113"
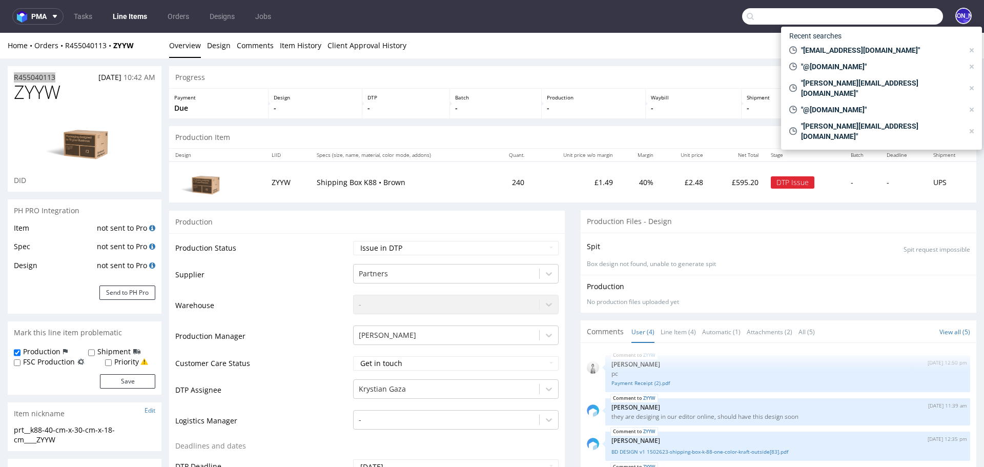
click at [893, 10] on input "text" at bounding box center [842, 16] width 201 height 16
paste input "[EMAIL_ADDRESS][DOMAIN_NAME]"
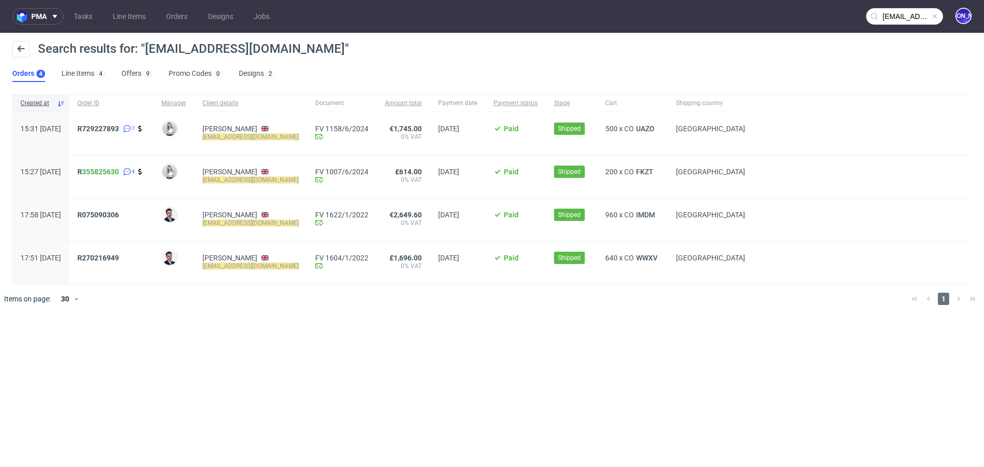
click at [909, 19] on input "[EMAIL_ADDRESS][DOMAIN_NAME]" at bounding box center [904, 16] width 77 height 16
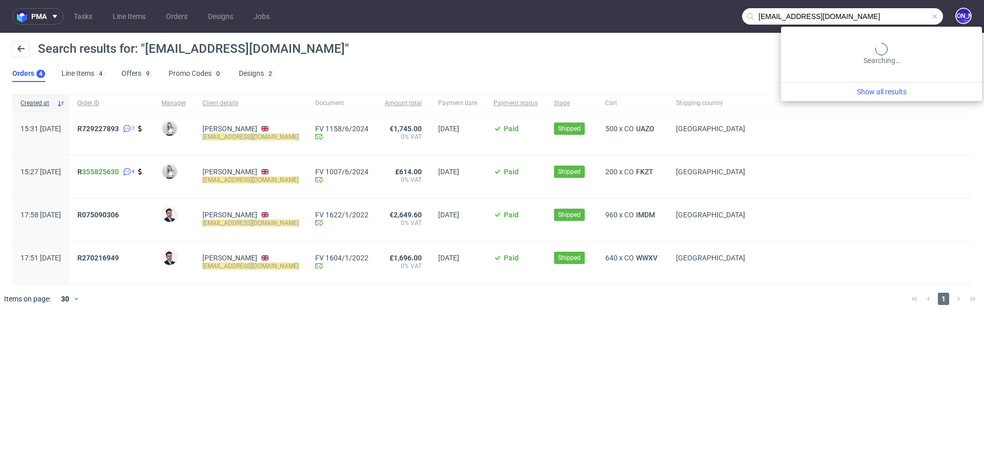
click at [909, 19] on input "[EMAIL_ADDRESS][DOMAIN_NAME]" at bounding box center [842, 16] width 201 height 16
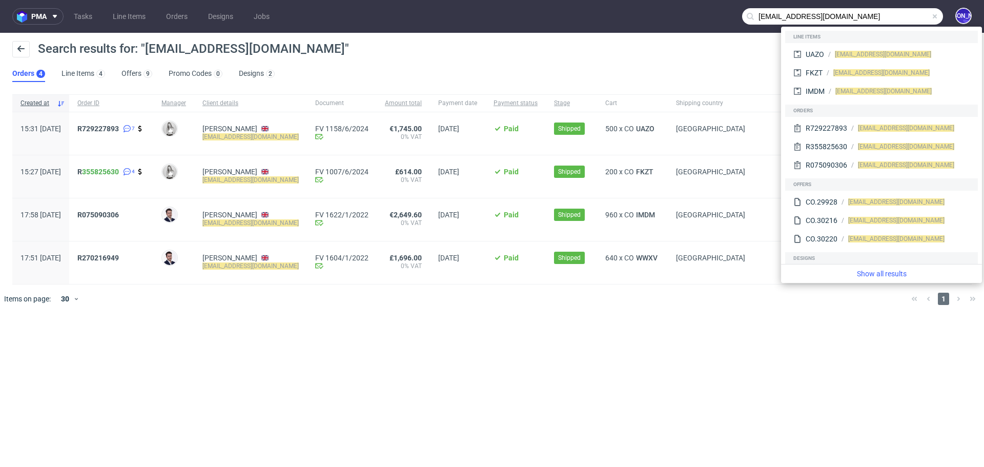
paste input "text"
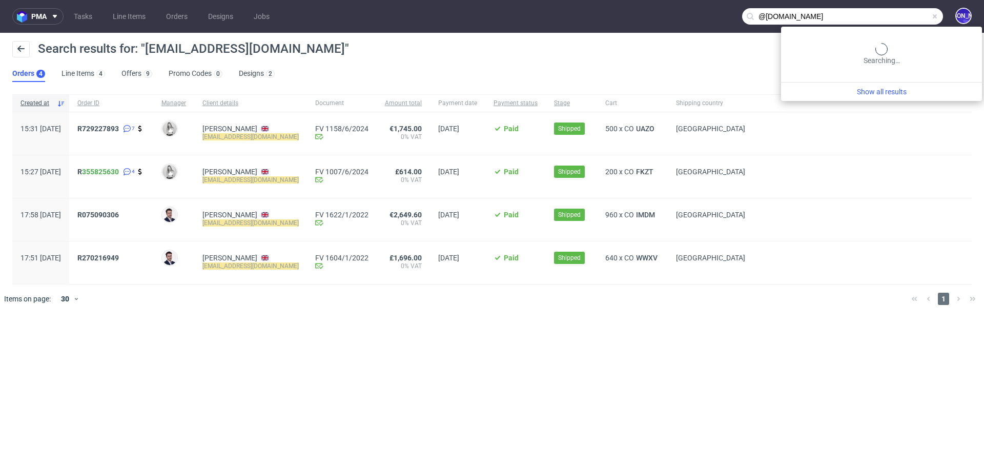
type input "@[DOMAIN_NAME]"
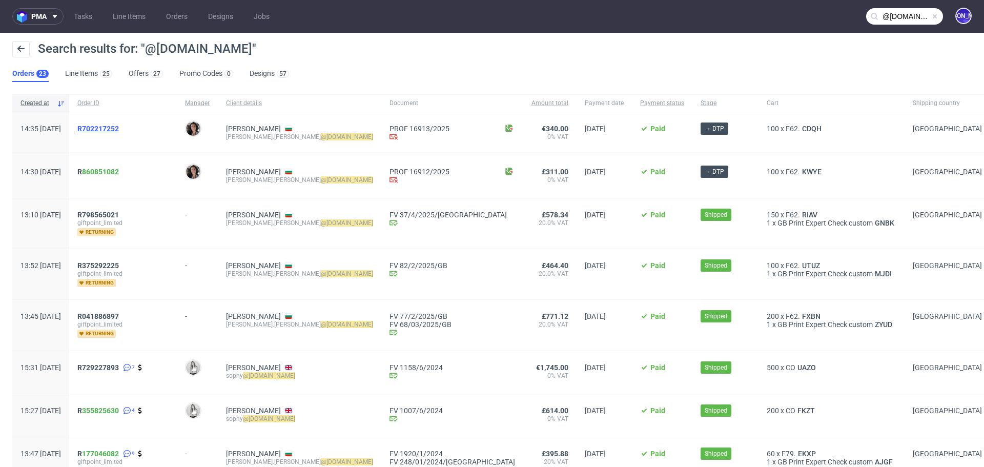
click at [119, 129] on span "R702217252" at bounding box center [98, 129] width 42 height 8
click at [113, 172] on link "860851082" at bounding box center [100, 172] width 37 height 8
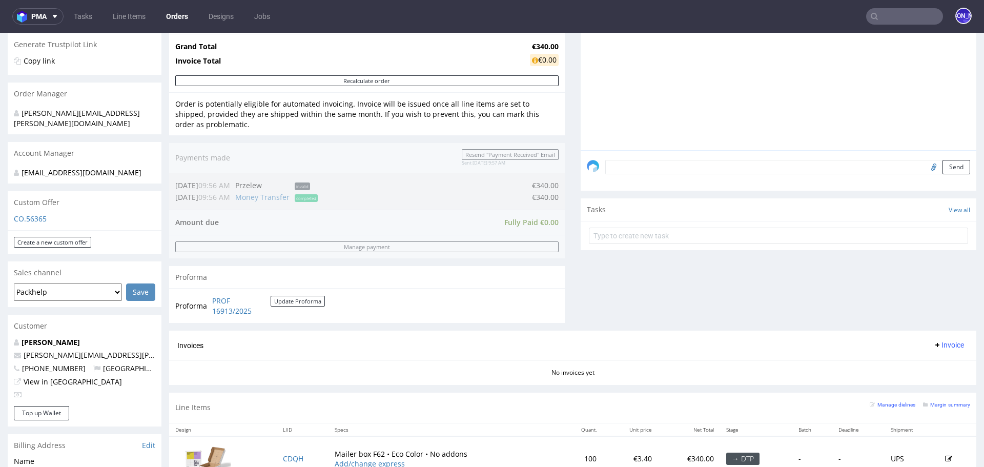
scroll to position [446, 0]
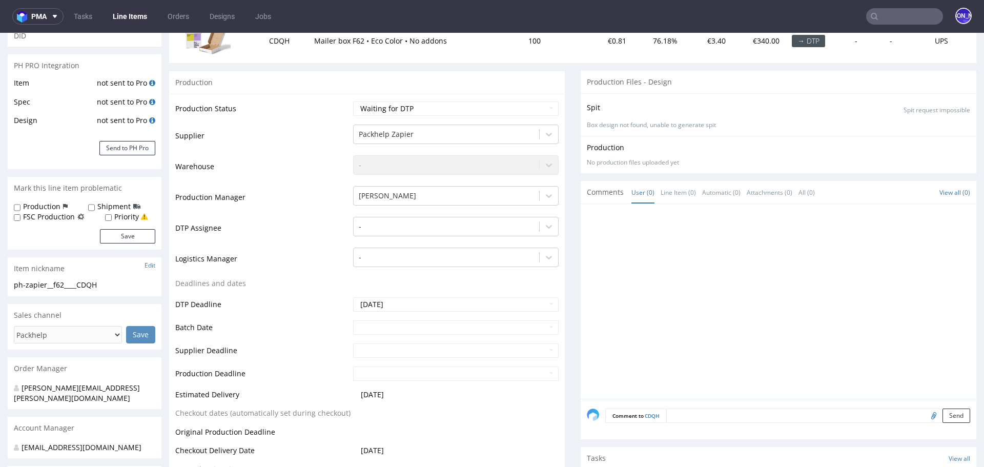
scroll to position [152, 0]
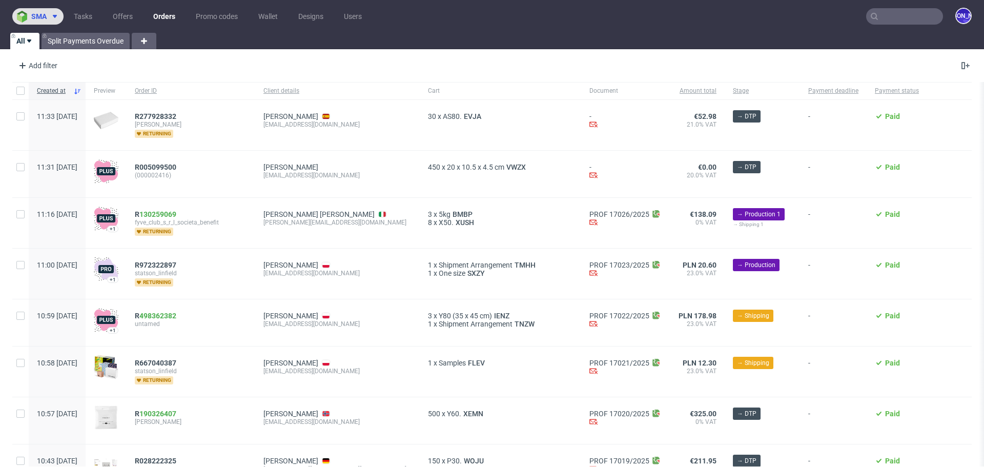
click at [48, 16] on span at bounding box center [53, 16] width 12 height 8
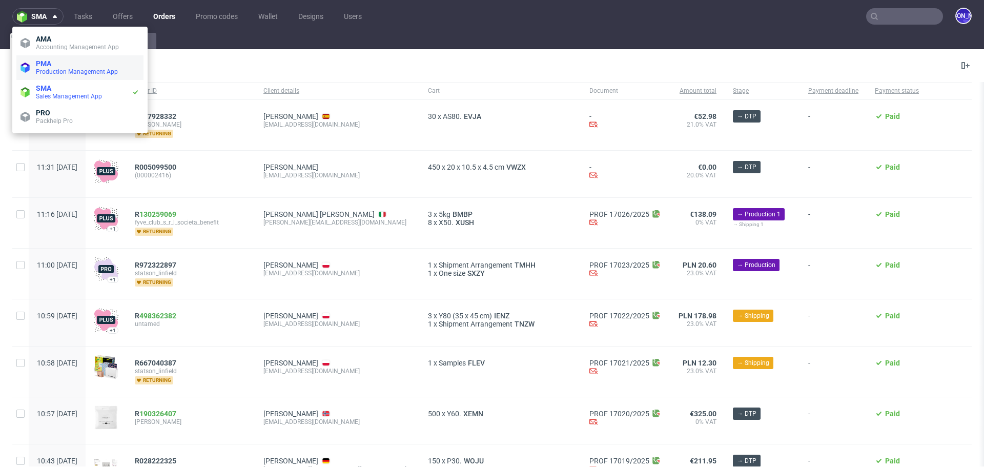
click at [48, 58] on li "PMA Production Management App" at bounding box center [79, 67] width 127 height 25
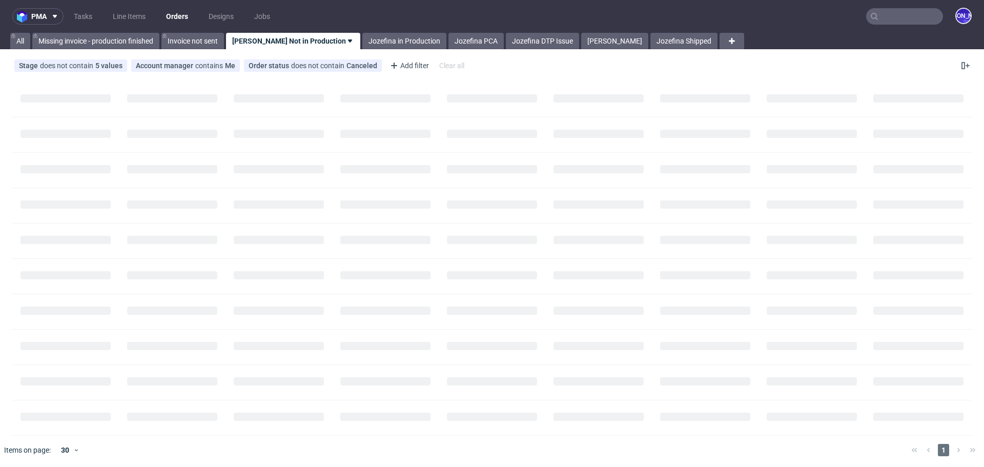
click at [918, 12] on input "text" at bounding box center [904, 16] width 77 height 16
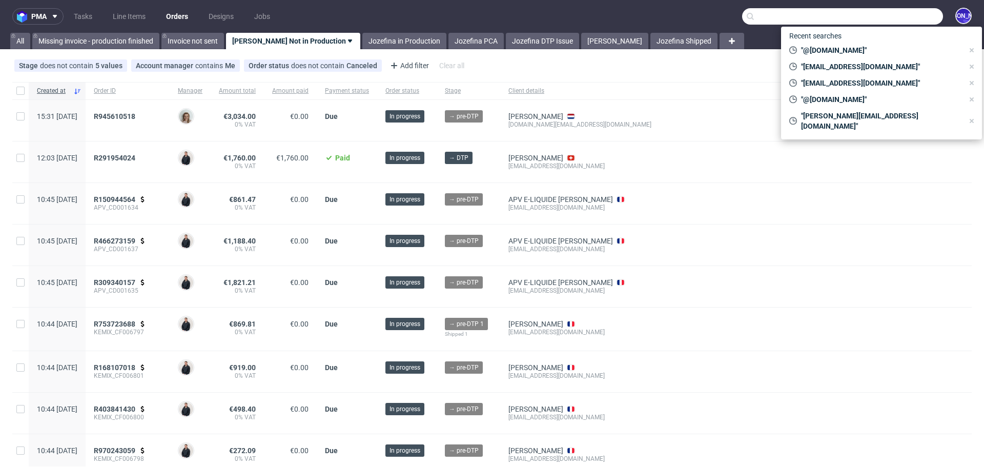
paste input "[PERSON_NAME][EMAIL_ADDRESS][PERSON_NAME][DOMAIN_NAME]"
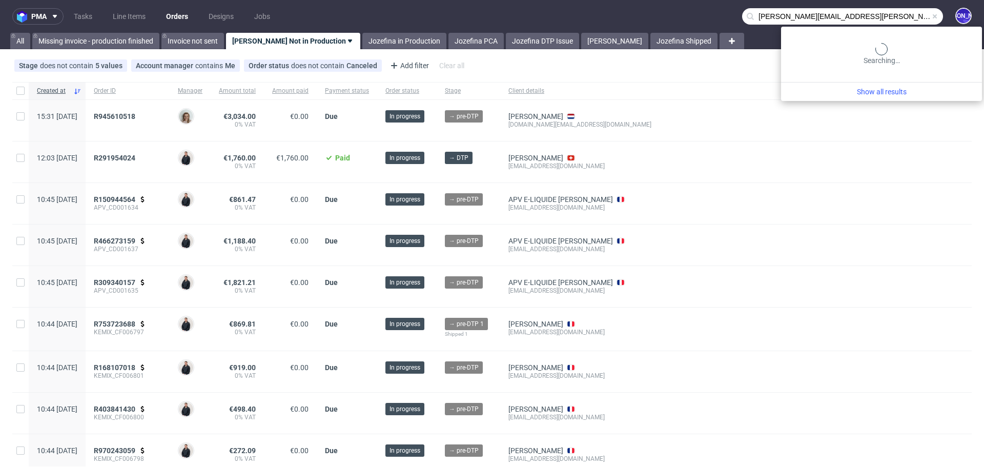
type input "[PERSON_NAME][EMAIL_ADDRESS][PERSON_NAME][DOMAIN_NAME]"
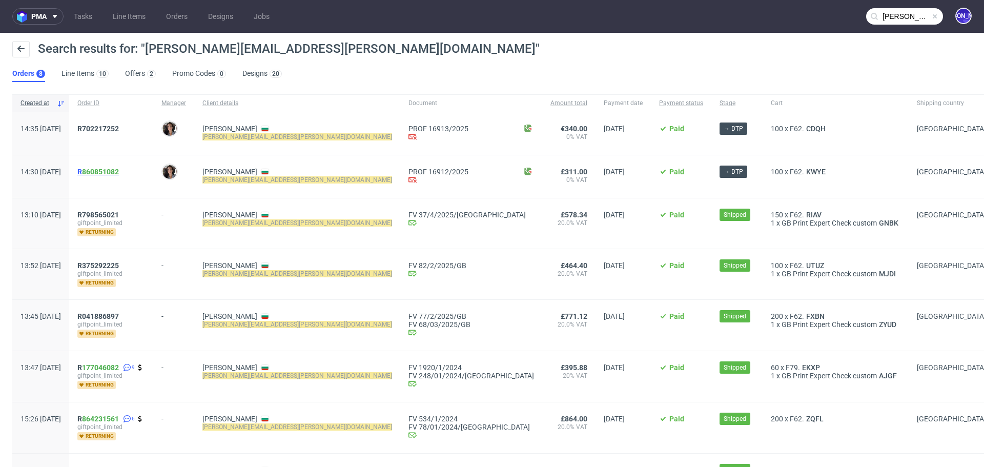
click at [111, 170] on span "R 860851082" at bounding box center [98, 172] width 42 height 8
click at [115, 125] on span "R702217252" at bounding box center [98, 129] width 42 height 8
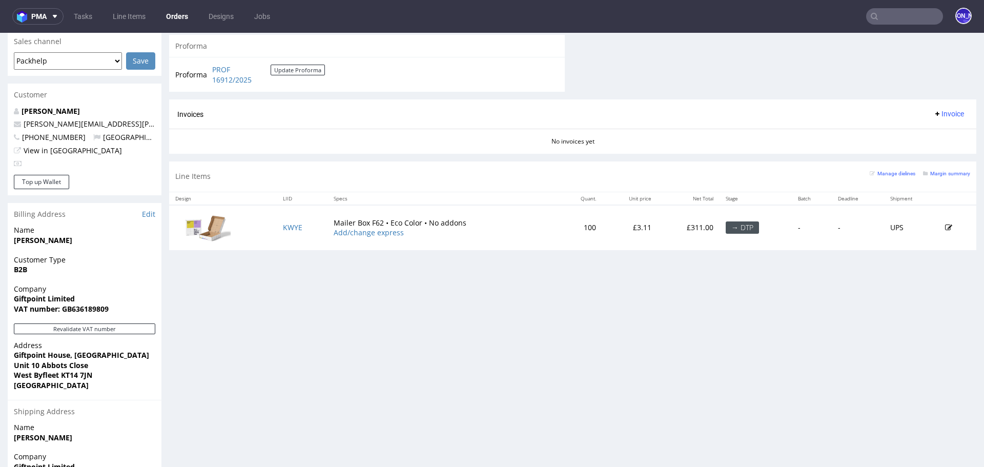
scroll to position [435, 0]
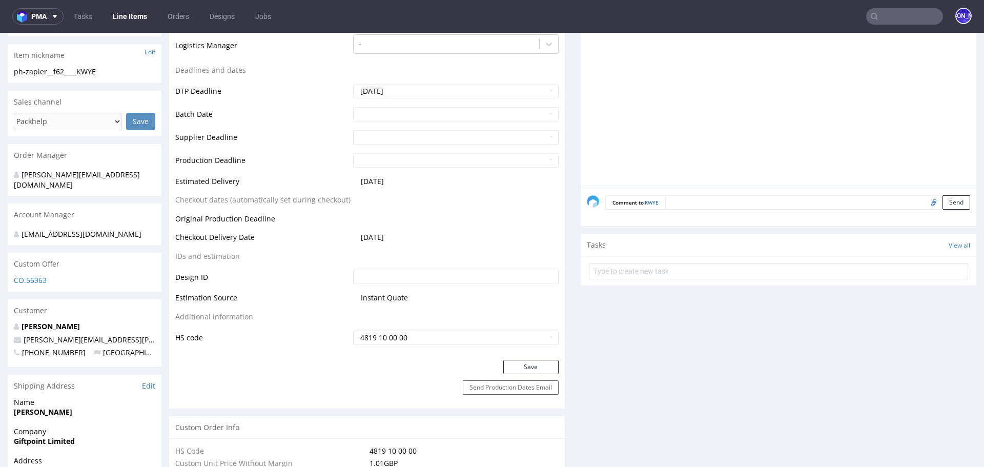
scroll to position [320, 0]
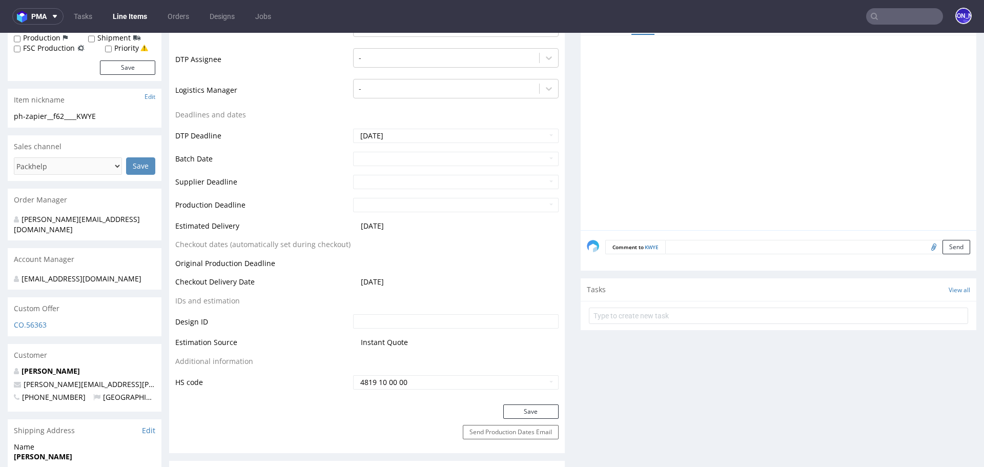
click at [925, 245] on input "file" at bounding box center [932, 246] width 14 height 13
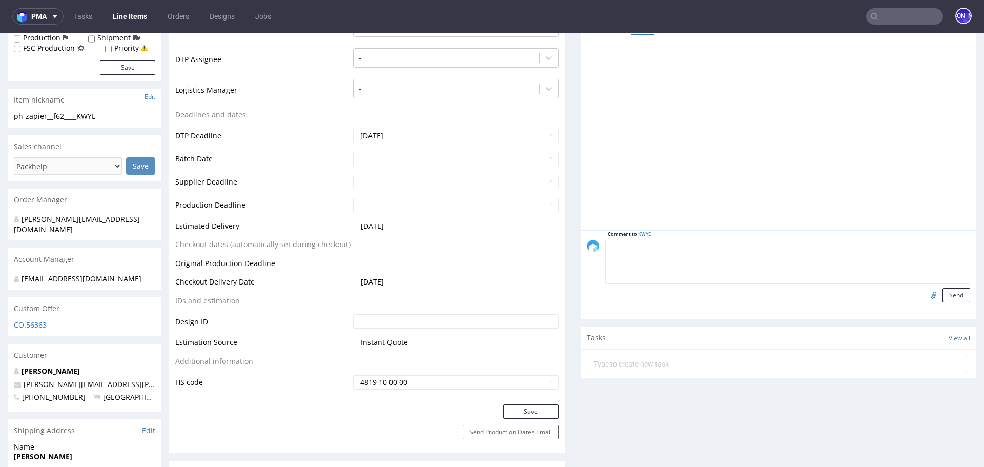
click at [739, 240] on textarea at bounding box center [787, 262] width 365 height 44
click at [925, 292] on input "file" at bounding box center [932, 294] width 14 height 13
click at [665, 246] on textarea "Design" at bounding box center [787, 262] width 365 height 44
type textarea "Design potwierdzony przez klienta"
click at [925, 299] on input "file" at bounding box center [932, 294] width 14 height 13
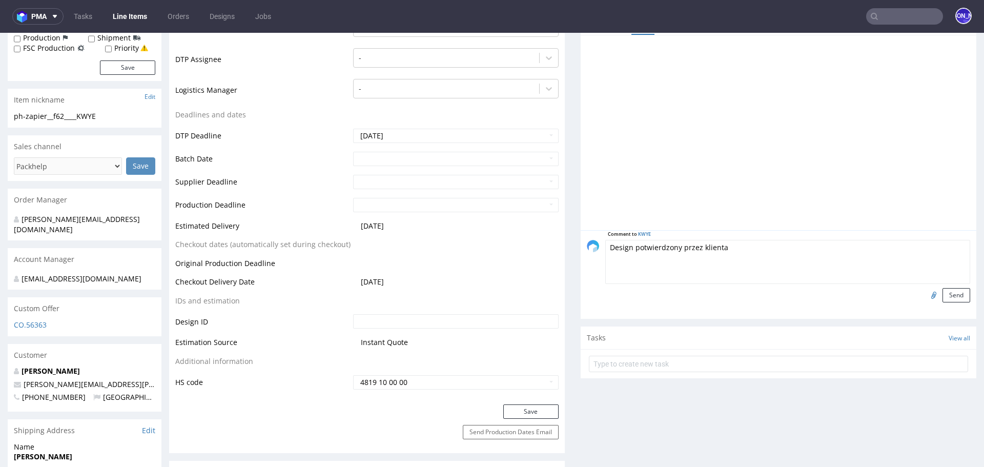
type input "C:\fakepath\phsg__f62__giftpoint_limited__RIAV__d2170432__oR798565021__outside …"
click at [943, 298] on button "Send" at bounding box center [957, 295] width 28 height 14
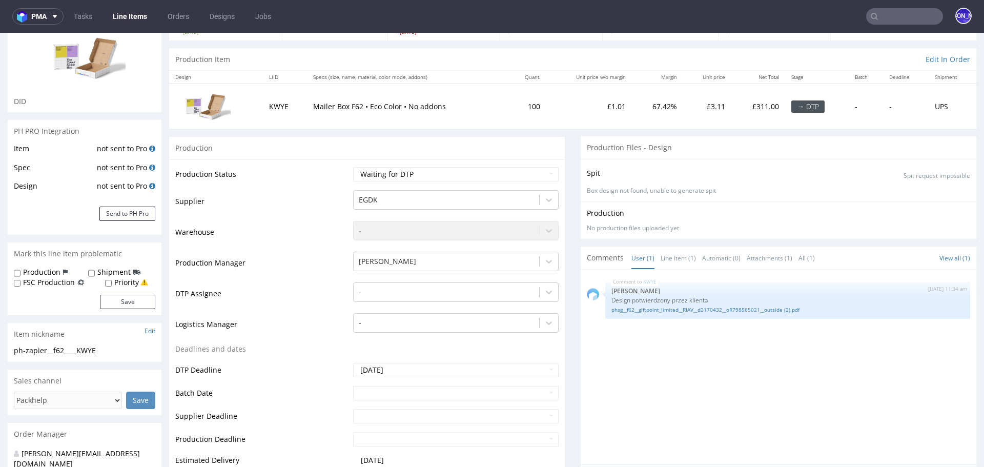
scroll to position [71, 0]
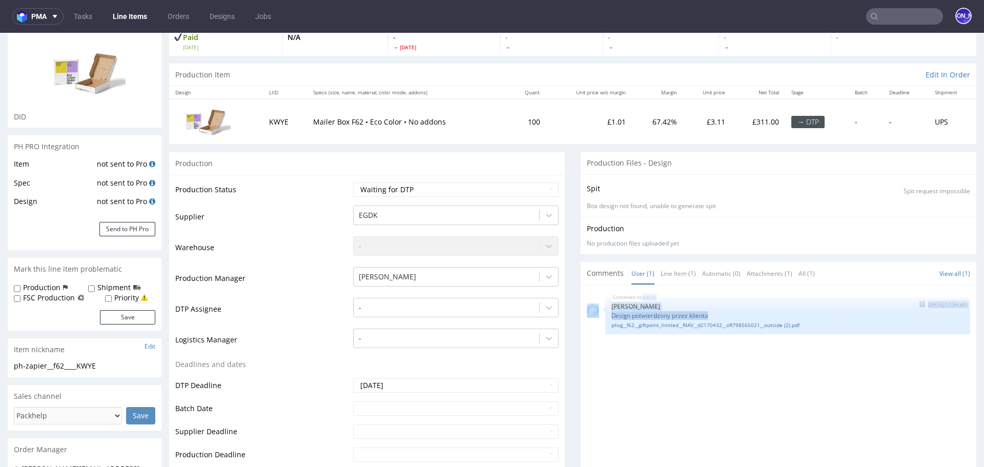
drag, startPoint x: 713, startPoint y: 312, endPoint x: 597, endPoint y: 312, distance: 116.4
click at [597, 312] on div "KWYE 12th Aug 25 | 11:34 am Jozefina Owczarek Design potwierdzony przez klienta…" at bounding box center [778, 315] width 383 height 37
click at [668, 313] on p "Design potwierdzony przez klienta" at bounding box center [788, 316] width 353 height 8
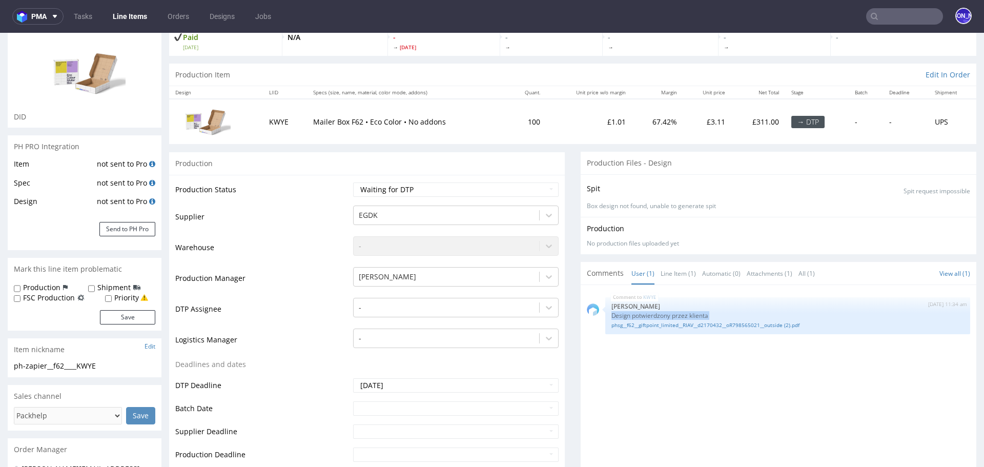
scroll to position [0, 0]
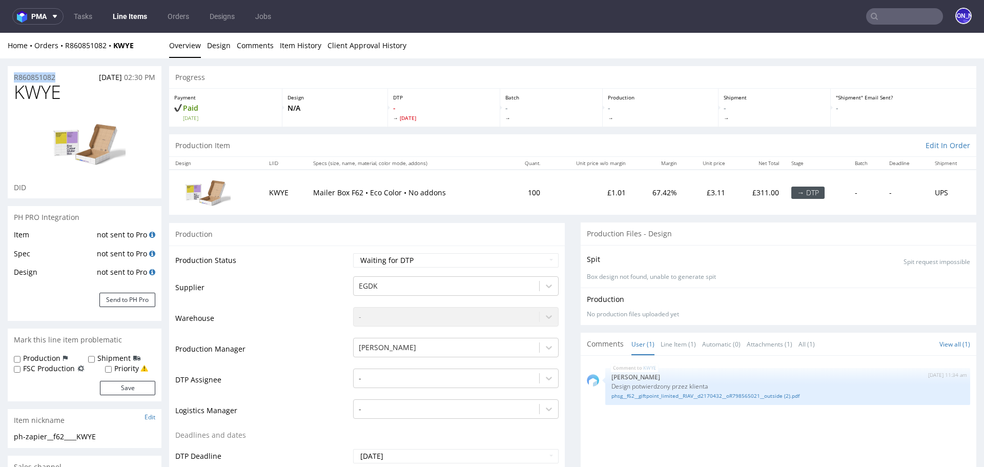
drag, startPoint x: 69, startPoint y: 75, endPoint x: 0, endPoint y: 75, distance: 69.2
copy p "R860851082"
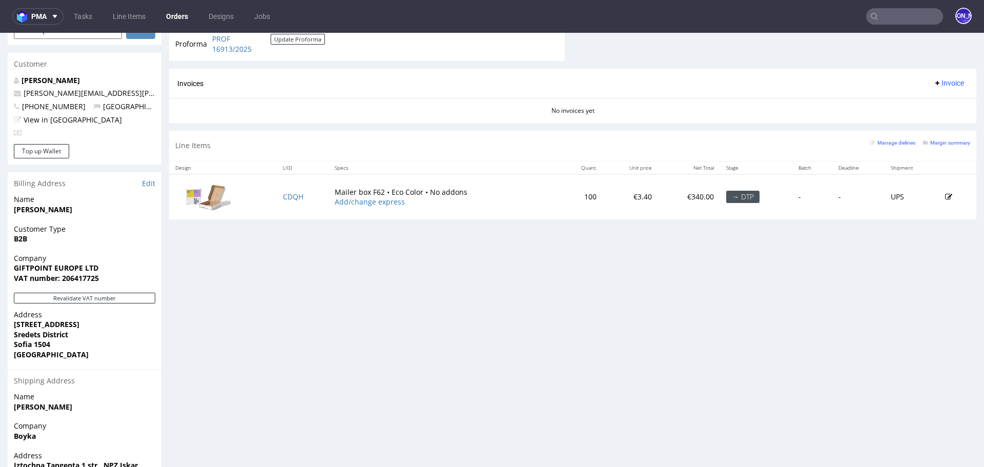
scroll to position [518, 0]
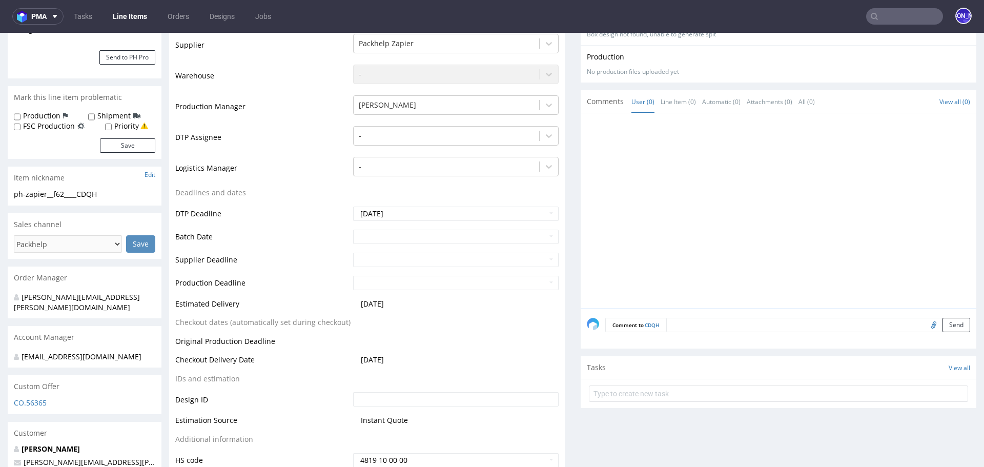
scroll to position [271, 0]
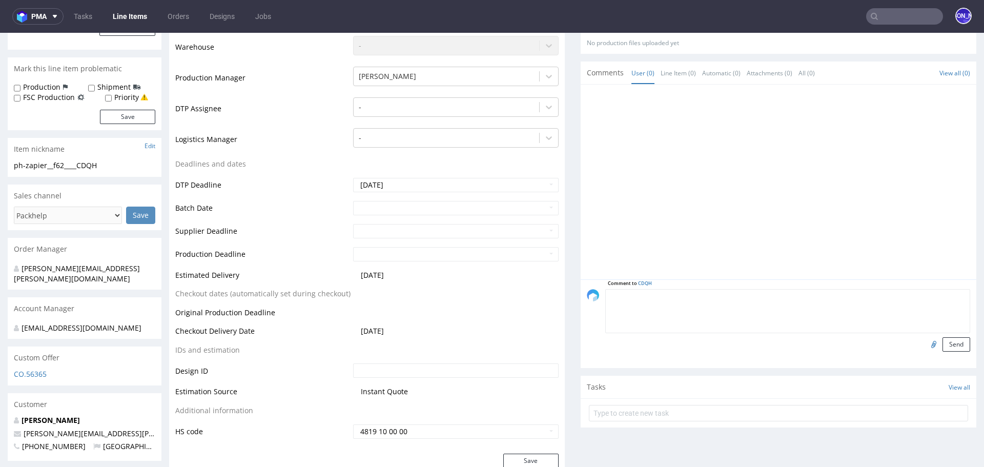
click at [709, 293] on textarea at bounding box center [787, 311] width 365 height 44
paste textarea "[PERSON_NAME][EMAIL_ADDRESS][PERSON_NAME][DOMAIN_NAME]"
drag, startPoint x: 715, startPoint y: 290, endPoint x: 526, endPoint y: 290, distance: 189.1
type textarea "D"
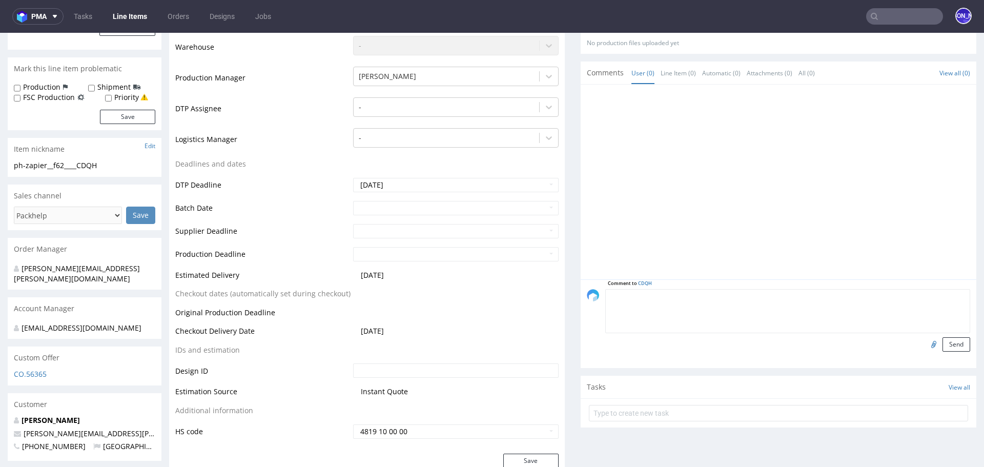
paste textarea "Design potwierdzony przez klienta"
type textarea "Design potwierdzony przez klienta"
click at [925, 347] on input "file" at bounding box center [932, 343] width 14 height 13
type input "C:\fakepath\phsg__f62__giftpoint_limited__RIAV__d2170432__oR798565021__outside …"
click at [944, 338] on button "Send" at bounding box center [957, 344] width 28 height 14
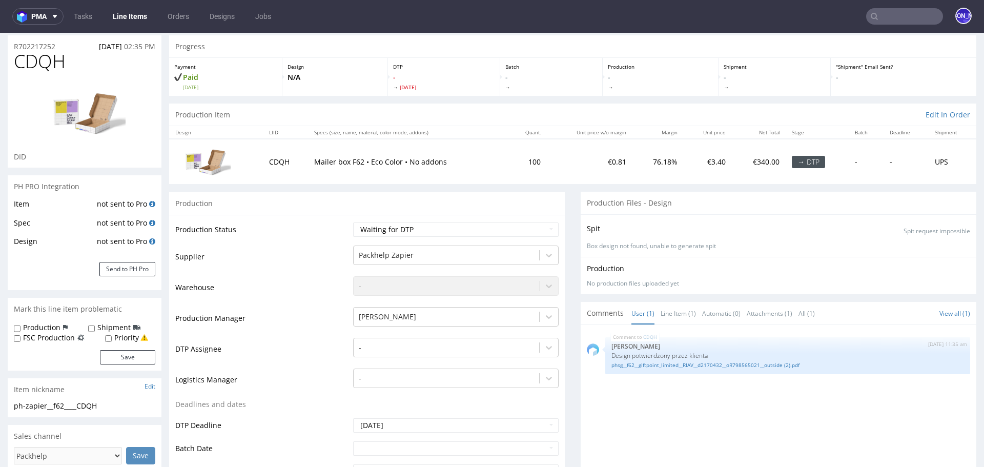
scroll to position [0, 0]
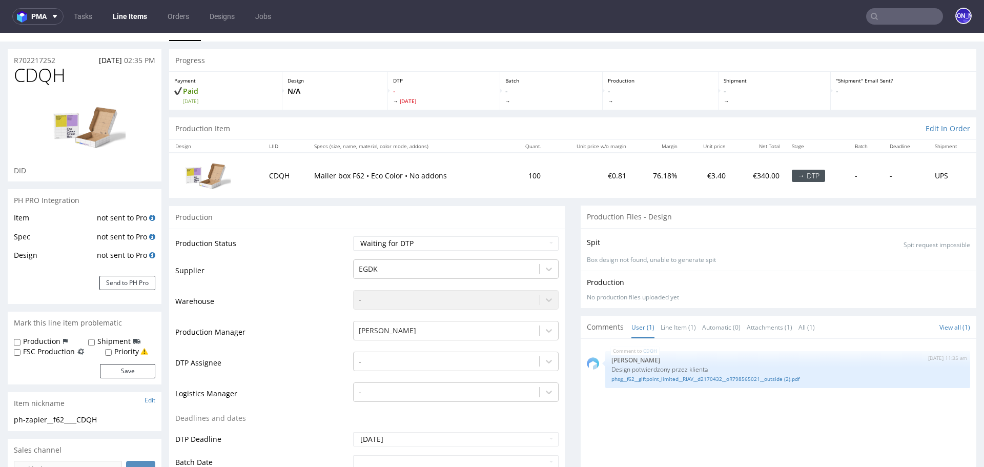
scroll to position [13, 0]
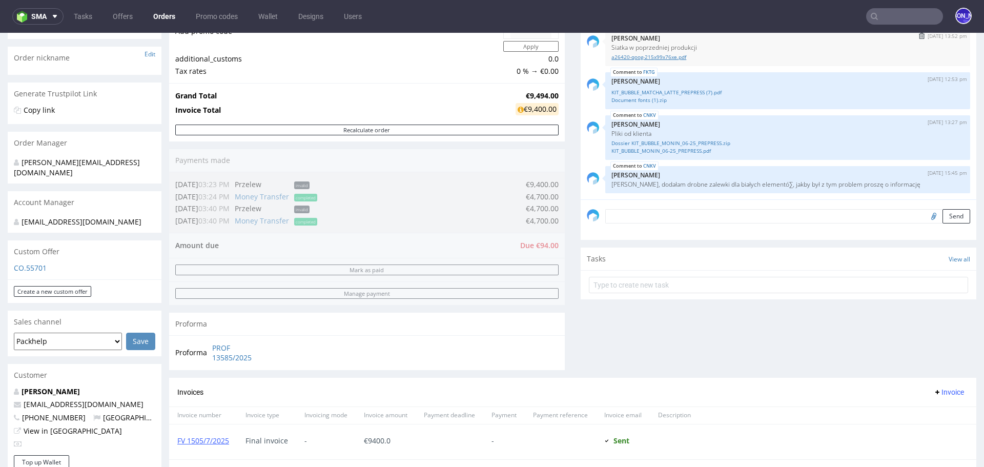
scroll to position [100, 0]
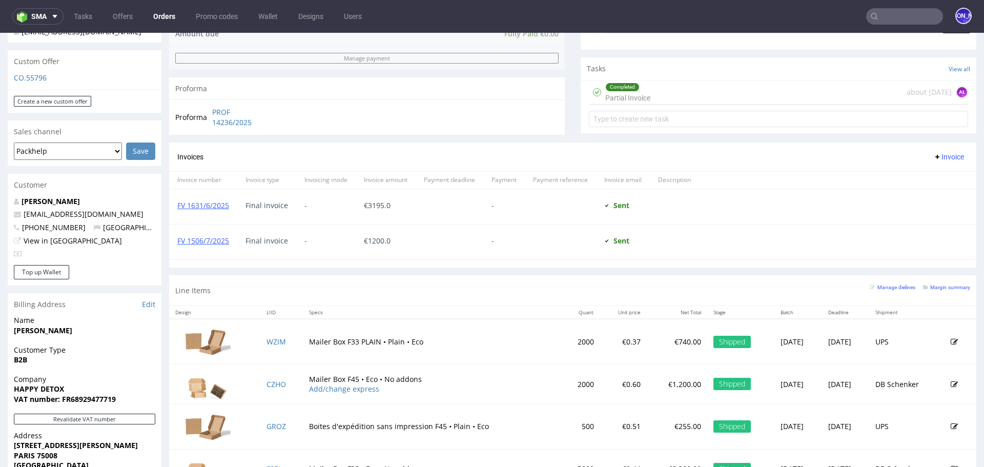
scroll to position [88, 0]
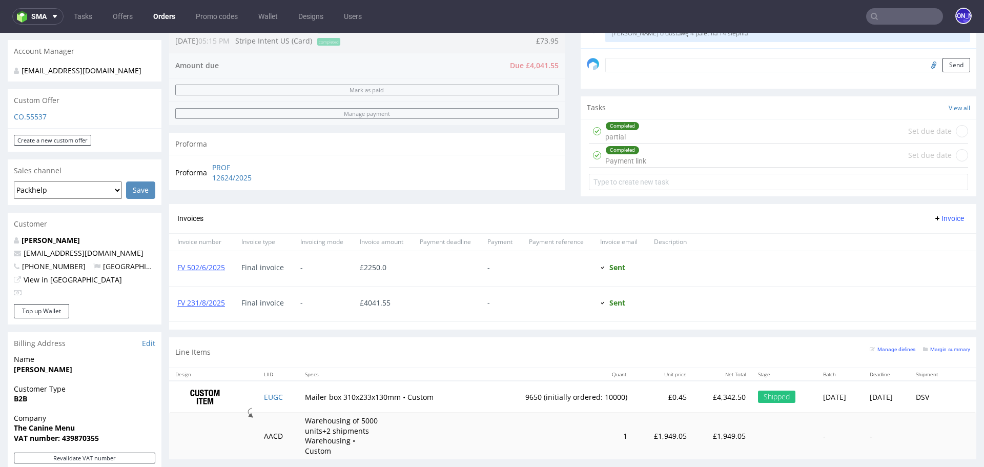
scroll to position [309, 0]
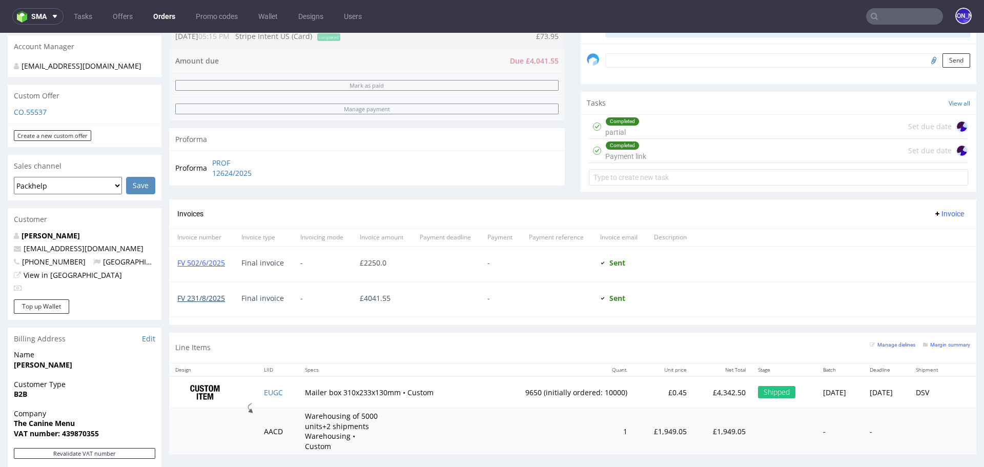
click at [200, 296] on link "FV 231/8/2025" at bounding box center [201, 298] width 48 height 10
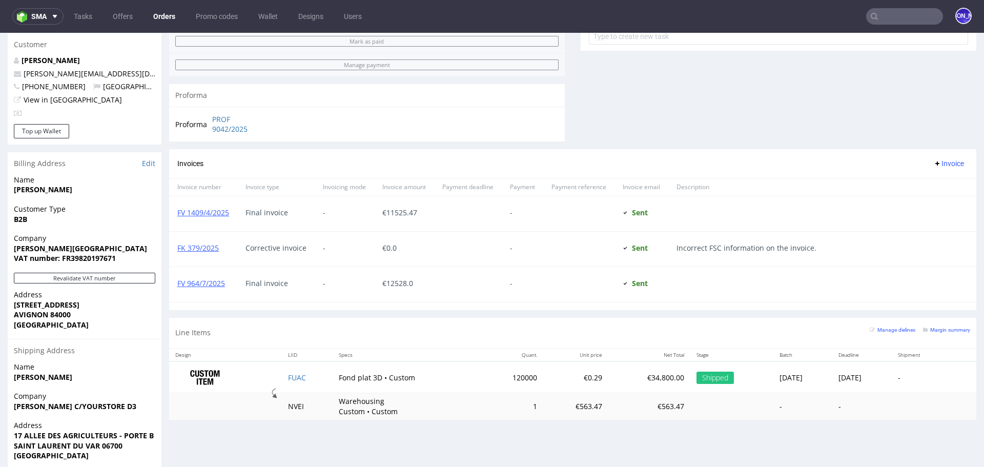
scroll to position [474, 0]
click at [210, 282] on link "FV 964/7/2025" at bounding box center [201, 283] width 48 height 10
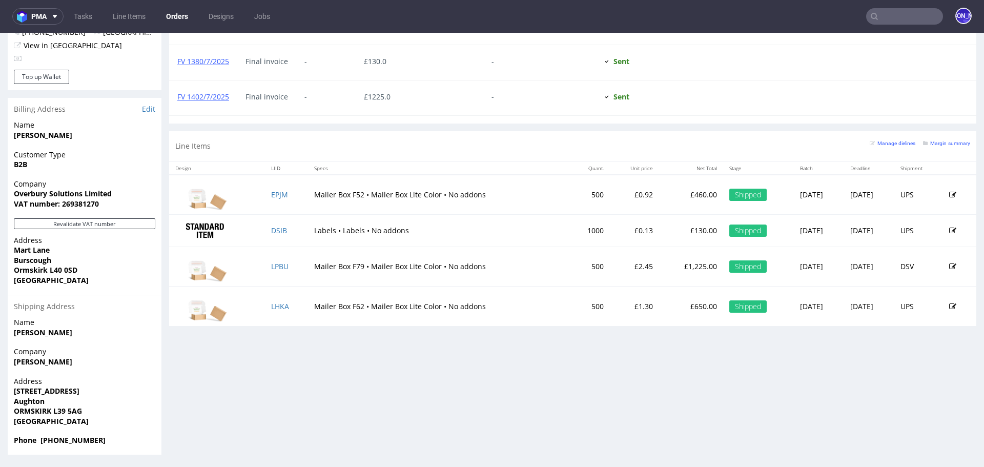
scroll to position [3, 0]
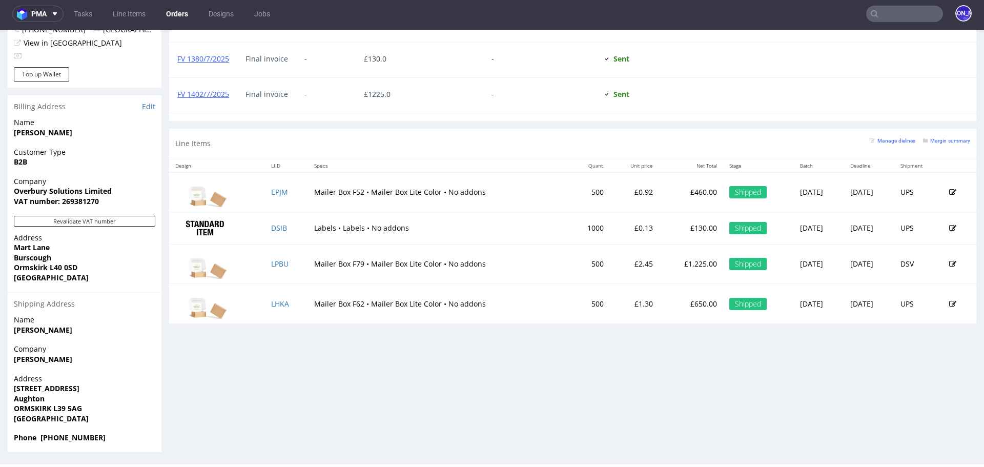
click at [888, 12] on input "text" at bounding box center [904, 14] width 77 height 16
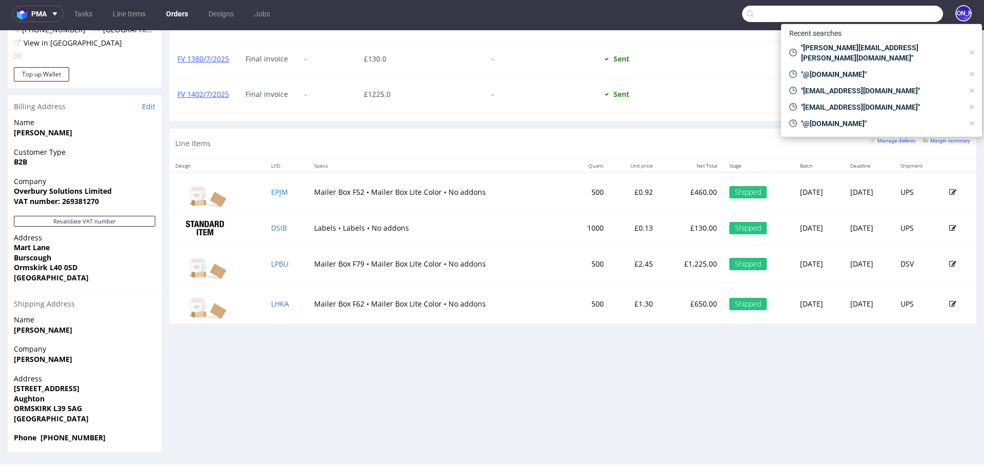
paste input "[PERSON_NAME][EMAIL_ADDRESS][PERSON_NAME][DOMAIN_NAME]"
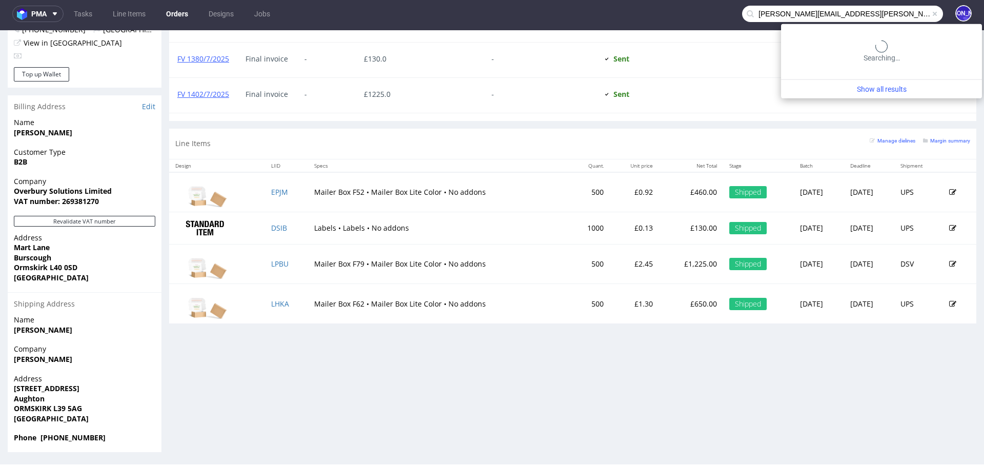
type input "[PERSON_NAME][EMAIL_ADDRESS][PERSON_NAME][DOMAIN_NAME]"
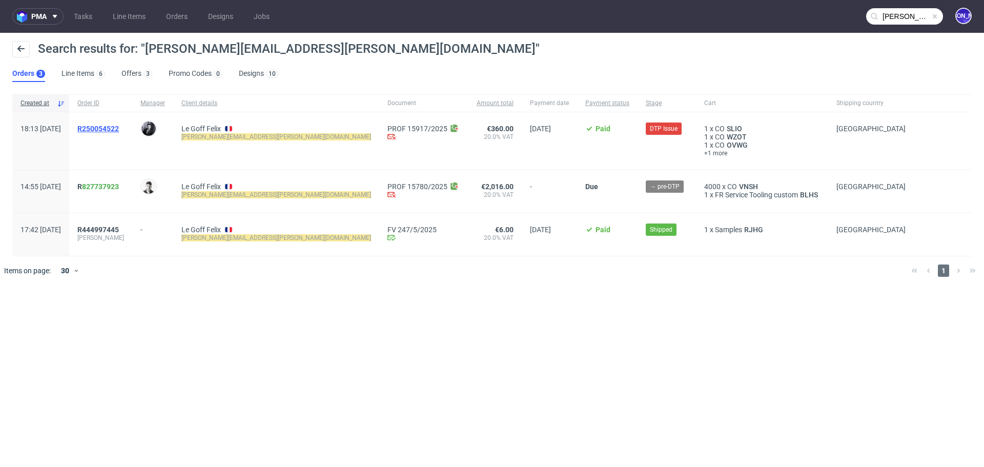
click at [119, 131] on span "R250054522" at bounding box center [98, 129] width 42 height 8
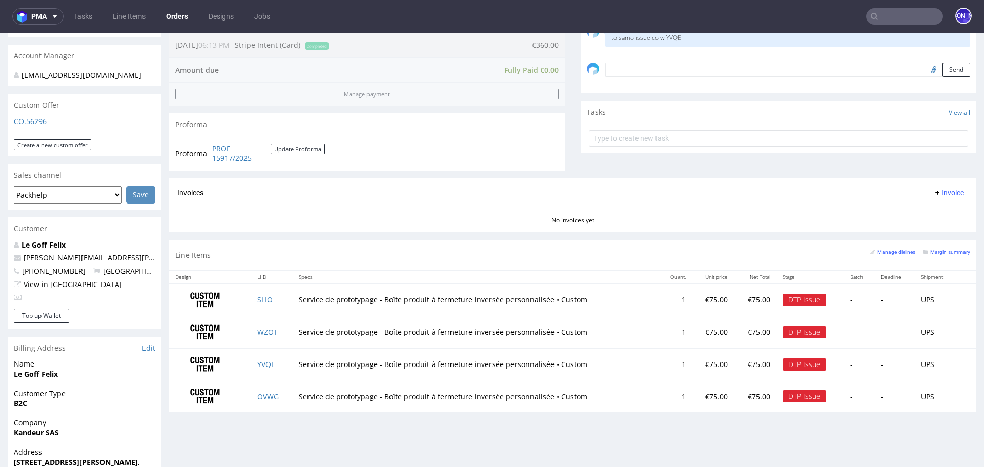
scroll to position [296, 0]
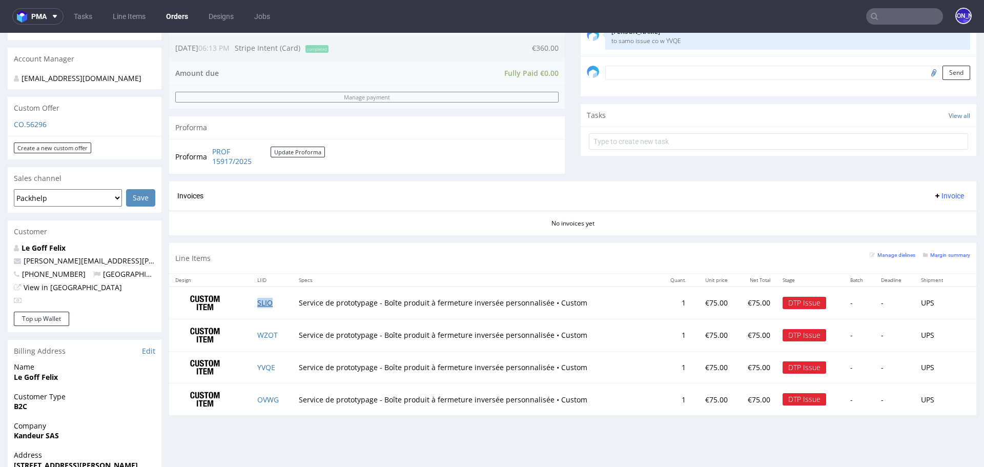
click at [267, 298] on link "SLIO" at bounding box center [264, 303] width 15 height 10
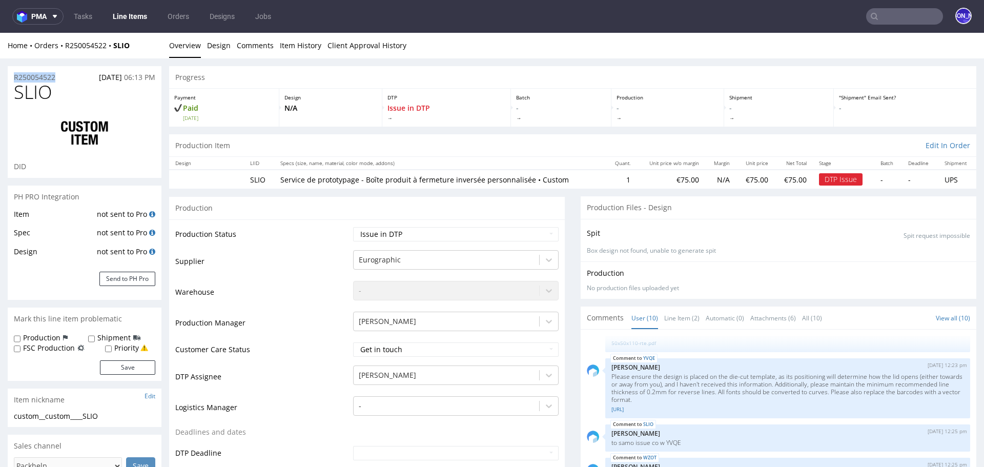
drag, startPoint x: 66, startPoint y: 77, endPoint x: 0, endPoint y: 77, distance: 65.6
copy p "R250054522"
click at [890, 26] on nav "pma Tasks Line Items Orders Designs Jobs JO" at bounding box center [492, 16] width 984 height 33
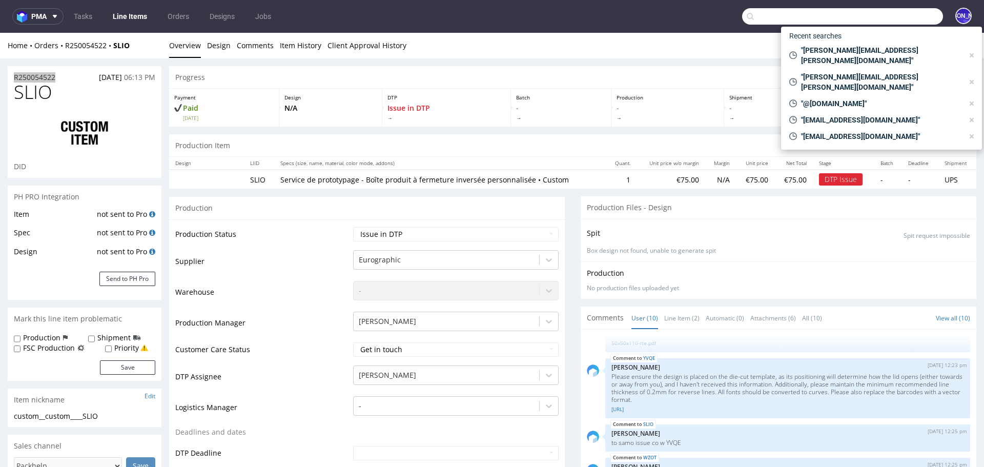
click at [887, 16] on input "text" at bounding box center [842, 16] width 201 height 16
paste input "R455040113"
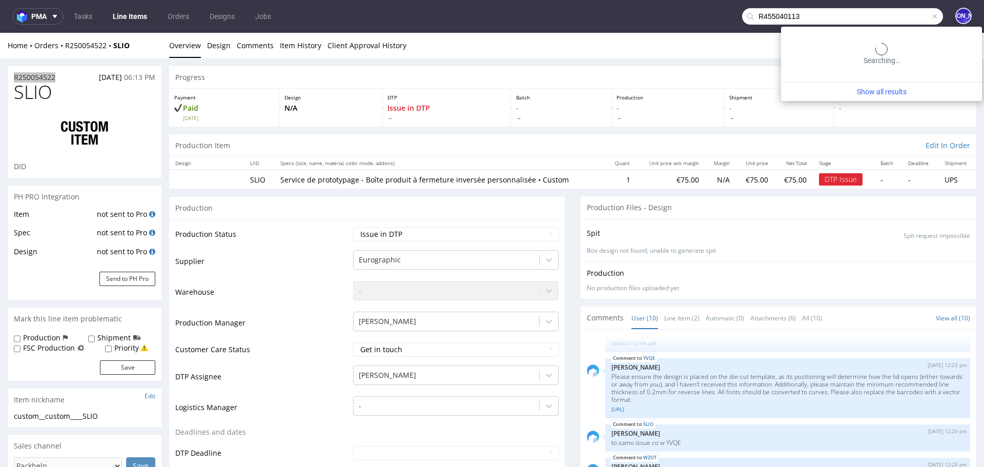
type input "R455040113"
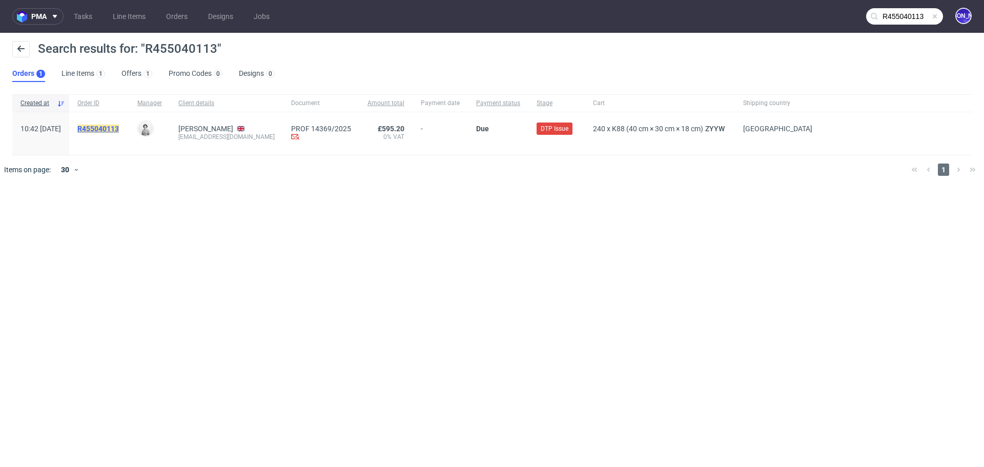
click at [108, 131] on mark "R455040113" at bounding box center [98, 129] width 42 height 8
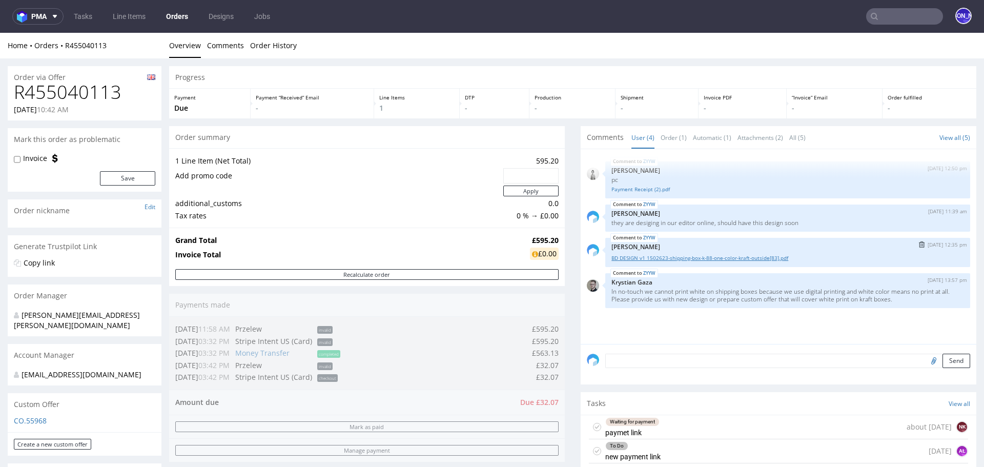
click at [666, 259] on link "BD DESIGN v1 1502623-shipping-box-k-88-one-color-kraft-outside[83].pdf" at bounding box center [788, 258] width 353 height 8
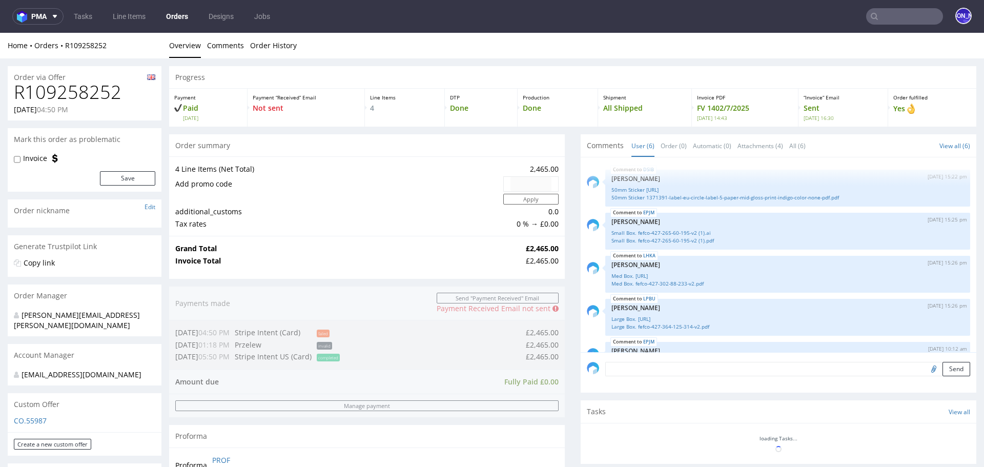
scroll to position [64, 0]
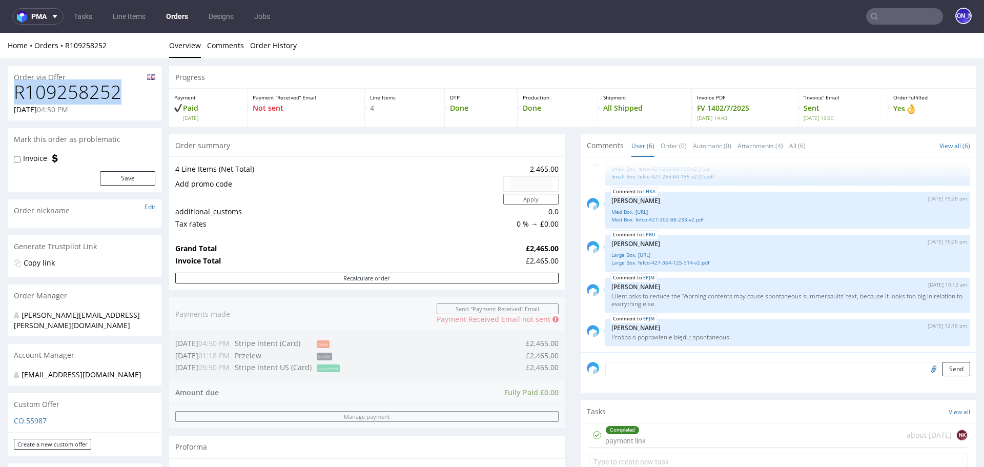
drag, startPoint x: 124, startPoint y: 95, endPoint x: 15, endPoint y: 95, distance: 108.2
click at [15, 95] on h1 "R109258252" at bounding box center [84, 92] width 141 height 21
copy h1 "R109258252"
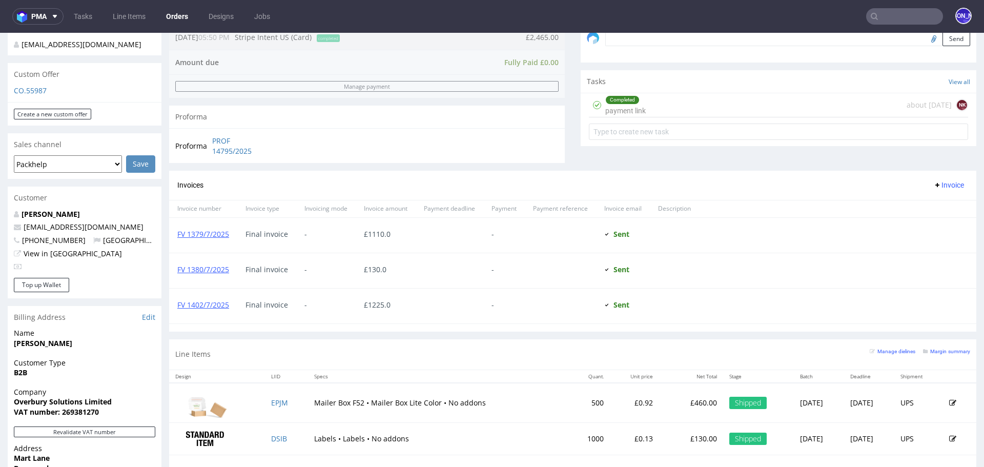
scroll to position [418, 0]
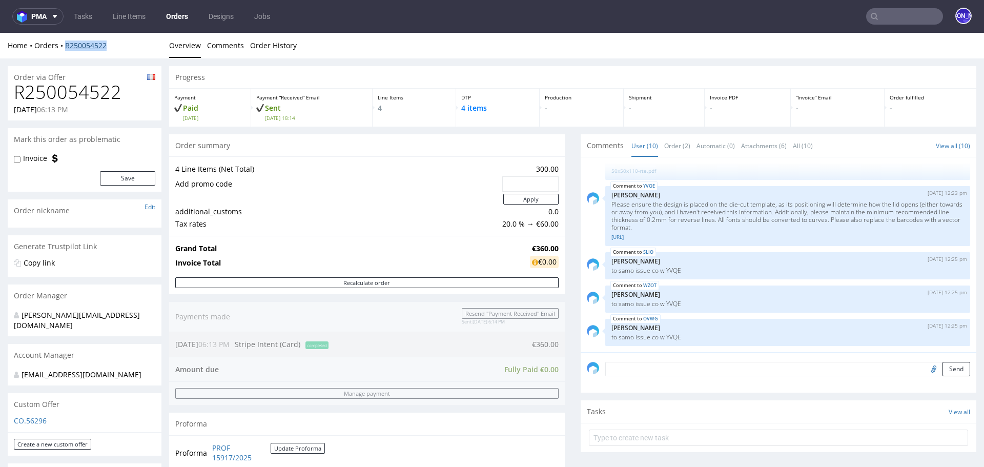
drag, startPoint x: 121, startPoint y: 42, endPoint x: 65, endPoint y: 43, distance: 56.4
click at [65, 43] on div "Home Orders R250054522" at bounding box center [85, 45] width 154 height 10
copy link "R250054522"
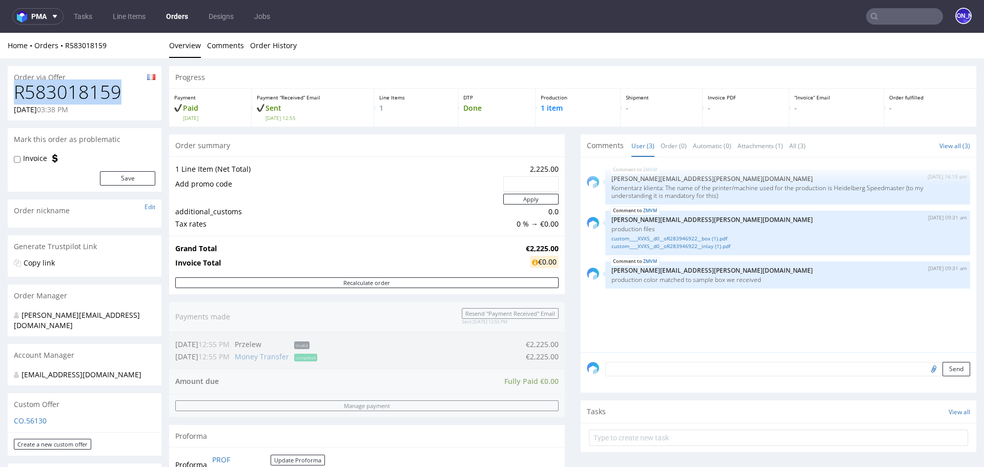
drag, startPoint x: 106, startPoint y: 94, endPoint x: 8, endPoint y: 94, distance: 97.4
click at [8, 94] on div "R583018159 16.07.2025 03:38 PM" at bounding box center [85, 101] width 154 height 38
copy h1 "R583018159"
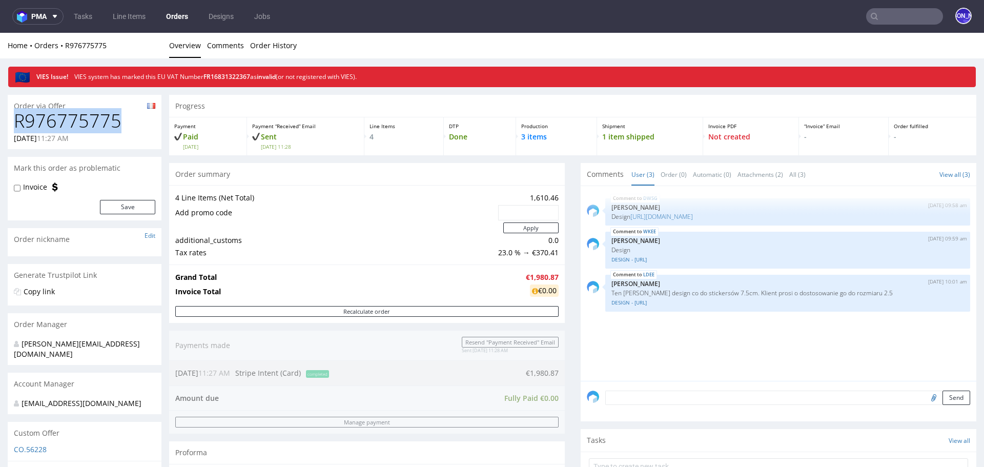
drag, startPoint x: 121, startPoint y: 117, endPoint x: 0, endPoint y: 117, distance: 121.0
copy h1 "R976775775"
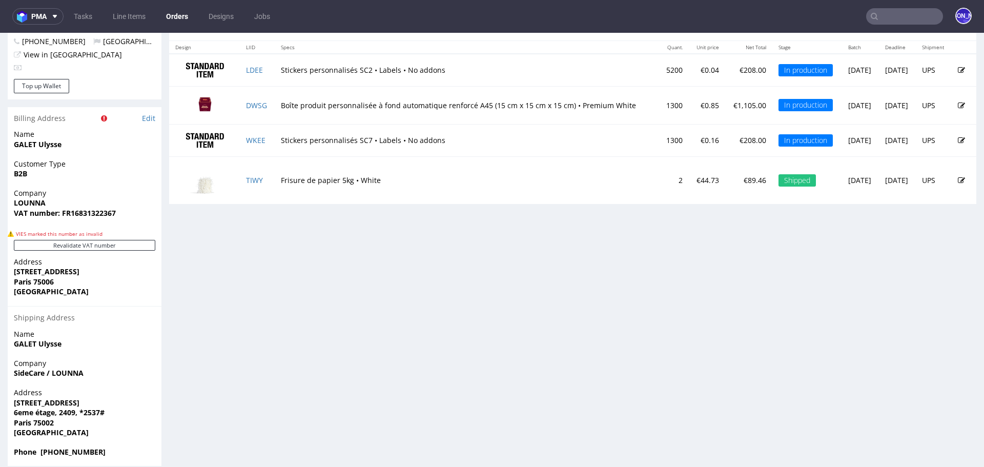
scroll to position [559, 0]
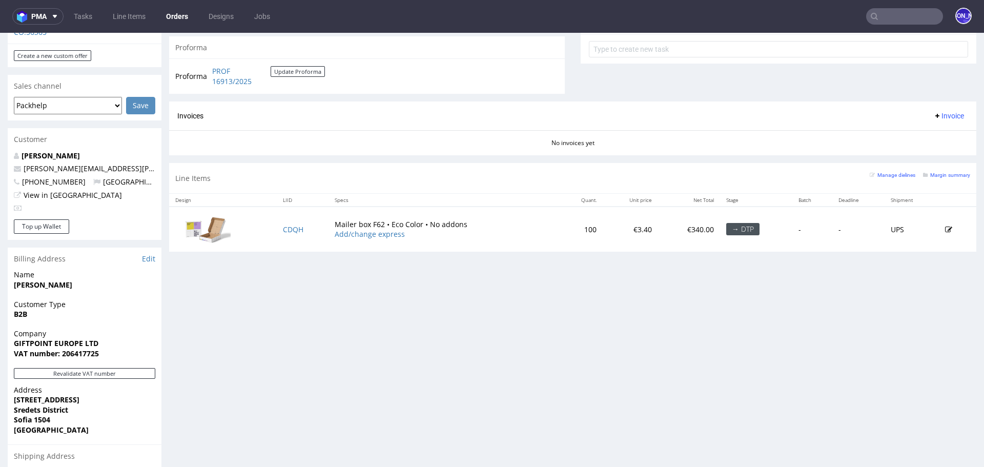
scroll to position [394, 0]
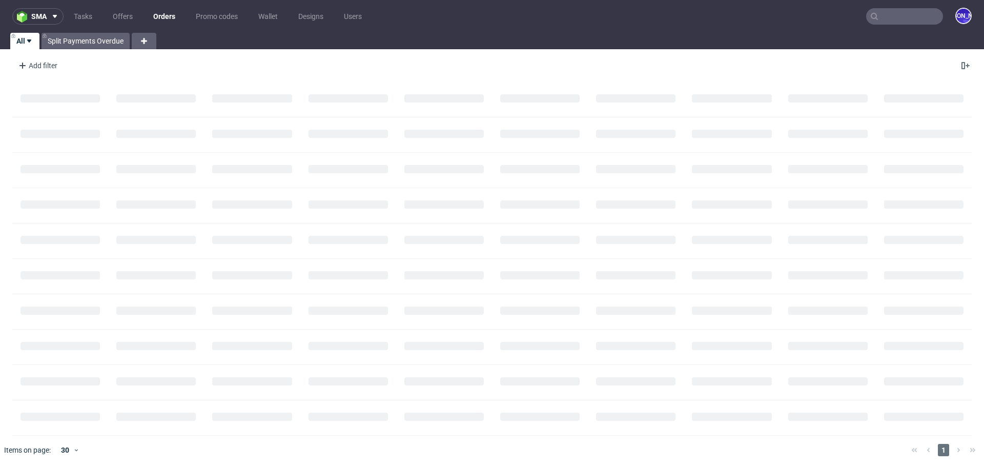
click at [904, 16] on input "text" at bounding box center [904, 16] width 77 height 16
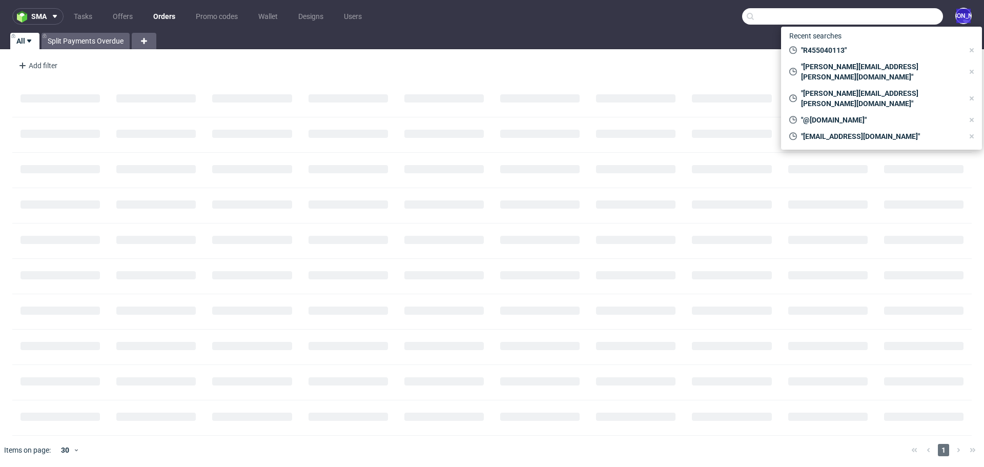
paste input "R447038020"
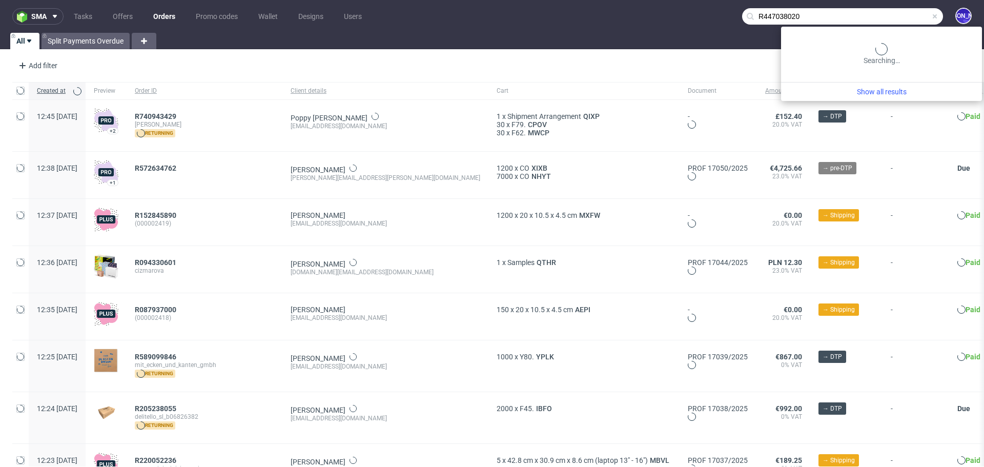
type input "R447038020"
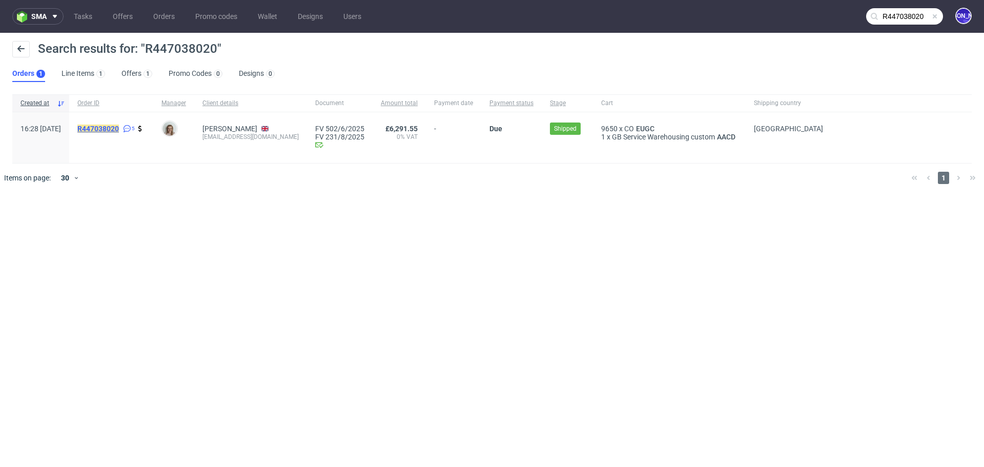
click at [103, 129] on mark "R447038020" at bounding box center [98, 129] width 42 height 8
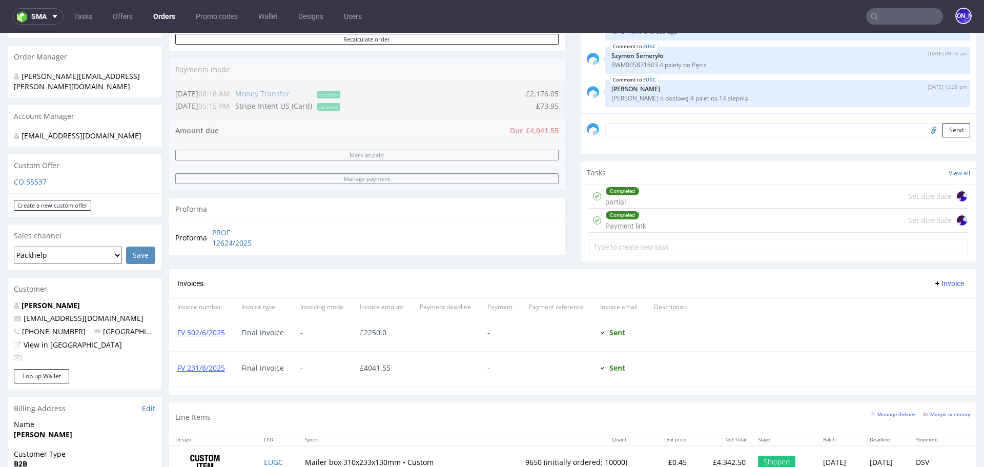
scroll to position [242, 0]
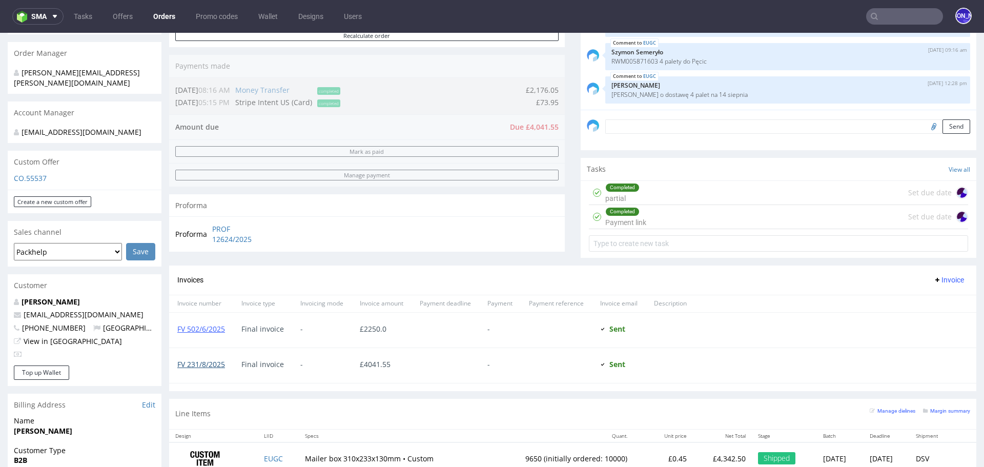
click at [199, 362] on link "FV 231/8/2025" at bounding box center [201, 364] width 48 height 10
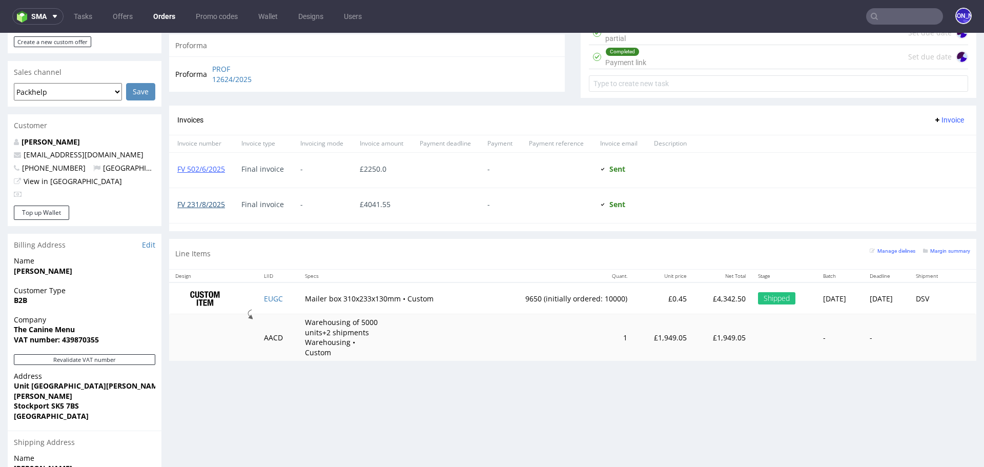
scroll to position [395, 0]
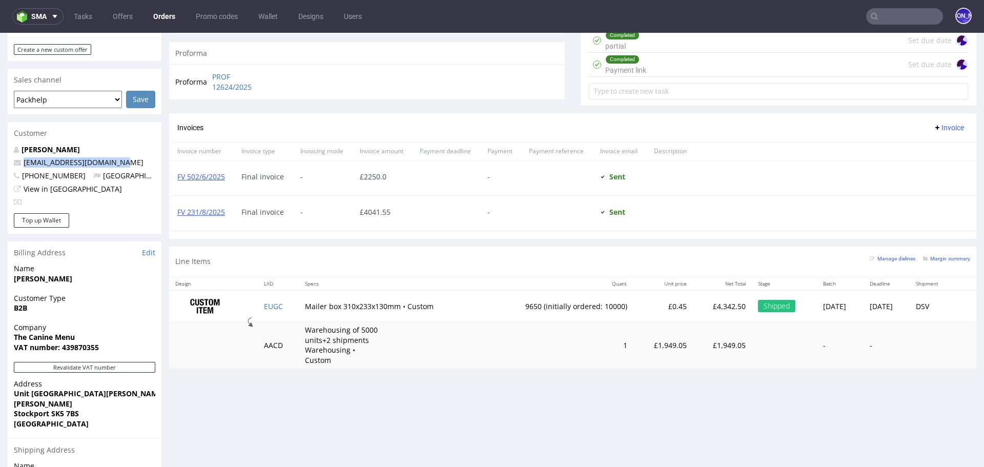
drag, startPoint x: 128, startPoint y: 148, endPoint x: 18, endPoint y: 149, distance: 109.2
click at [18, 157] on p "hello@thecaninemenu.co.uk" at bounding box center [84, 162] width 141 height 10
copy span "hello@thecaninemenu.co.uk"
click at [871, 18] on input "text" at bounding box center [904, 16] width 77 height 16
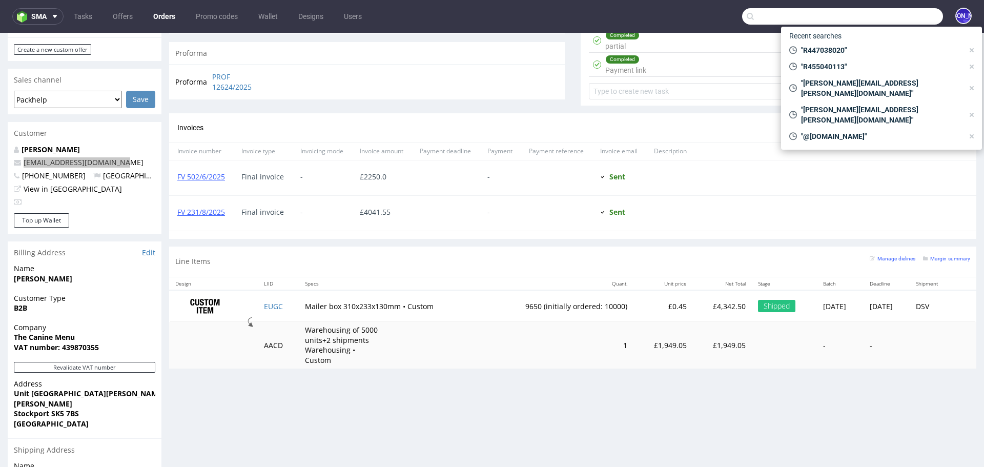
paste input "@drirenaerisspa.com"
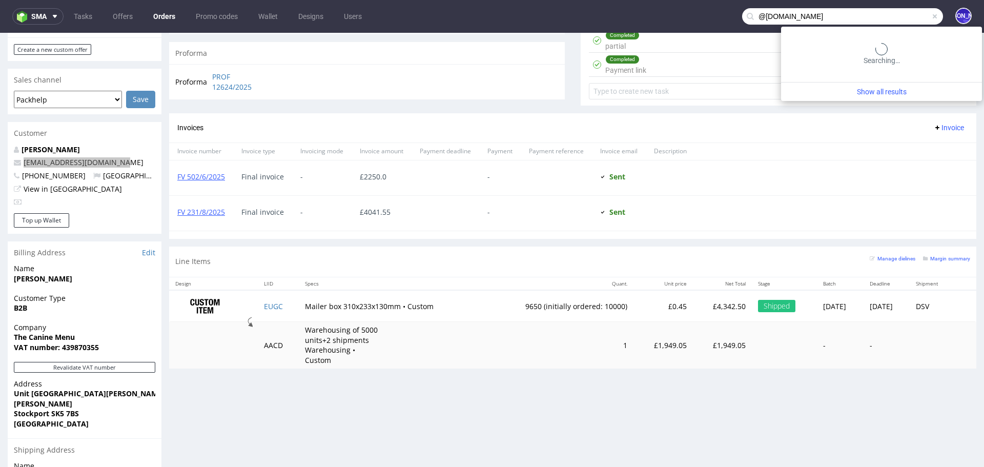
type input "@drirenaerisspa.com"
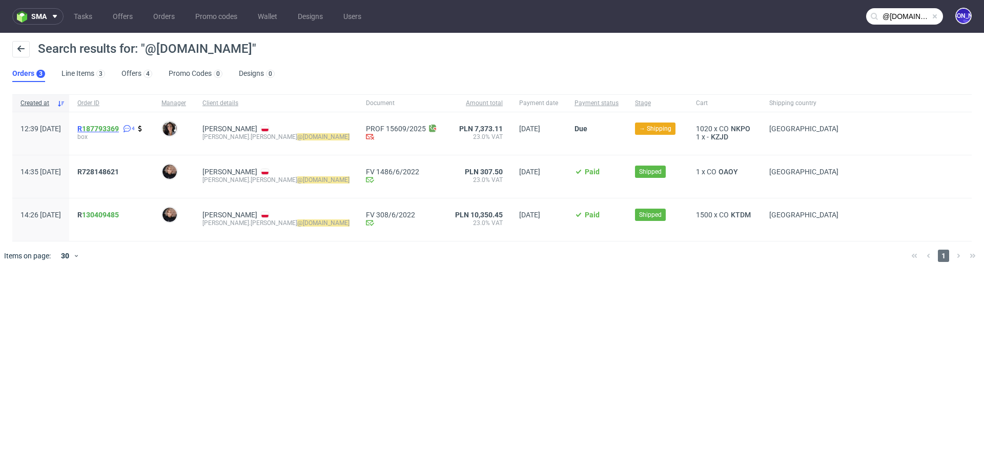
click at [111, 128] on span "R 187793369" at bounding box center [98, 129] width 42 height 8
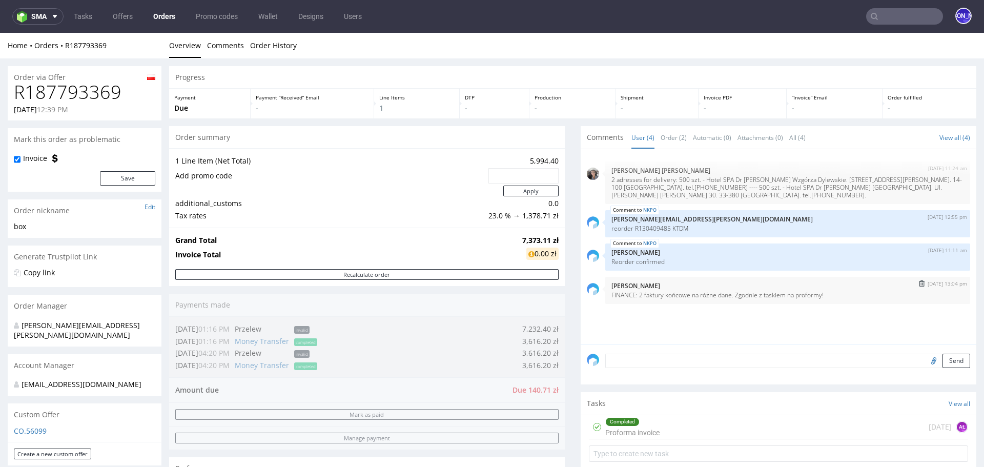
click at [827, 293] on p "FINANCE: 2 faktury końcowe na różne dane. Zgodnie z taskiem na proformy!" at bounding box center [788, 295] width 353 height 8
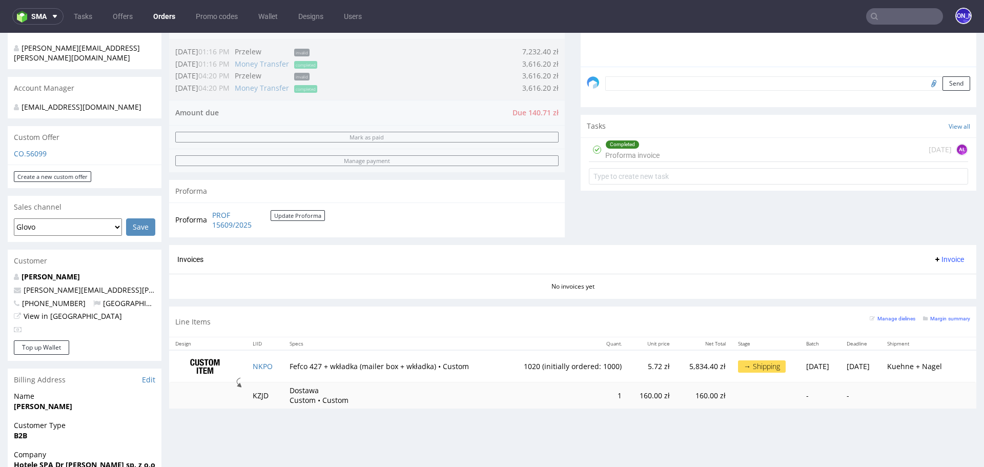
scroll to position [280, 0]
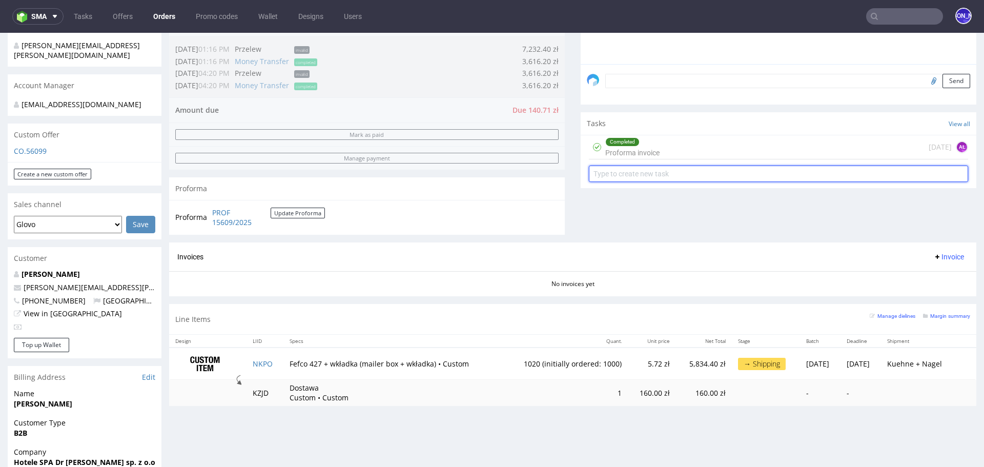
click at [630, 170] on input "text" at bounding box center [778, 174] width 379 height 16
type input "Invoice"
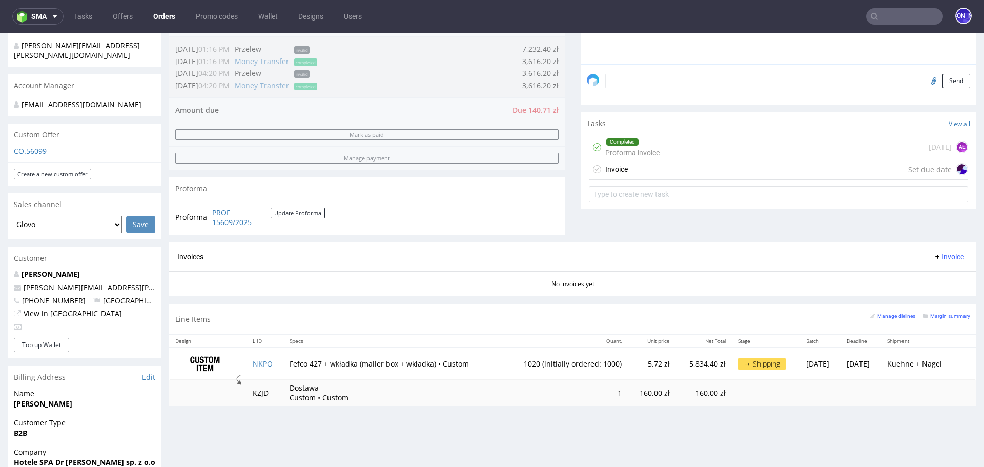
click at [636, 170] on div "Invoice Set due date" at bounding box center [778, 169] width 379 height 21
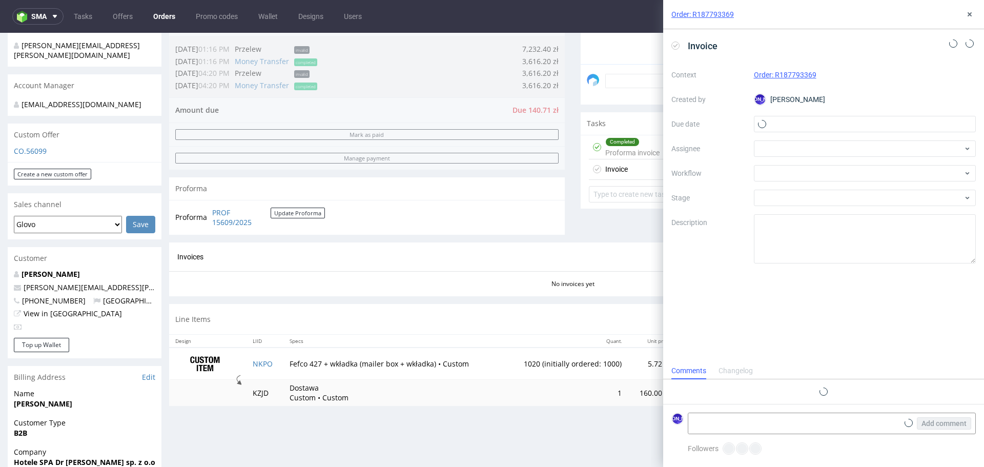
scroll to position [8, 0]
click at [789, 125] on input "text" at bounding box center [865, 124] width 222 height 16
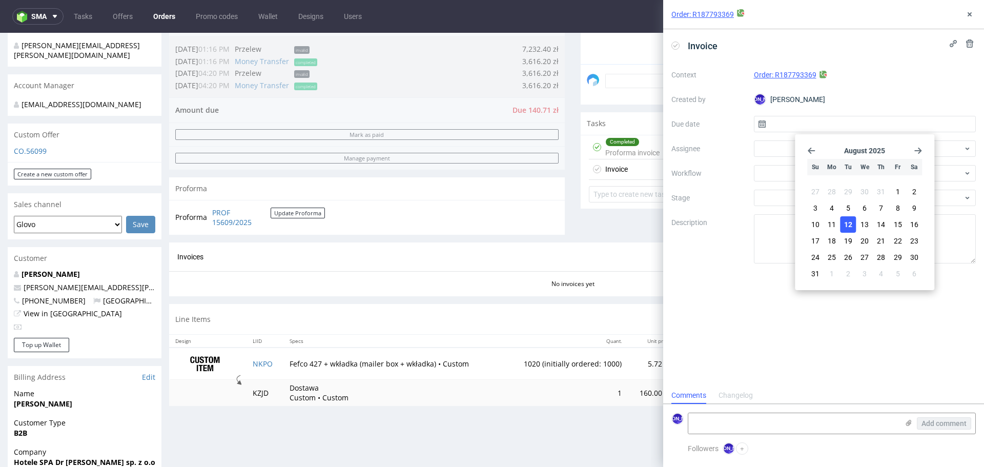
click at [851, 223] on span "12" at bounding box center [848, 224] width 8 height 10
type input "12/08/2025"
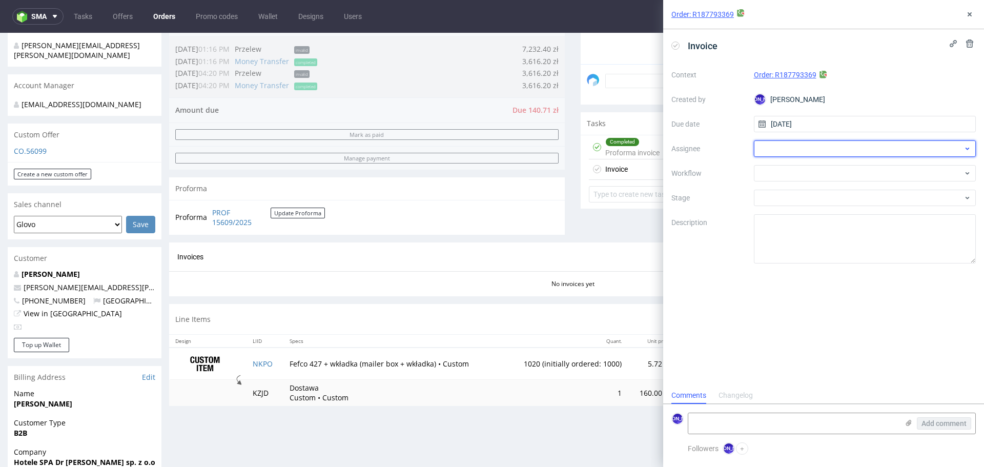
click at [799, 143] on div at bounding box center [865, 148] width 222 height 16
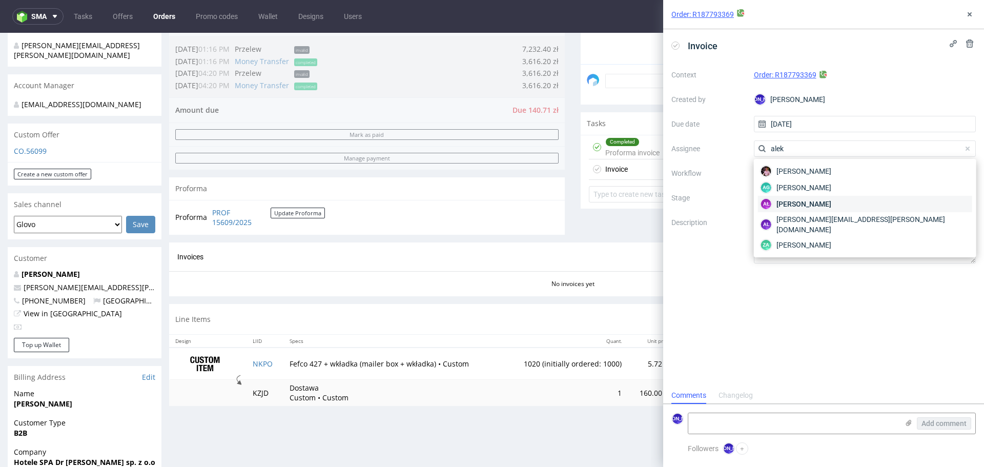
type input "alek"
click at [817, 204] on span "Aleksandra Łętowska" at bounding box center [804, 204] width 55 height 10
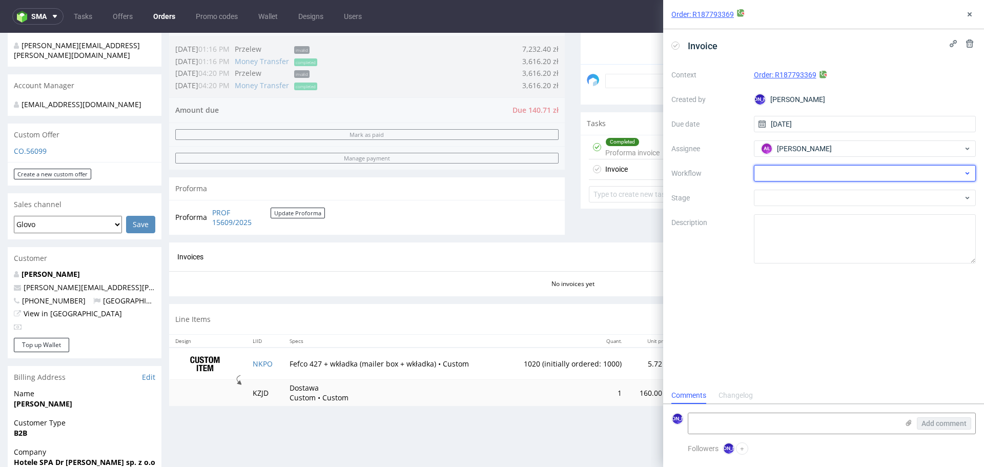
click at [786, 174] on div at bounding box center [865, 173] width 222 height 16
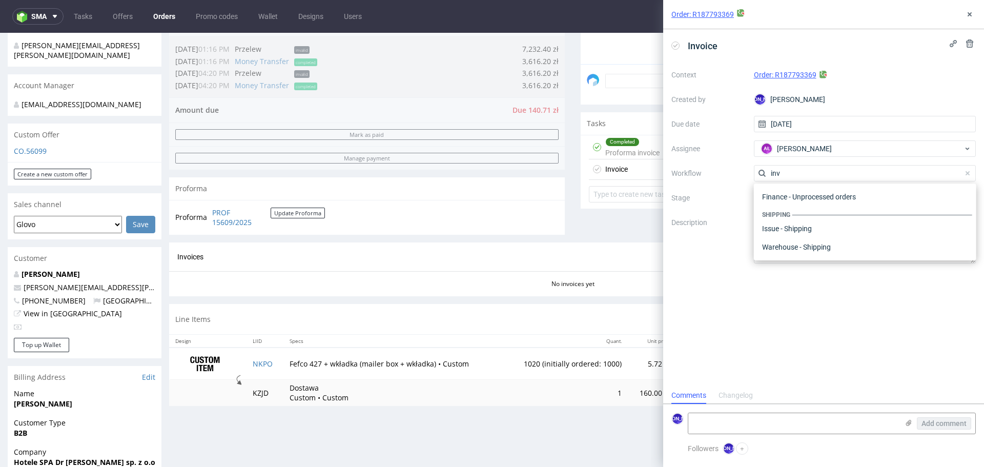
scroll to position [92, 0]
type input "invoic"
click at [822, 210] on div "Finance - Invoice - General" at bounding box center [865, 211] width 214 height 18
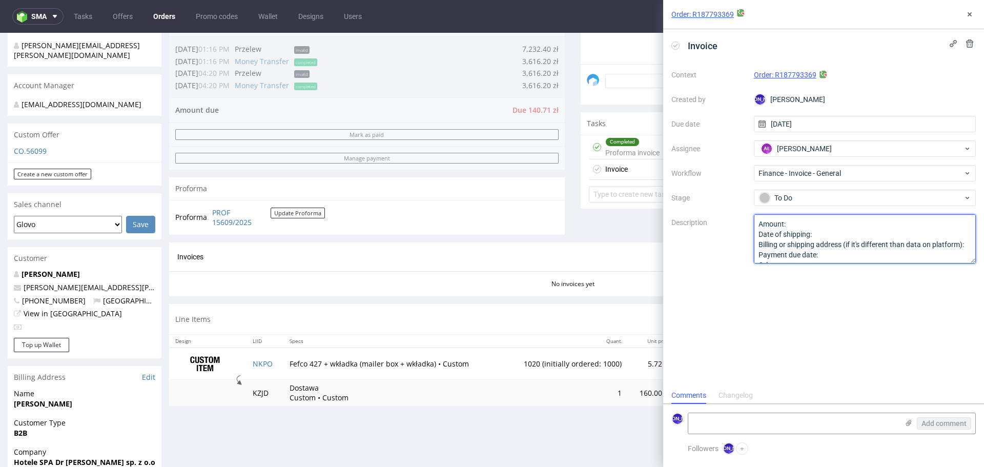
scroll to position [11, 0]
drag, startPoint x: 760, startPoint y: 223, endPoint x: 859, endPoint y: 290, distance: 119.6
click at [860, 291] on div "Invoice Context Order: R187793369 Created by JO Jozefina Owczarek Due date 12/0…" at bounding box center [823, 208] width 321 height 358
type textarea "Poproszę o 2 faktury zgodnie z taskiem"
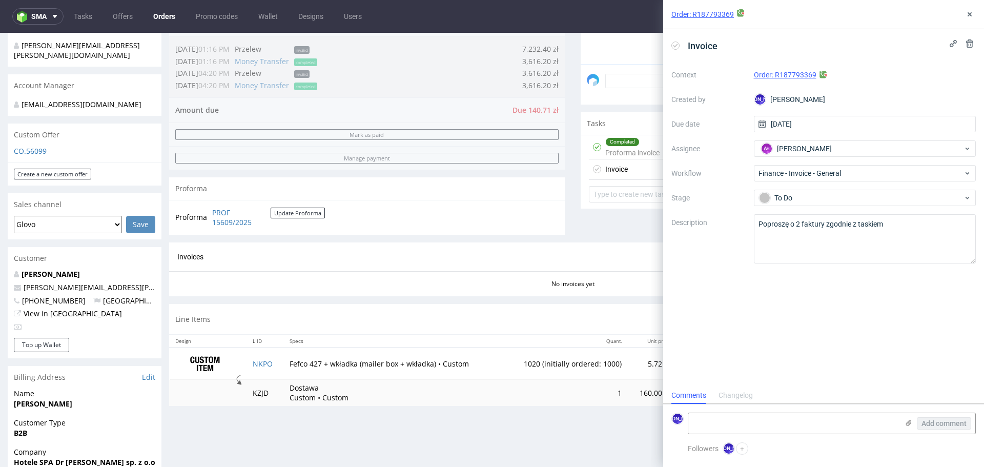
click at [510, 262] on div "Invoices Invoice" at bounding box center [572, 256] width 807 height 29
click at [968, 11] on icon at bounding box center [970, 14] width 8 height 8
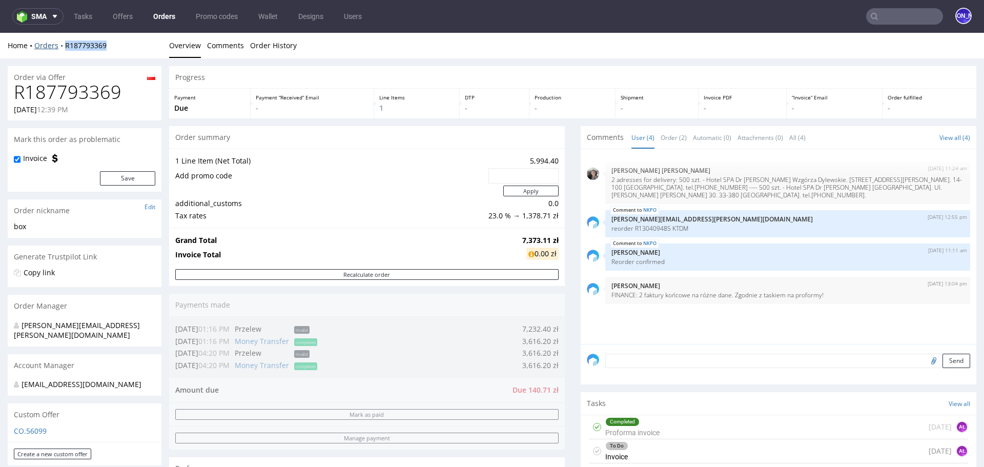
drag, startPoint x: 119, startPoint y: 46, endPoint x: 64, endPoint y: 46, distance: 55.4
click at [64, 46] on div "Home Orders R187793369" at bounding box center [85, 45] width 154 height 10
copy link "R187793369"
click at [129, 45] on div "Home Orders R187793369" at bounding box center [85, 45] width 154 height 10
drag, startPoint x: 106, startPoint y: 45, endPoint x: 65, endPoint y: 45, distance: 41.0
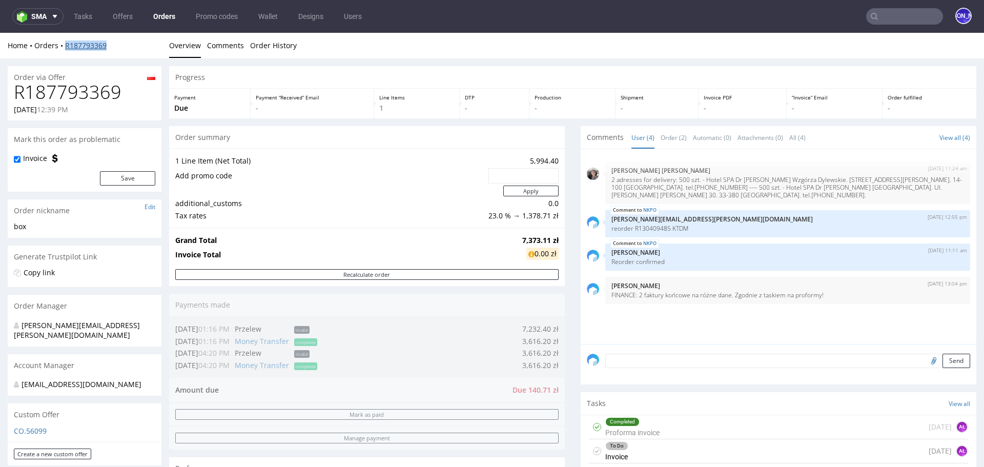
click at [65, 45] on div "Home Orders R187793369" at bounding box center [85, 45] width 154 height 10
copy link "R187793369"
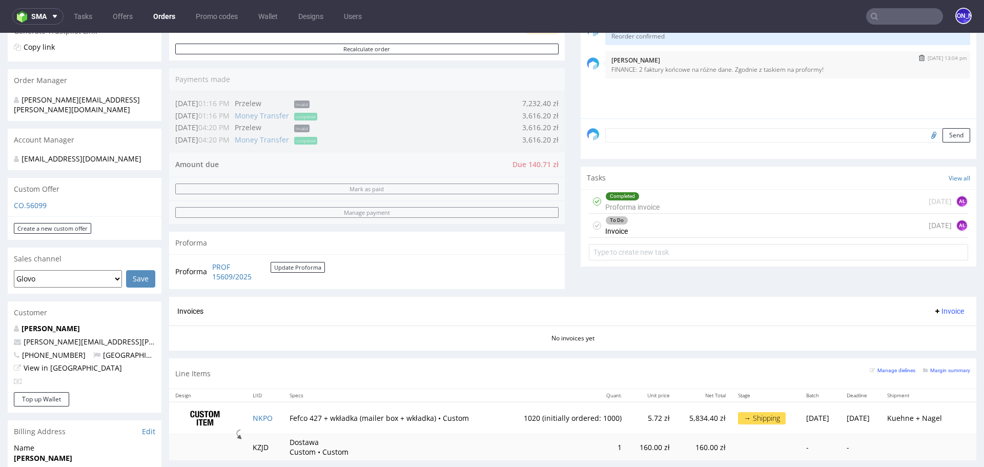
scroll to position [222, 0]
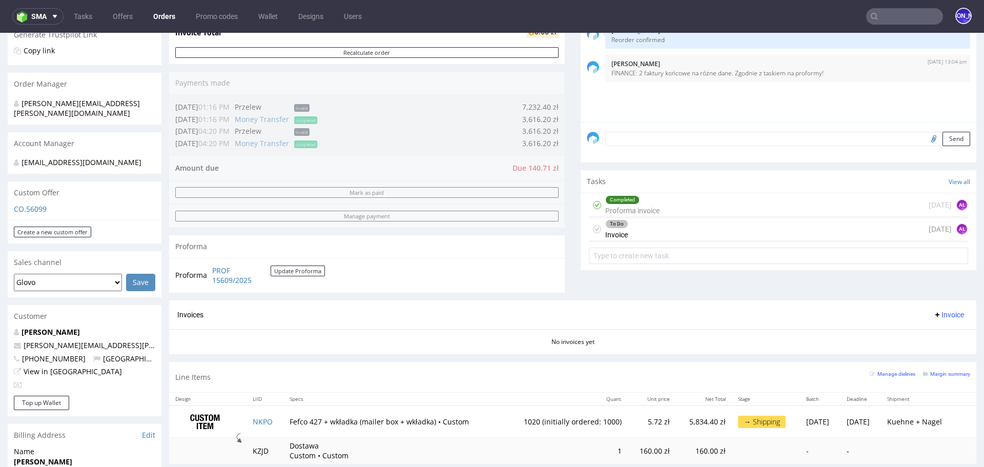
click at [708, 205] on div "Completed Proforma invoice 25 days ago AŁ" at bounding box center [778, 205] width 379 height 24
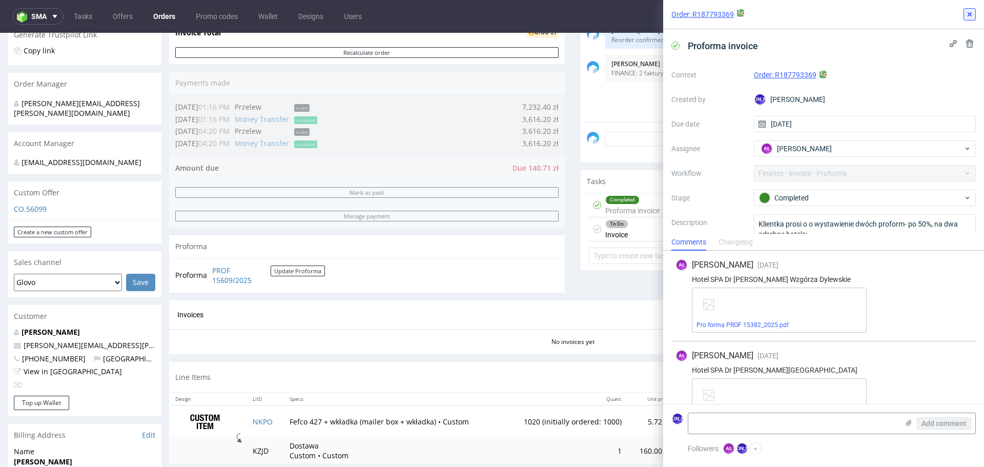
click at [968, 15] on use at bounding box center [970, 14] width 4 height 4
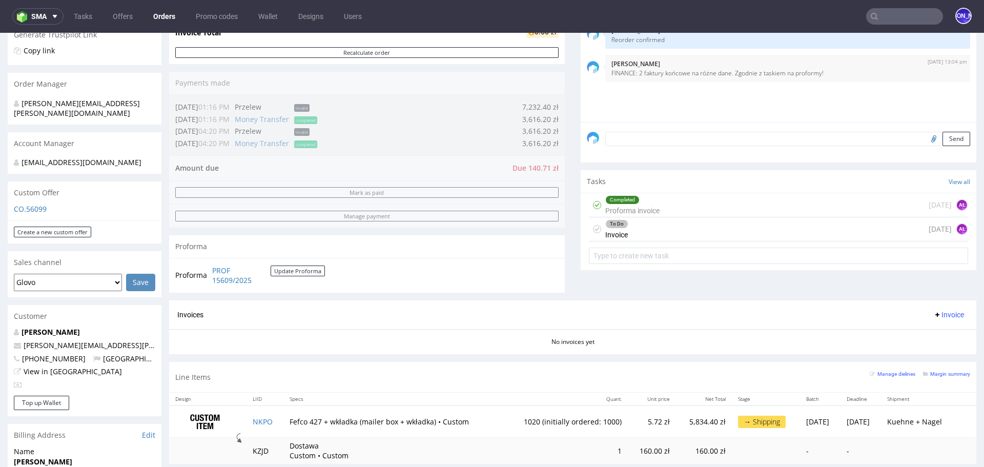
click at [675, 225] on div "To Do Invoice today AŁ" at bounding box center [778, 229] width 379 height 24
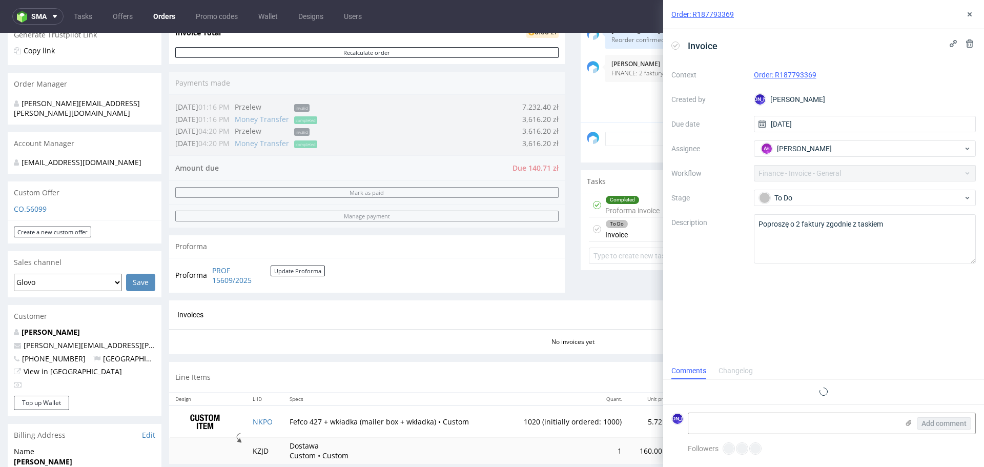
scroll to position [8, 0]
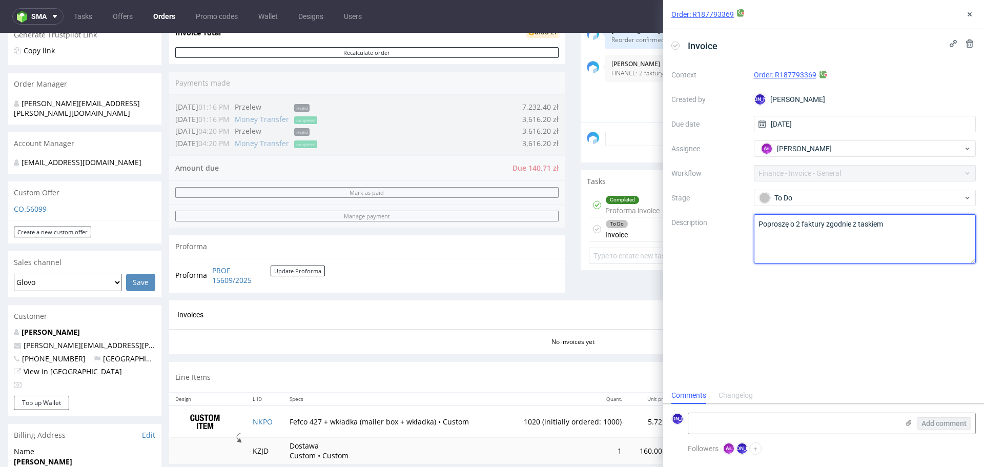
click at [871, 224] on textarea "Poproszę o 2 faktury zgodnie z taskiem" at bounding box center [865, 238] width 222 height 49
type textarea "Poproszę o 2 faktury zgodnie tj. proforma"
click at [641, 292] on div "Comments User (4) Order (2) Automatic (0) Attachments (0) All (4) View all (4) …" at bounding box center [779, 102] width 396 height 396
click at [975, 20] on div "Order: R187793369" at bounding box center [823, 14] width 321 height 29
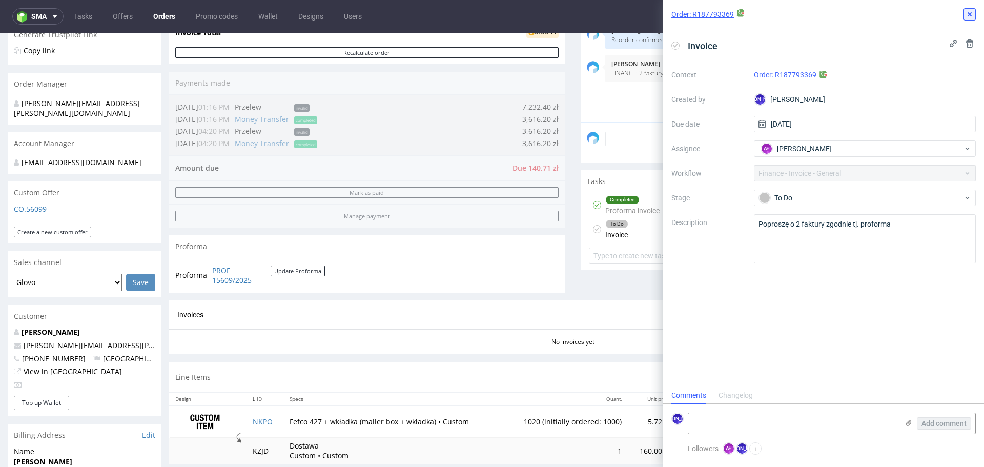
click at [971, 17] on icon at bounding box center [970, 14] width 8 height 8
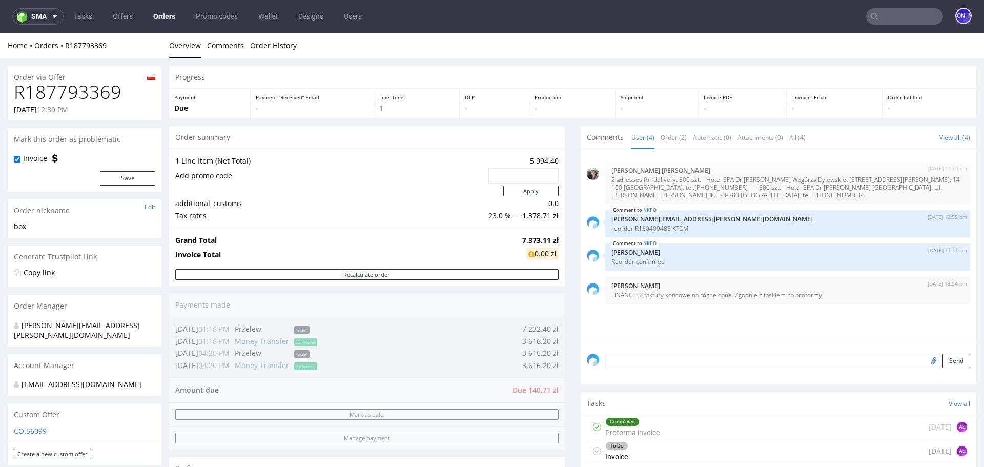
click at [164, 14] on link "Orders" at bounding box center [164, 16] width 34 height 16
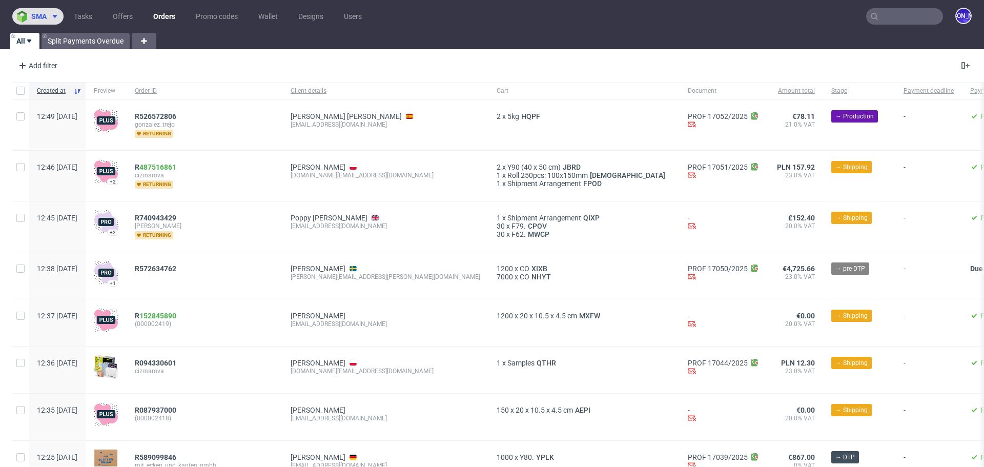
click at [58, 13] on icon at bounding box center [55, 16] width 8 height 8
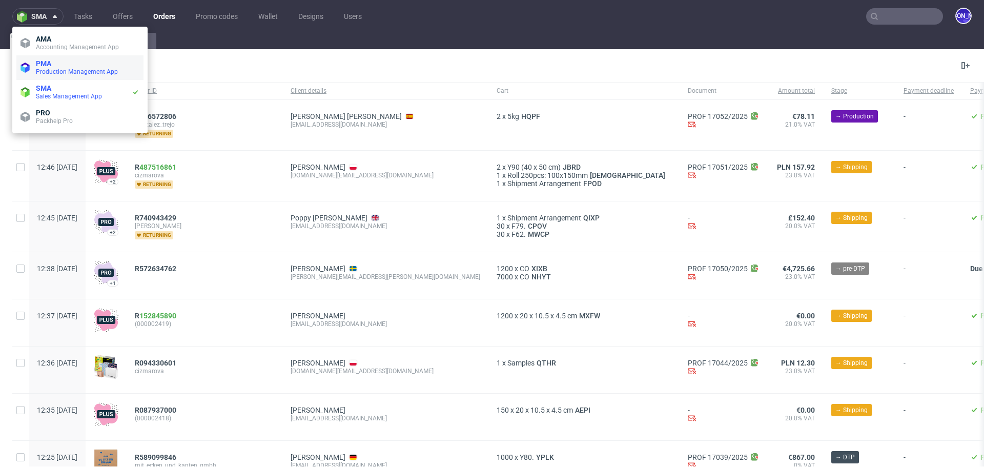
click at [49, 63] on span "PMA" at bounding box center [43, 63] width 15 height 8
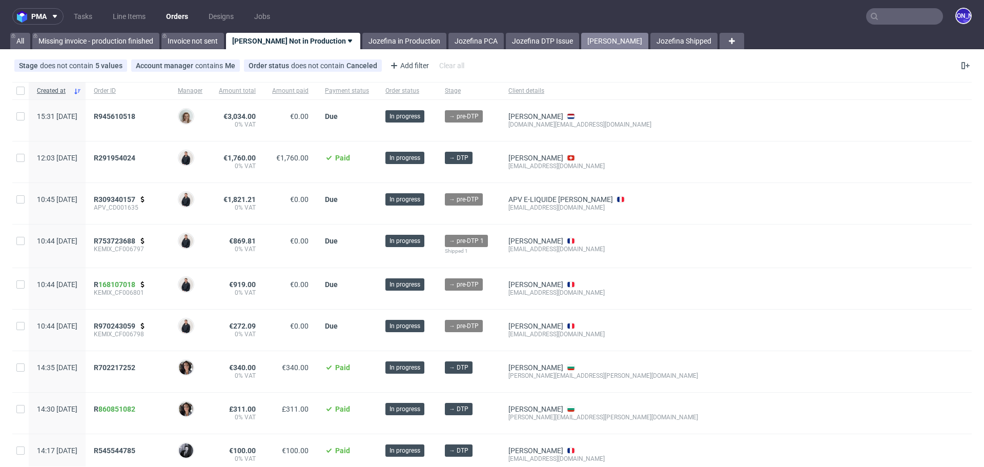
click at [589, 41] on link "Jozefina Shipping" at bounding box center [614, 41] width 67 height 16
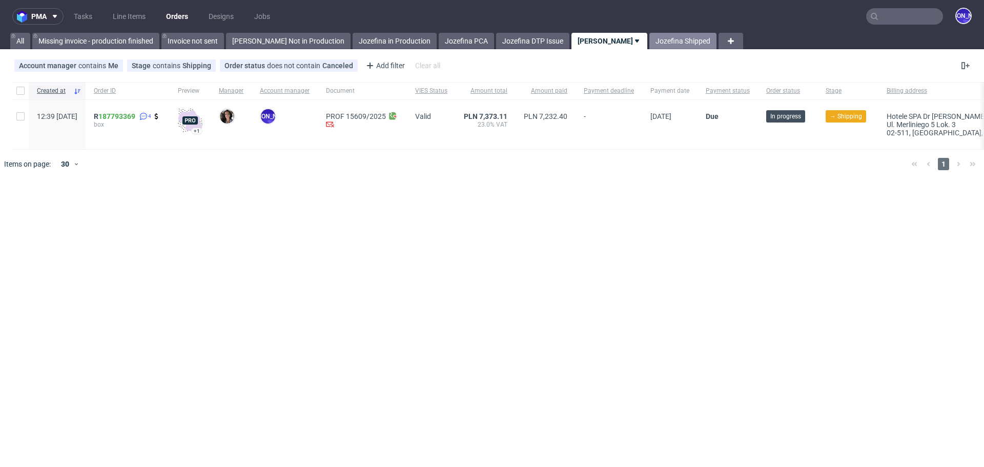
click at [649, 38] on link "Jozefina Shipped" at bounding box center [682, 41] width 67 height 16
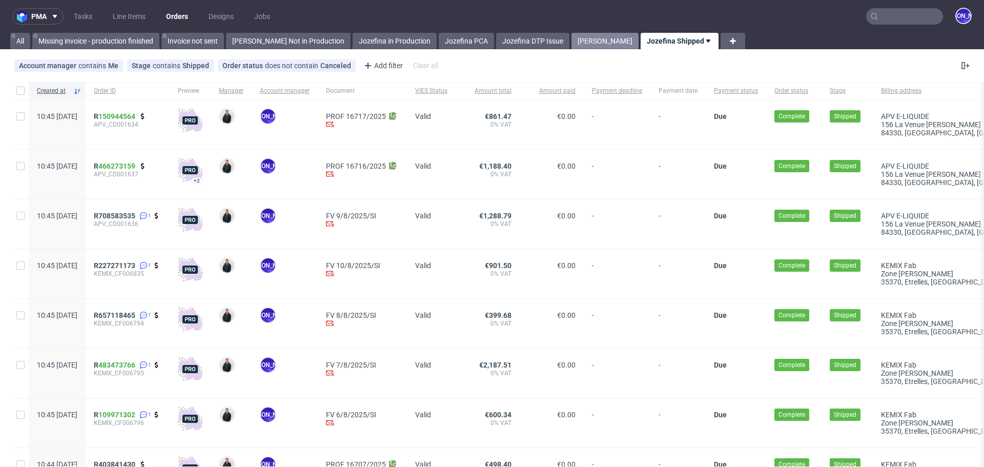
click at [590, 42] on link "Jozefina Shipping" at bounding box center [605, 41] width 67 height 16
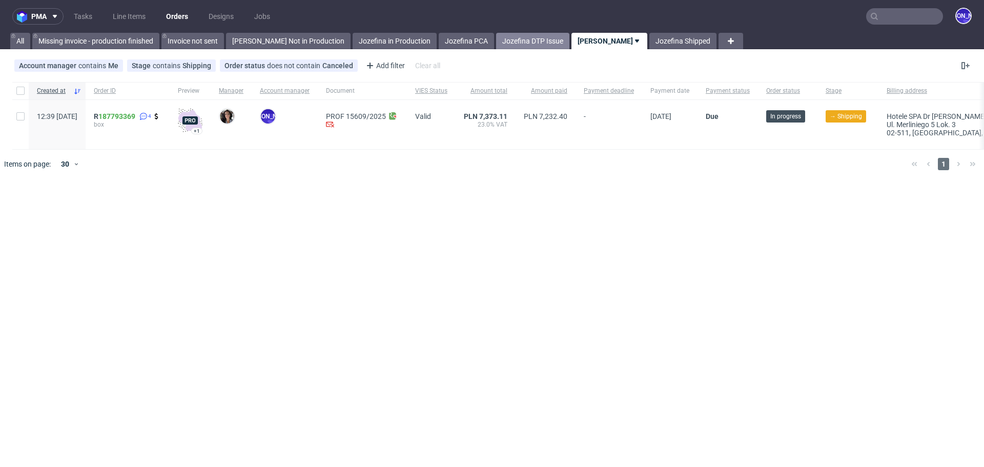
click at [503, 42] on link "Jozefina DTP Issue" at bounding box center [532, 41] width 73 height 16
